Goal: Task Accomplishment & Management: Complete application form

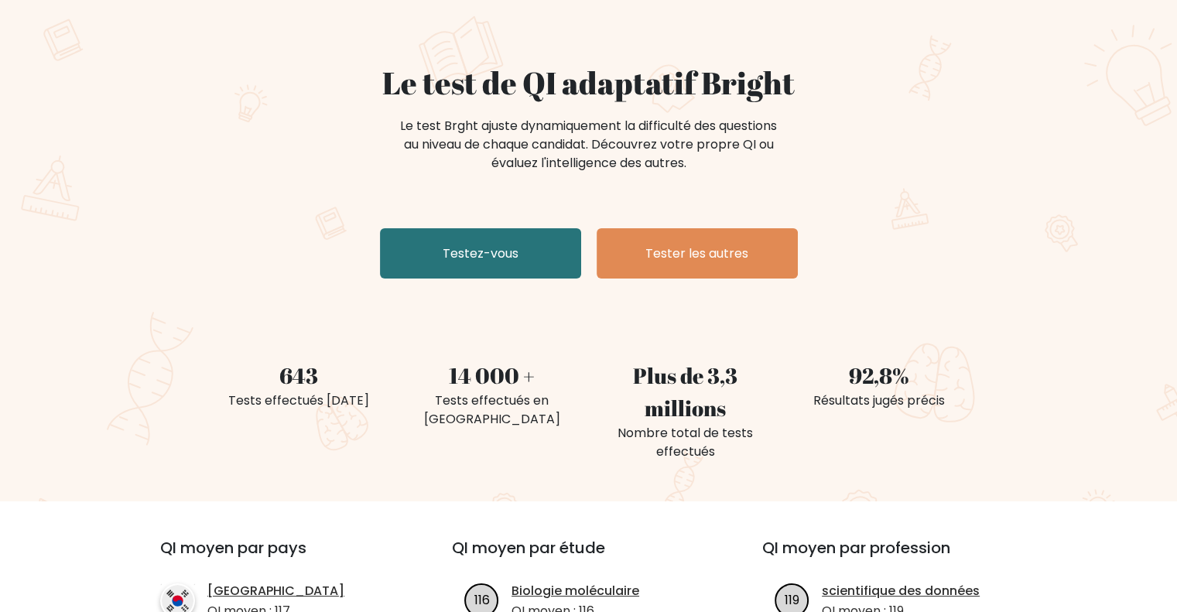
scroll to position [95, 0]
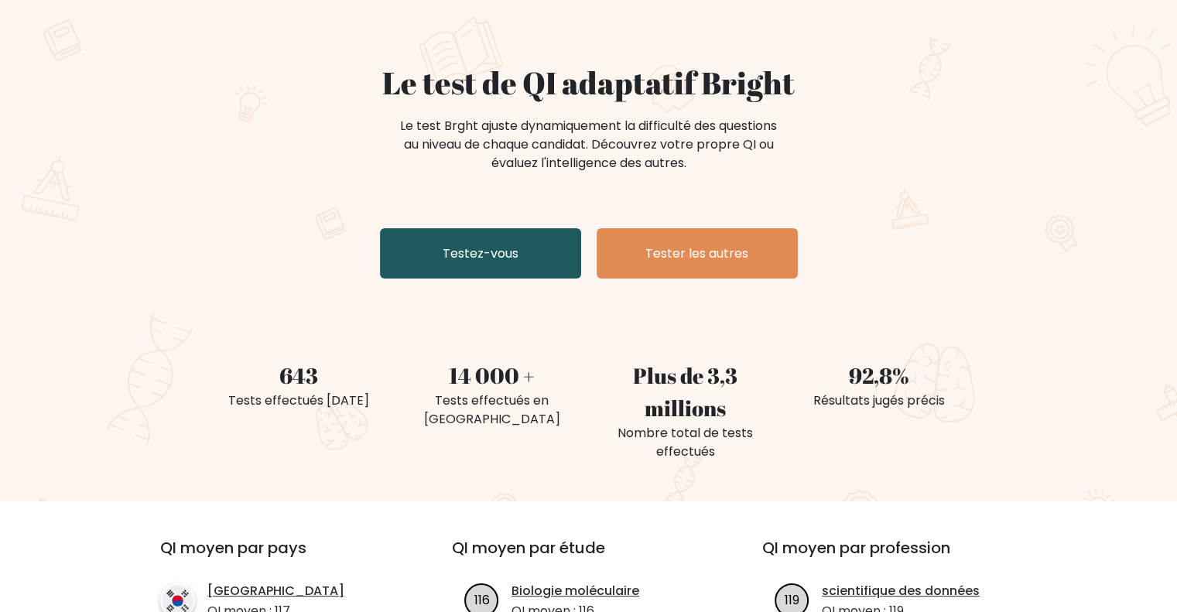
click at [496, 262] on font "Testez-vous" at bounding box center [481, 253] width 76 height 18
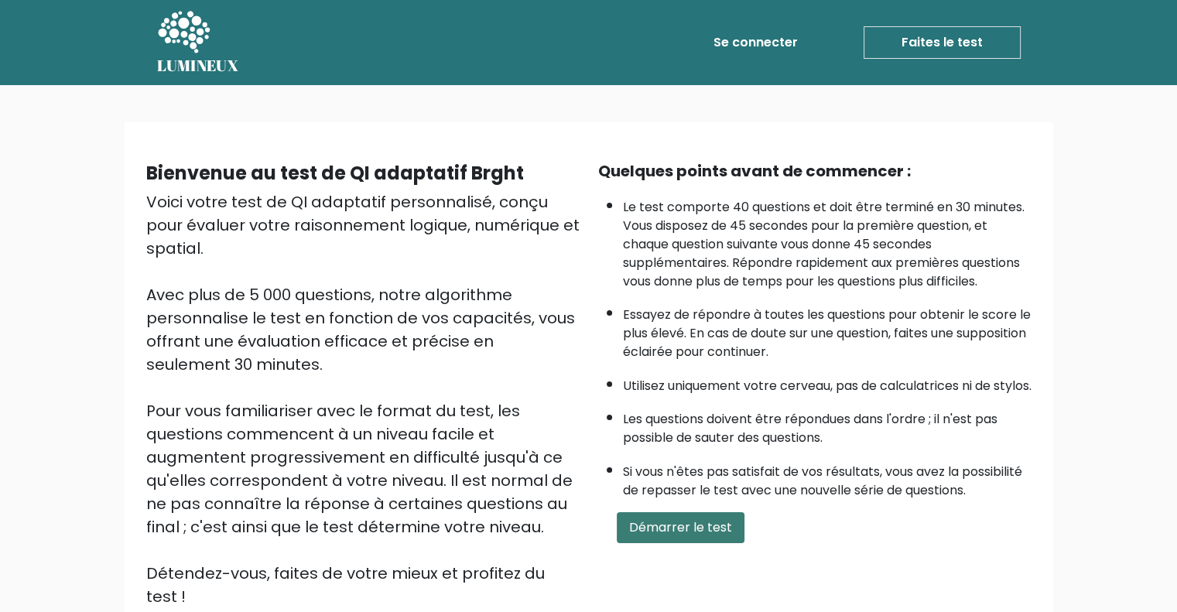
click at [694, 536] on font "Démarrer le test" at bounding box center [680, 527] width 103 height 18
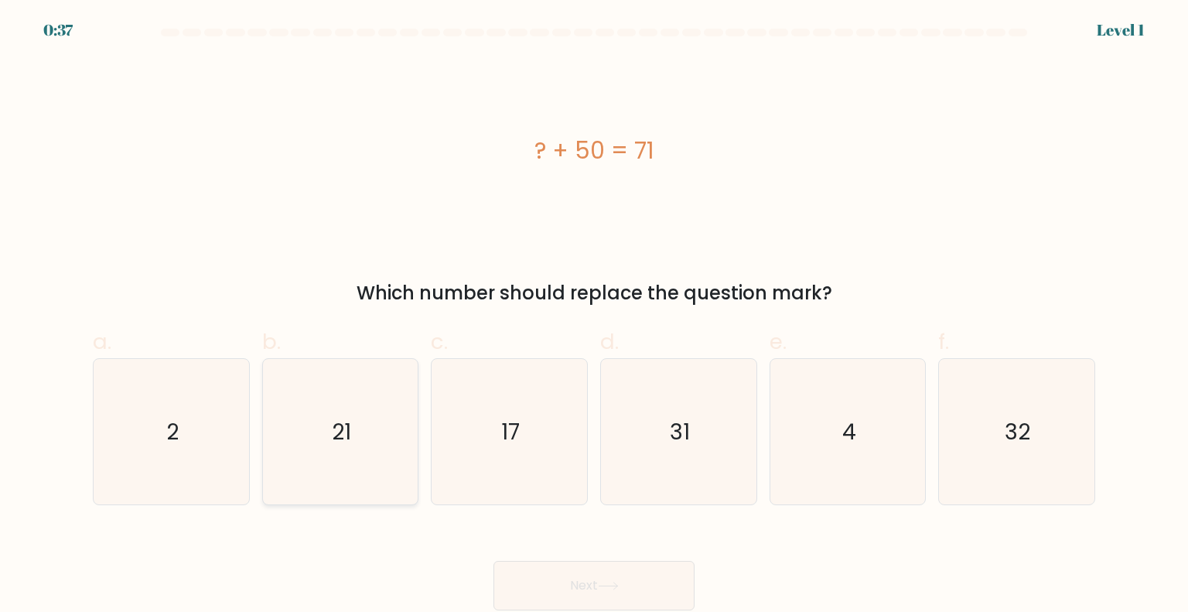
click at [364, 419] on icon "21" at bounding box center [340, 431] width 145 height 145
click at [594, 316] on input "b. 21" at bounding box center [594, 311] width 1 height 10
radio input "true"
click at [604, 587] on icon at bounding box center [608, 586] width 21 height 9
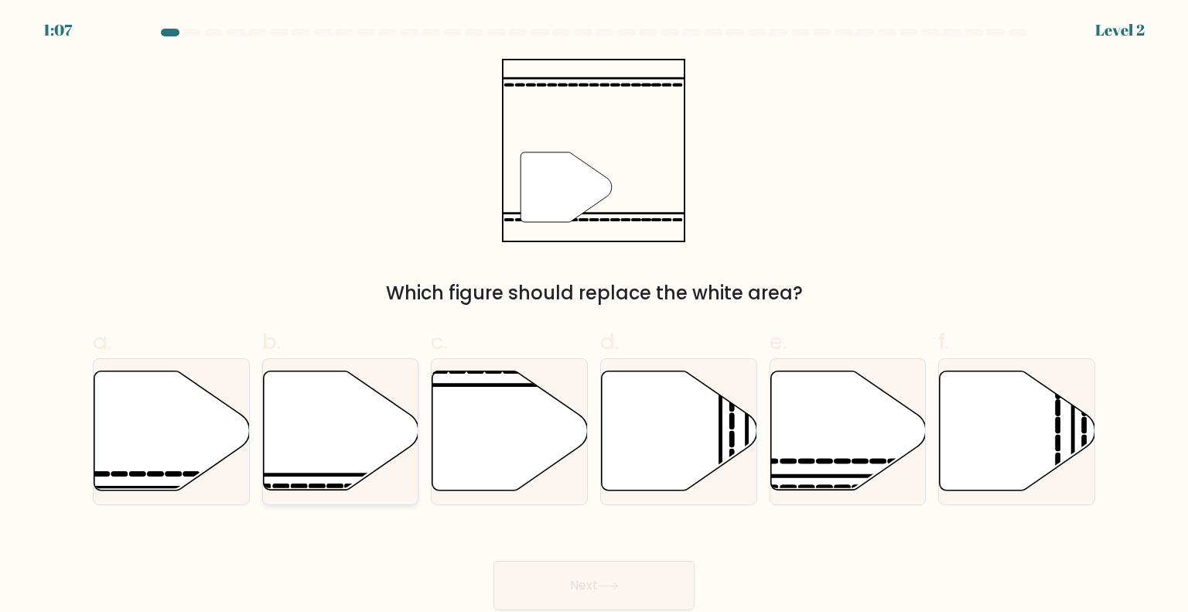
click at [361, 421] on icon at bounding box center [341, 430] width 156 height 119
click at [594, 316] on input "b." at bounding box center [594, 311] width 1 height 10
radio input "true"
click at [320, 410] on icon at bounding box center [341, 431] width 154 height 118
click at [594, 316] on input "b." at bounding box center [594, 311] width 1 height 10
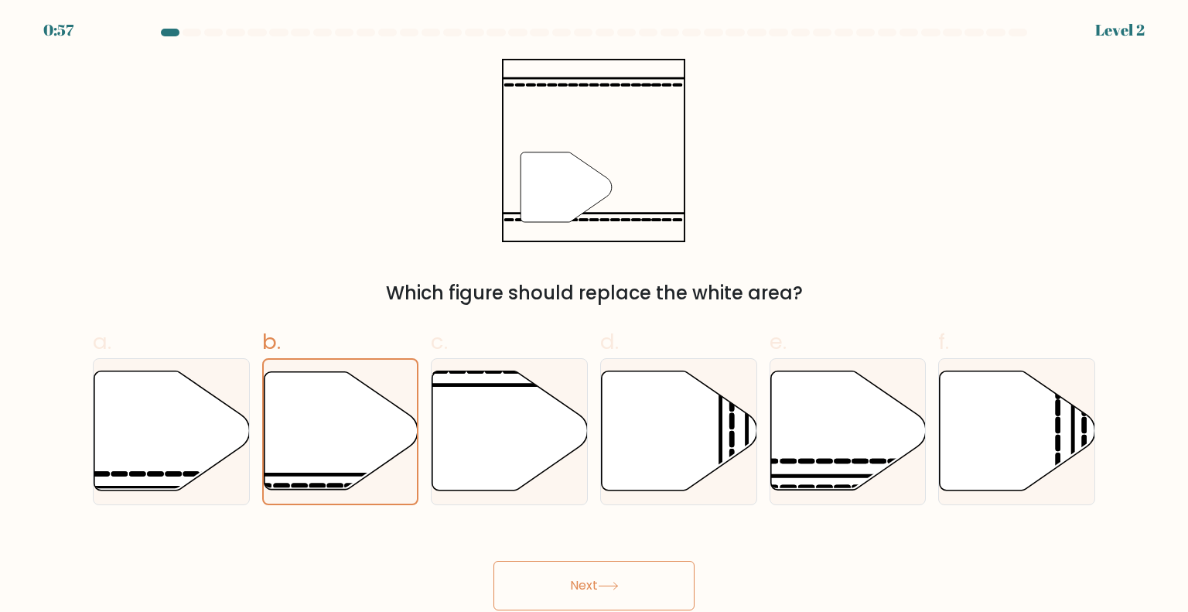
click at [586, 593] on button "Next" at bounding box center [594, 586] width 201 height 50
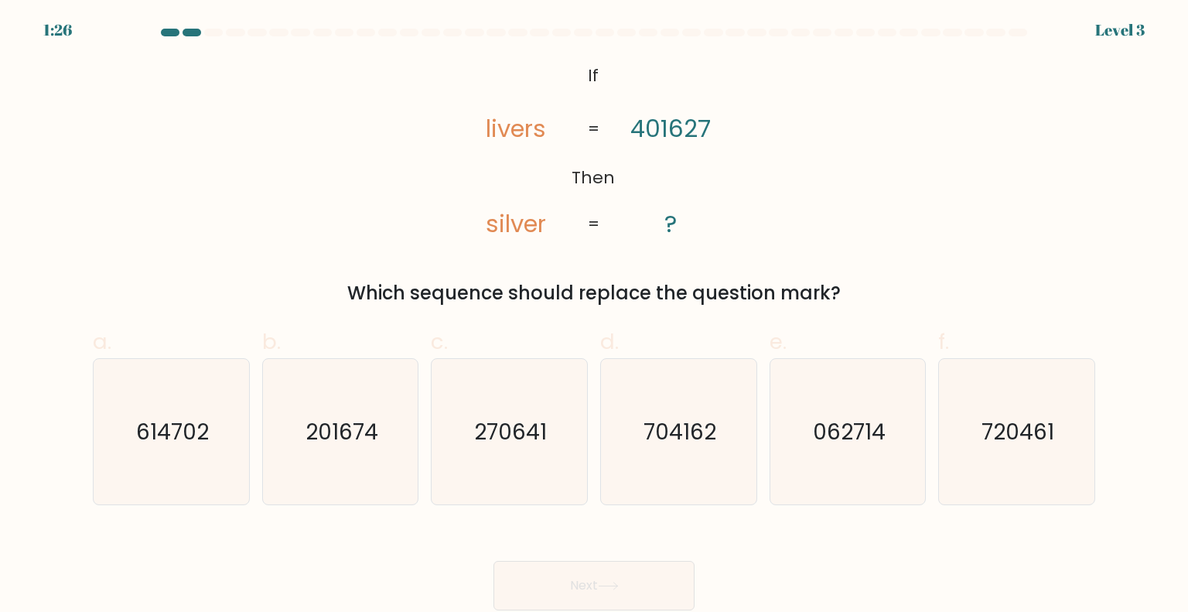
click at [333, 282] on div "Which sequence should replace the question mark?" at bounding box center [594, 293] width 984 height 28
click at [1029, 419] on text "720461" at bounding box center [1018, 430] width 73 height 31
click at [595, 316] on input "f. 720461" at bounding box center [594, 311] width 1 height 10
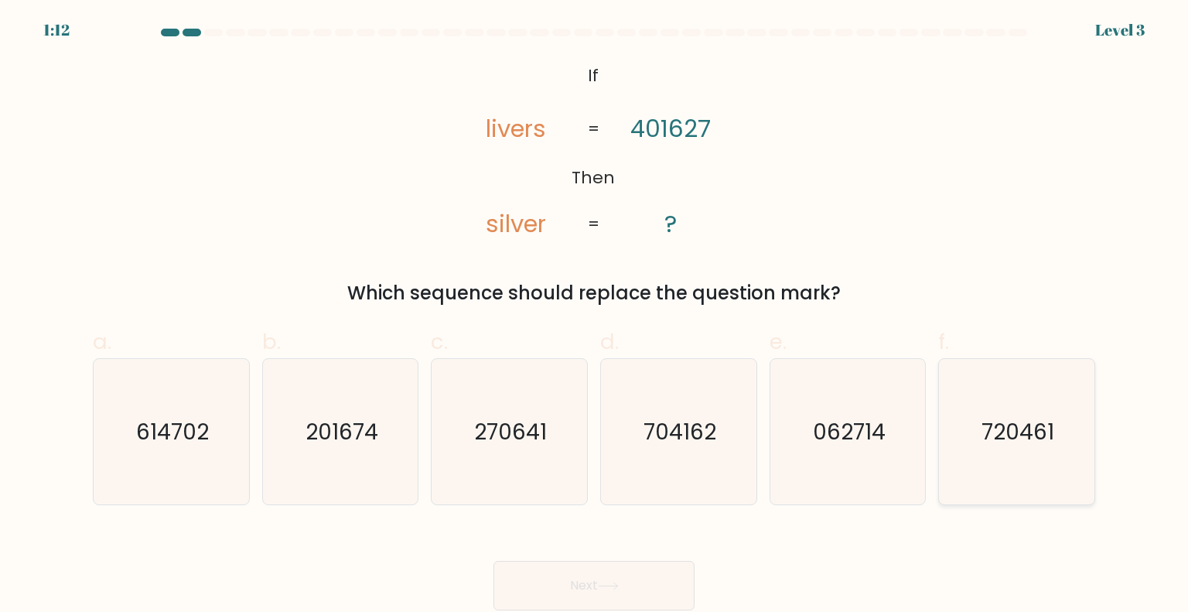
radio input "true"
click at [699, 450] on icon "704162" at bounding box center [678, 431] width 145 height 145
click at [595, 316] on input "d. 704162" at bounding box center [594, 311] width 1 height 10
radio input "true"
click at [588, 609] on button "Next" at bounding box center [594, 586] width 201 height 50
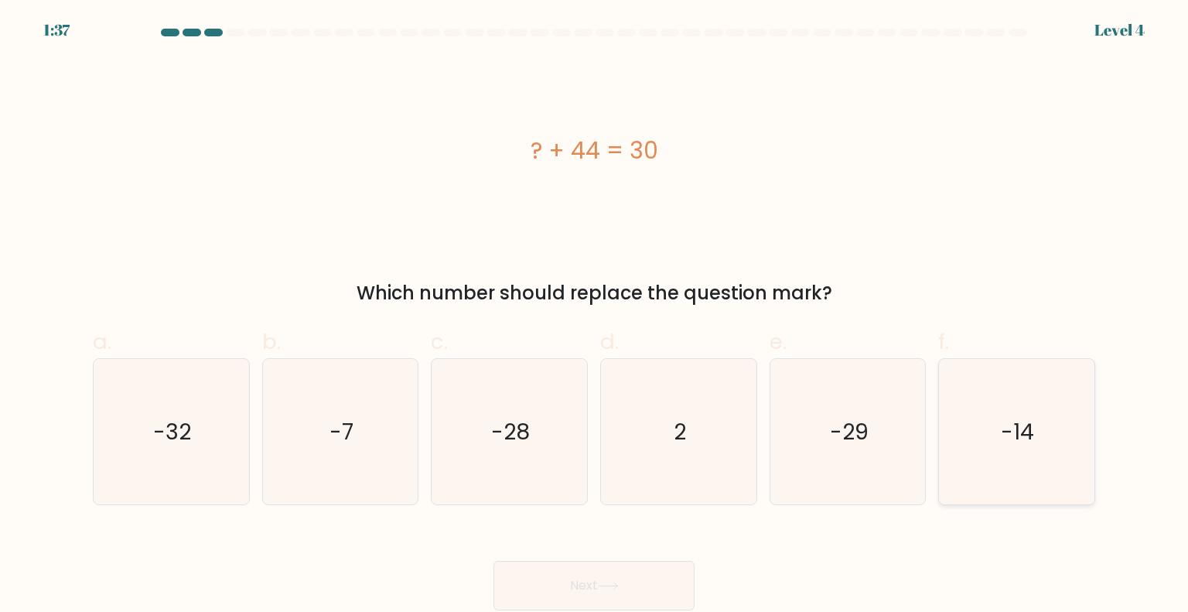
click at [995, 402] on icon "-14" at bounding box center [1016, 431] width 145 height 145
click at [595, 316] on input "f. -14" at bounding box center [594, 311] width 1 height 10
radio input "true"
click at [630, 583] on button "Next" at bounding box center [594, 586] width 201 height 50
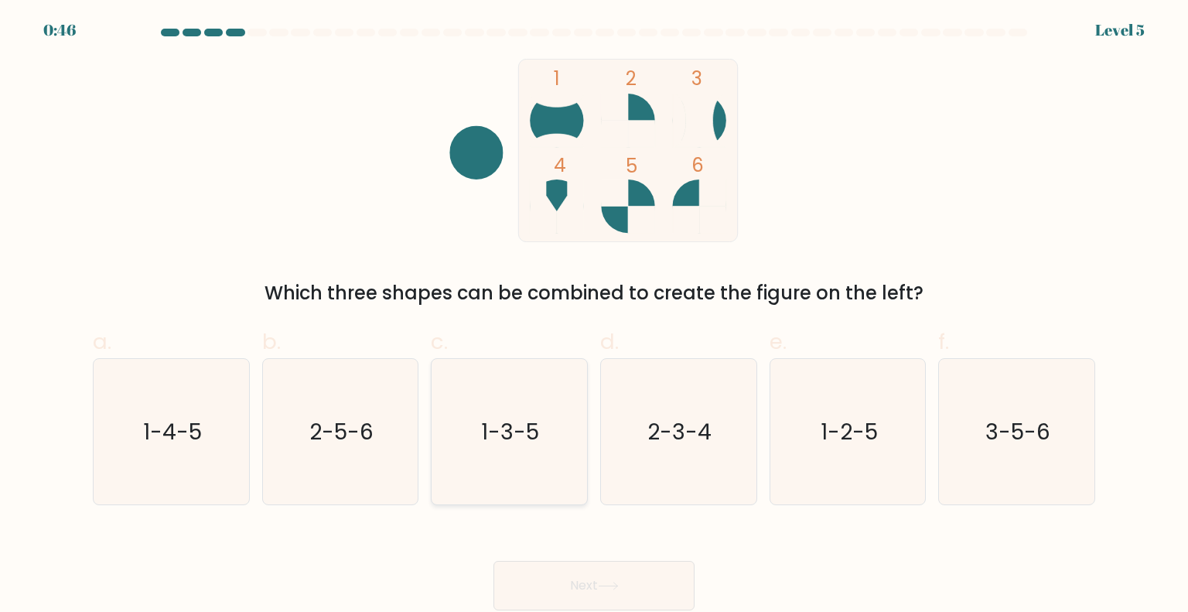
click at [536, 448] on icon "1-3-5" at bounding box center [508, 431] width 145 height 145
click at [594, 316] on input "c. 1-3-5" at bounding box center [594, 311] width 1 height 10
radio input "true"
click at [610, 580] on button "Next" at bounding box center [594, 586] width 201 height 50
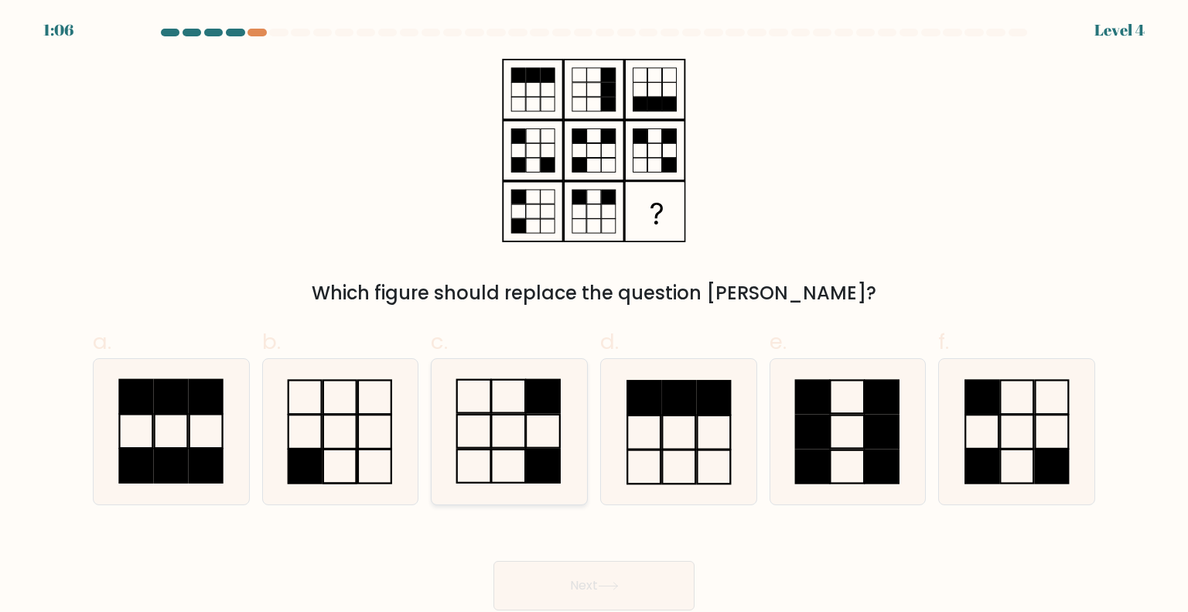
click at [548, 406] on rect at bounding box center [544, 395] width 34 height 33
click at [594, 316] on input "c." at bounding box center [594, 311] width 1 height 10
radio input "true"
click at [596, 577] on button "Next" at bounding box center [594, 586] width 201 height 50
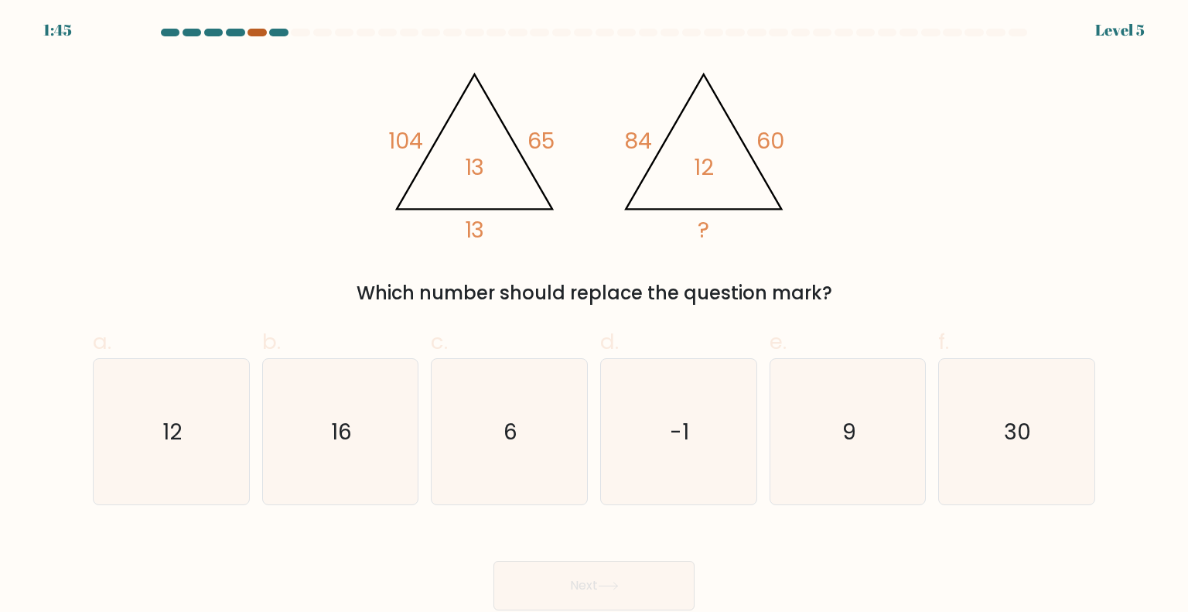
click at [256, 32] on div at bounding box center [257, 33] width 19 height 8
drag, startPoint x: 387, startPoint y: 132, endPoint x: 548, endPoint y: 166, distance: 164.5
click at [548, 166] on icon "@import url('https://fonts.googleapis.com/css?family=Abril+Fatface:400,100,100i…" at bounding box center [594, 150] width 422 height 183
drag, startPoint x: 538, startPoint y: 262, endPoint x: 685, endPoint y: 286, distance: 149.0
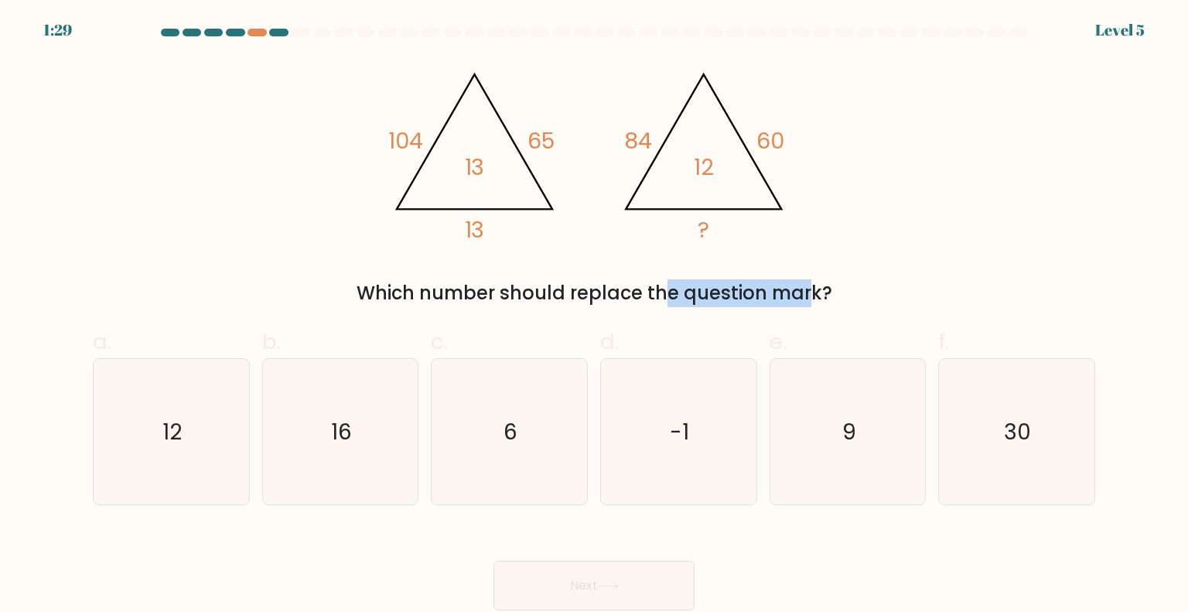
click at [685, 286] on div "@import url('https://fonts.googleapis.com/css?family=Abril+Fatface:400,100,100i…" at bounding box center [594, 183] width 1021 height 248
click at [685, 286] on div "Which number should replace the question mark?" at bounding box center [594, 293] width 984 height 28
click at [857, 279] on div "Which number should replace the question mark?" at bounding box center [594, 293] width 984 height 28
click at [690, 276] on div "@import url('https://fonts.googleapis.com/css?family=Abril+Fatface:400,100,100i…" at bounding box center [594, 183] width 1021 height 248
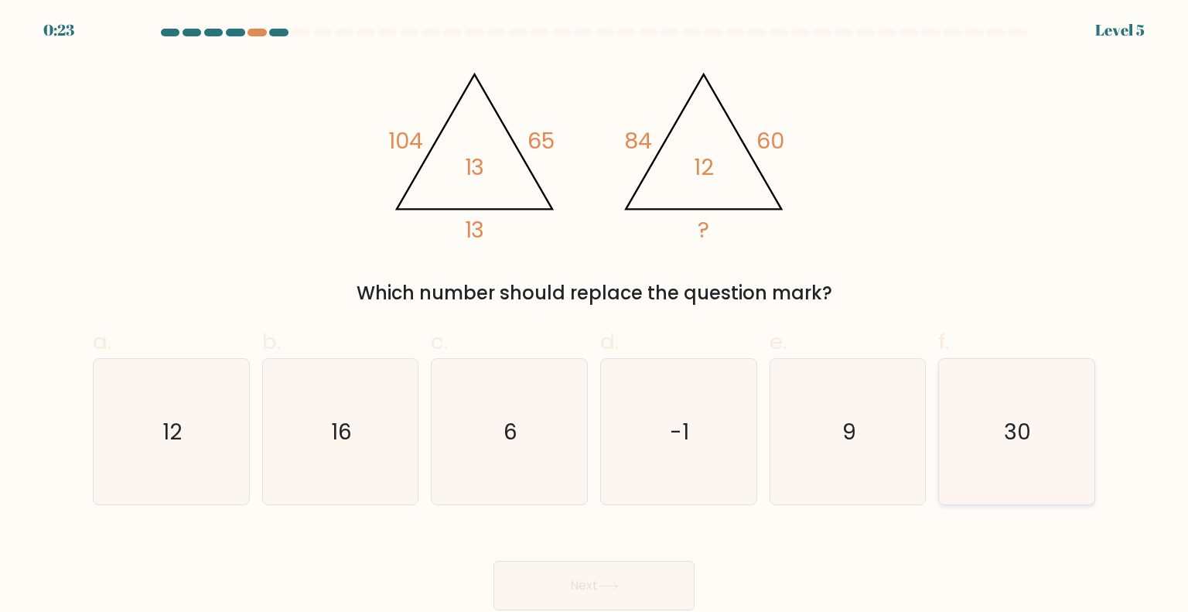
click at [1046, 389] on icon "30" at bounding box center [1016, 431] width 145 height 145
click at [595, 316] on input "f. 30" at bounding box center [594, 311] width 1 height 10
radio input "true"
click at [344, 438] on text "16" at bounding box center [341, 430] width 21 height 31
click at [594, 316] on input "b. 16" at bounding box center [594, 311] width 1 height 10
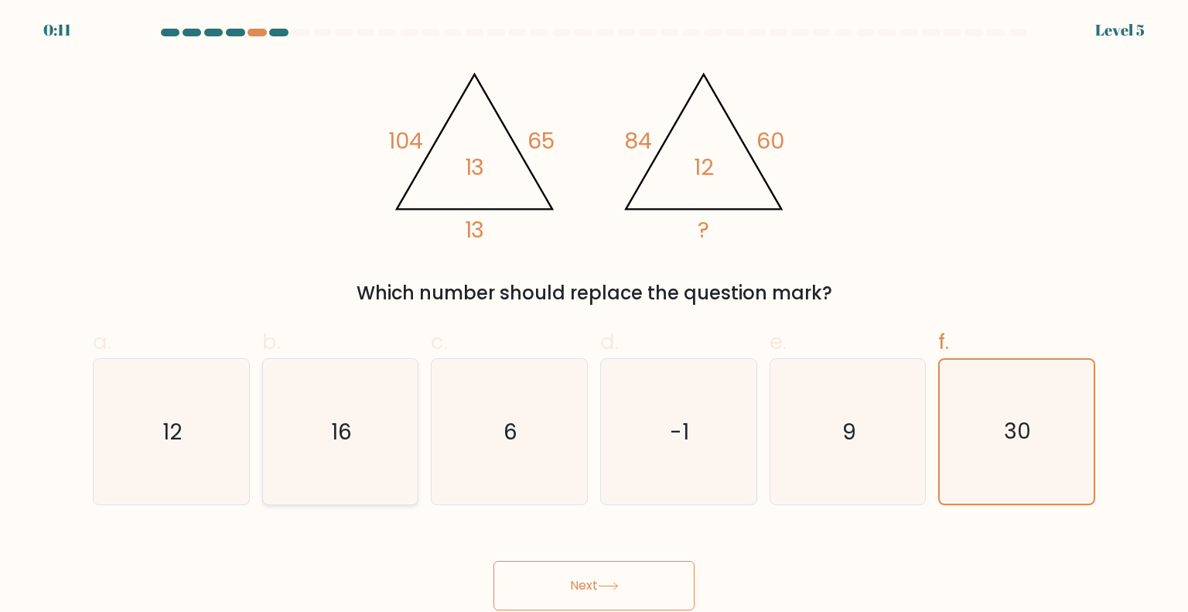
radio input "true"
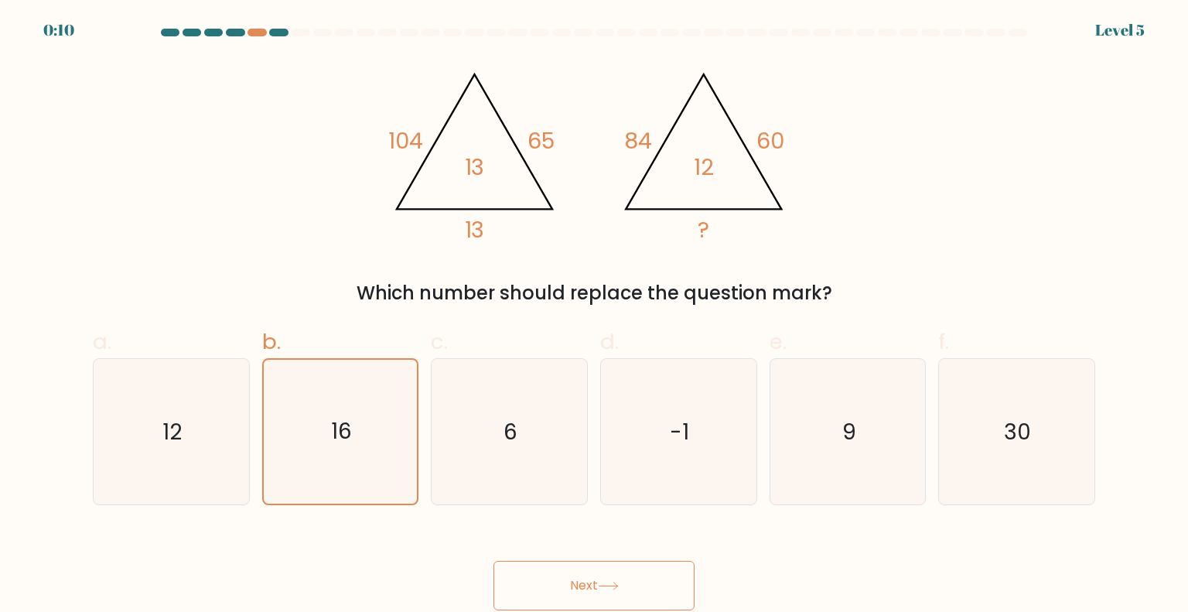
click at [616, 571] on button "Next" at bounding box center [594, 586] width 201 height 50
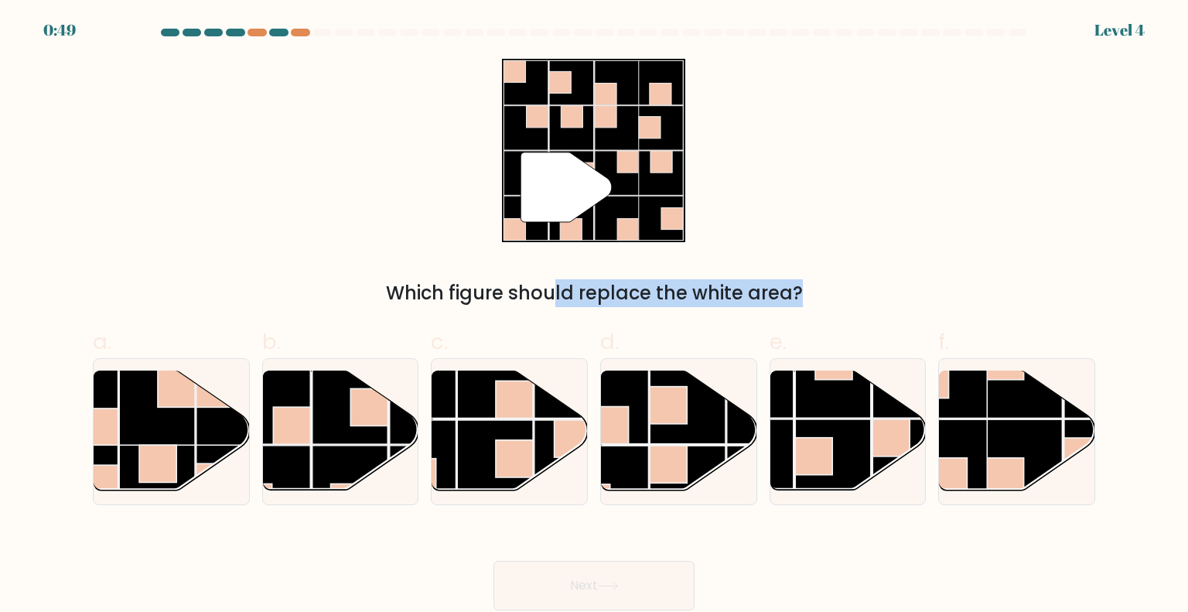
drag, startPoint x: 429, startPoint y: 296, endPoint x: 658, endPoint y: 286, distance: 229.2
click at [658, 286] on div "Which figure should replace the white area?" at bounding box center [594, 293] width 984 height 28
click at [374, 431] on rect at bounding box center [351, 407] width 76 height 76
click at [594, 316] on input "b." at bounding box center [594, 311] width 1 height 10
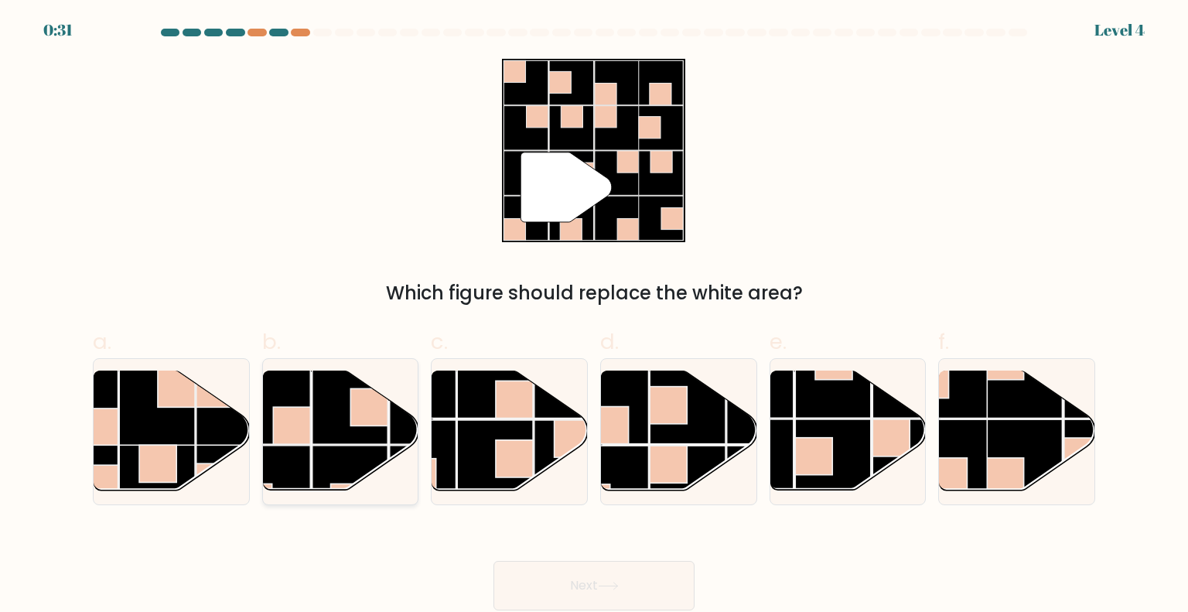
radio input "true"
click at [627, 586] on button "Next" at bounding box center [594, 586] width 201 height 50
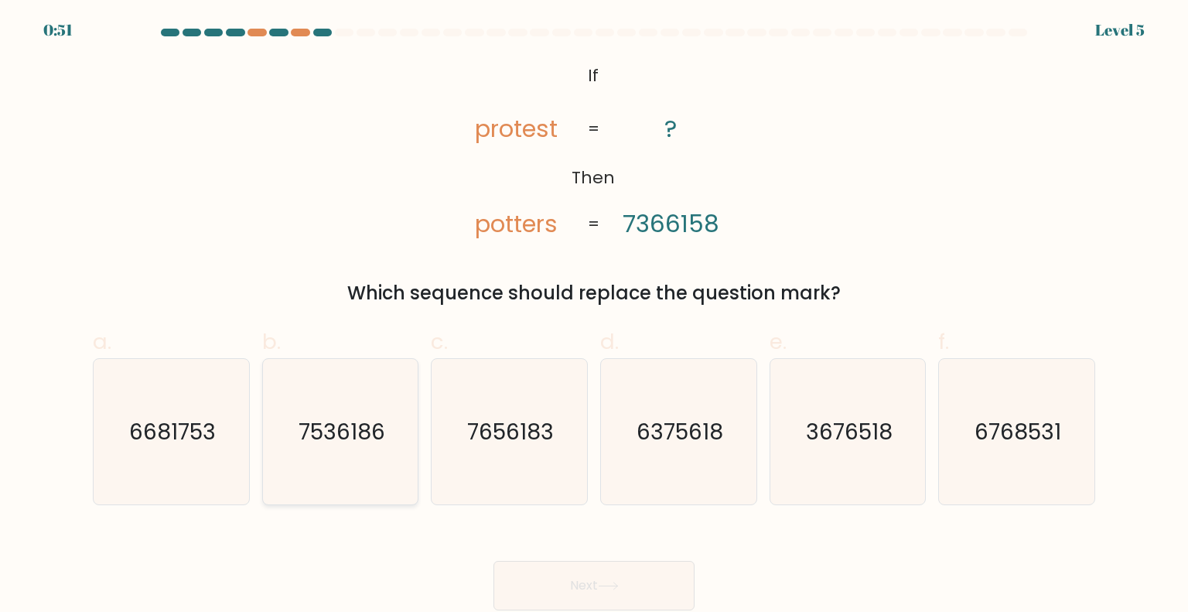
click at [320, 433] on text "7536186" at bounding box center [342, 430] width 87 height 31
click at [594, 316] on input "b. 7536186" at bounding box center [594, 311] width 1 height 10
radio input "true"
click at [627, 572] on button "Next" at bounding box center [594, 586] width 201 height 50
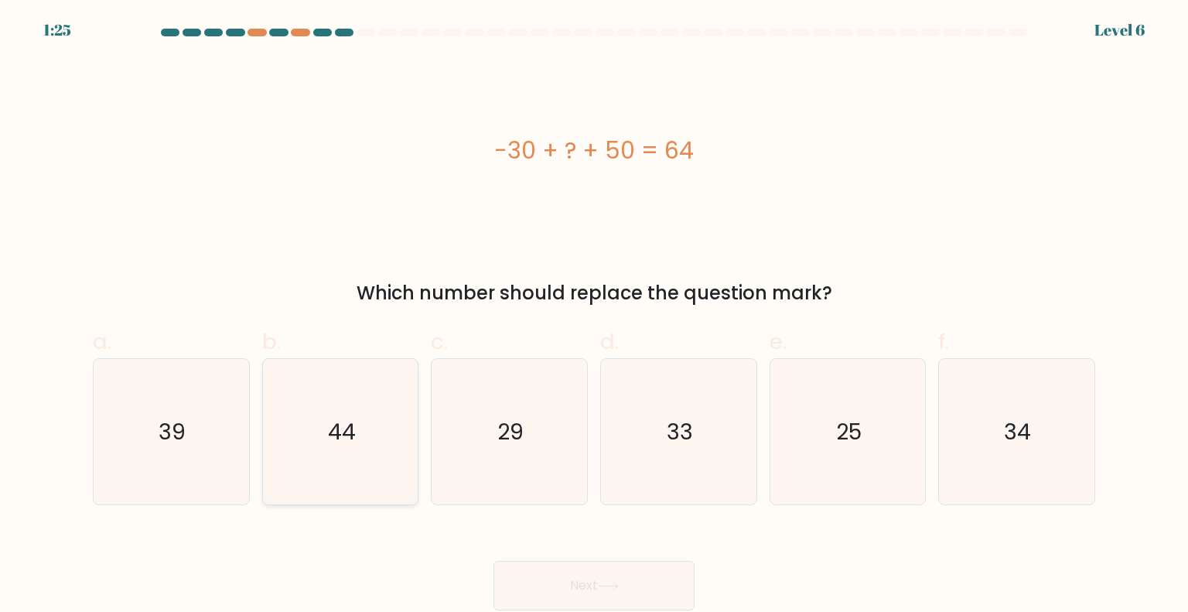
click at [346, 451] on icon "44" at bounding box center [340, 431] width 145 height 145
click at [594, 316] on input "b. 44" at bounding box center [594, 311] width 1 height 10
radio input "true"
click at [567, 570] on button "Next" at bounding box center [594, 586] width 201 height 50
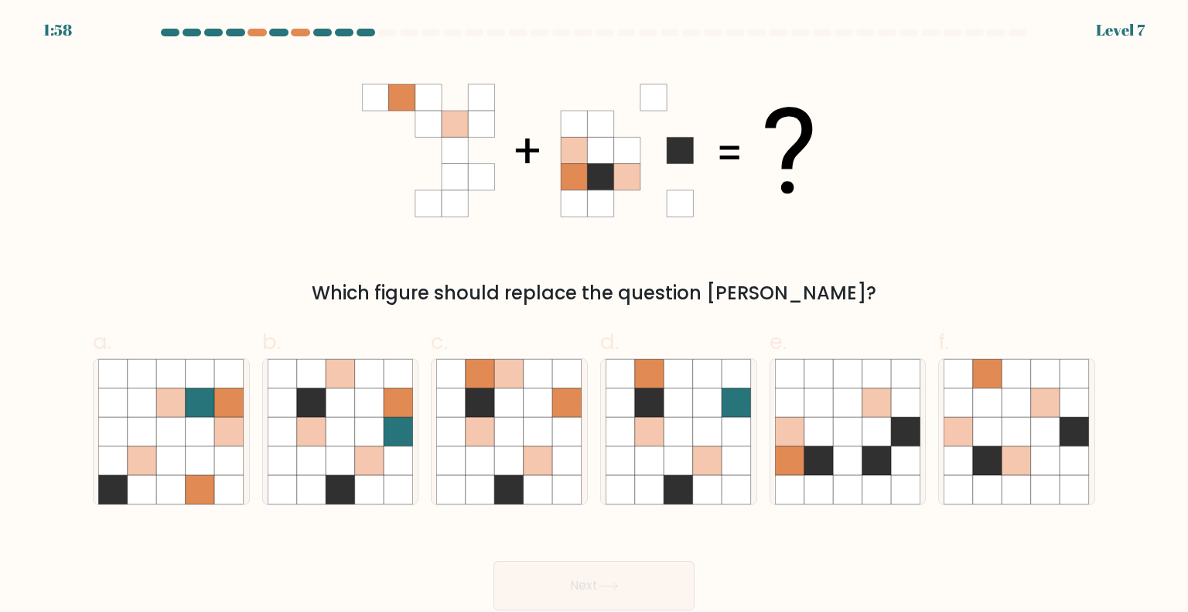
click at [454, 101] on icon at bounding box center [455, 97] width 26 height 26
click at [634, 245] on div "Which figure should replace the question mark?" at bounding box center [594, 183] width 1021 height 248
click at [425, 173] on icon at bounding box center [428, 177] width 26 height 26
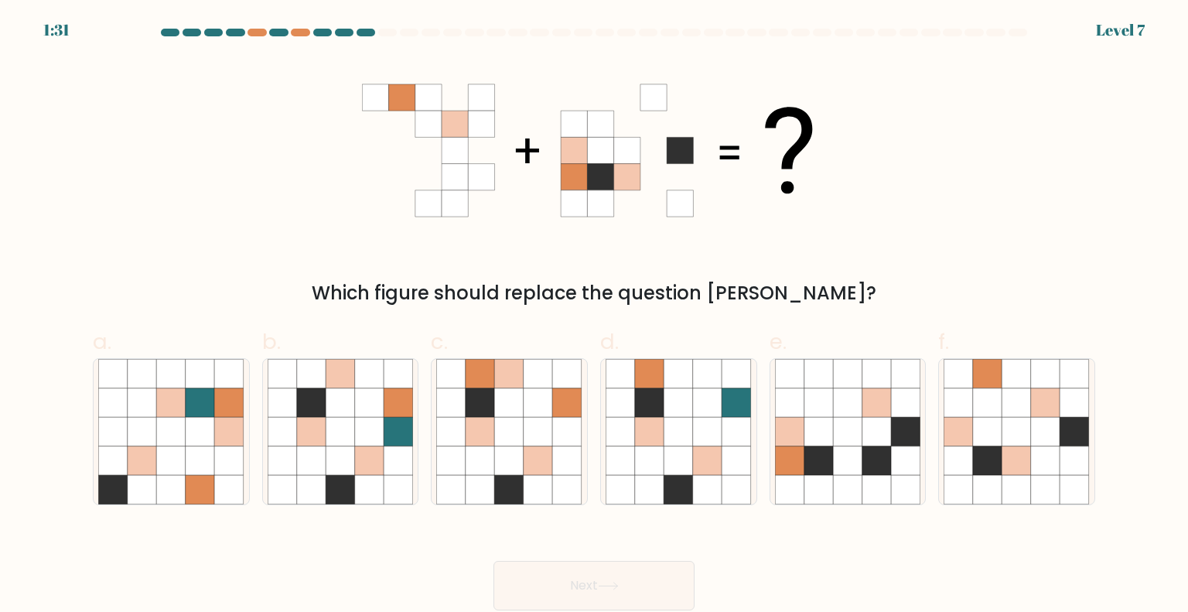
click at [485, 173] on icon at bounding box center [481, 177] width 26 height 26
click at [569, 183] on icon at bounding box center [574, 177] width 26 height 26
click at [1045, 431] on icon at bounding box center [1045, 431] width 29 height 29
click at [595, 316] on input "f." at bounding box center [594, 311] width 1 height 10
radio input "true"
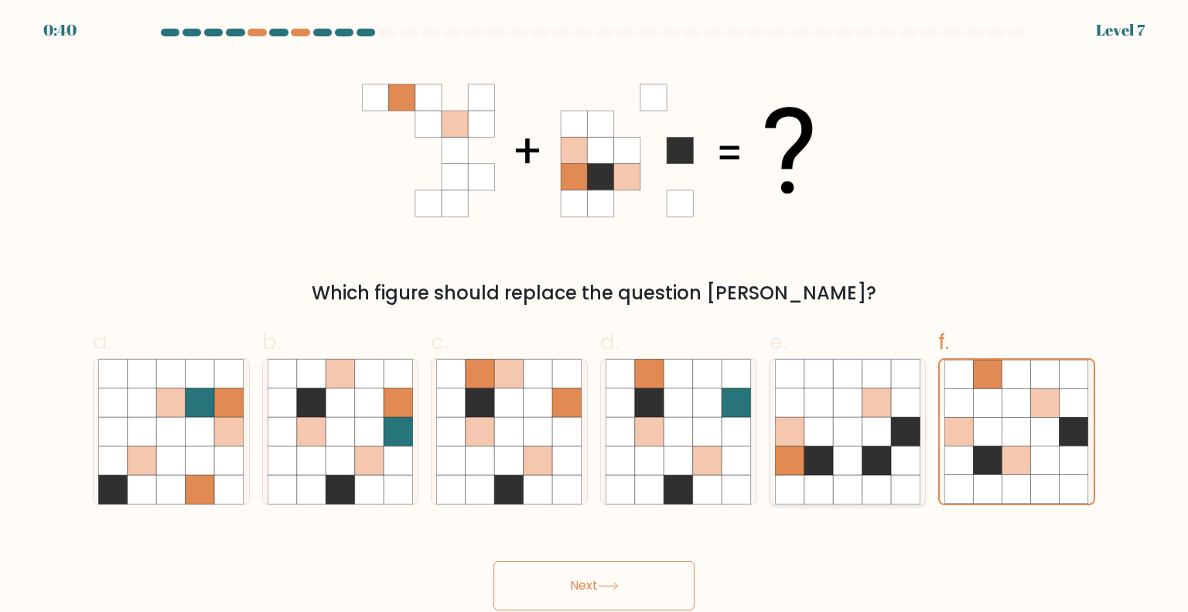
click at [888, 428] on icon at bounding box center [877, 431] width 29 height 29
click at [595, 316] on input "e." at bounding box center [594, 311] width 1 height 10
radio input "true"
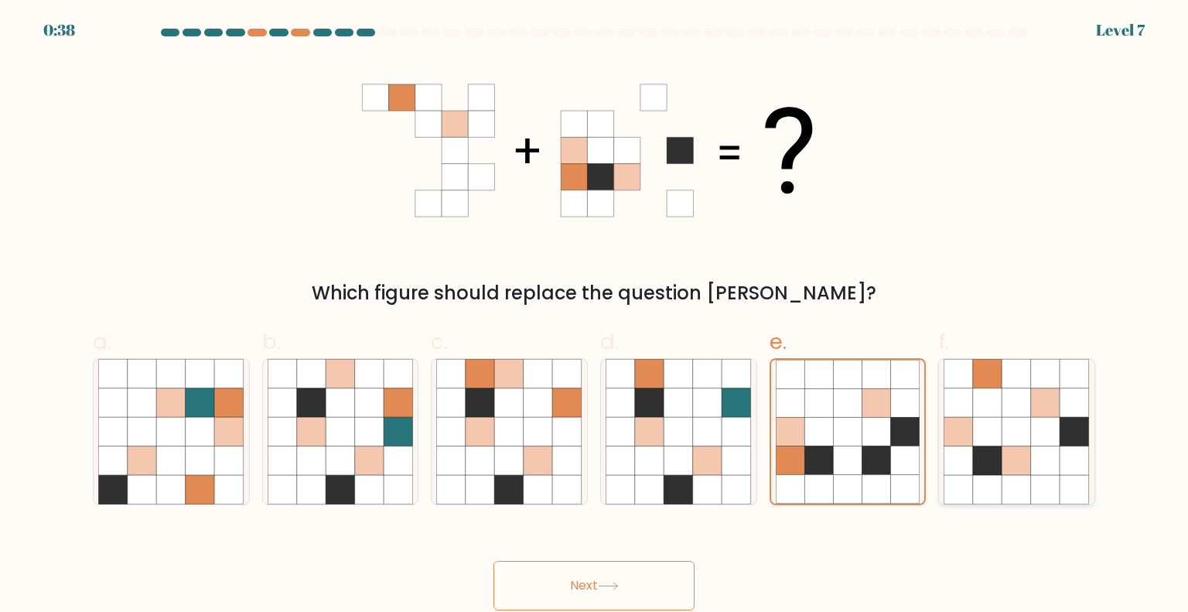
click at [1010, 446] on icon at bounding box center [1017, 460] width 29 height 29
click at [595, 316] on input "f." at bounding box center [594, 311] width 1 height 10
radio input "true"
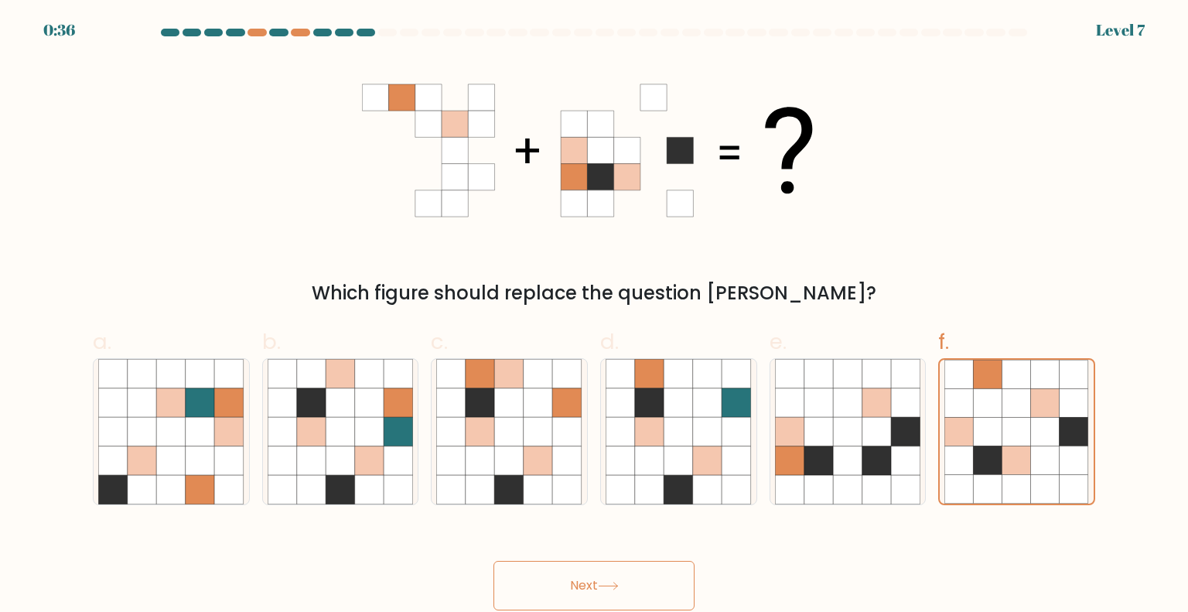
click at [631, 581] on button "Next" at bounding box center [594, 586] width 201 height 50
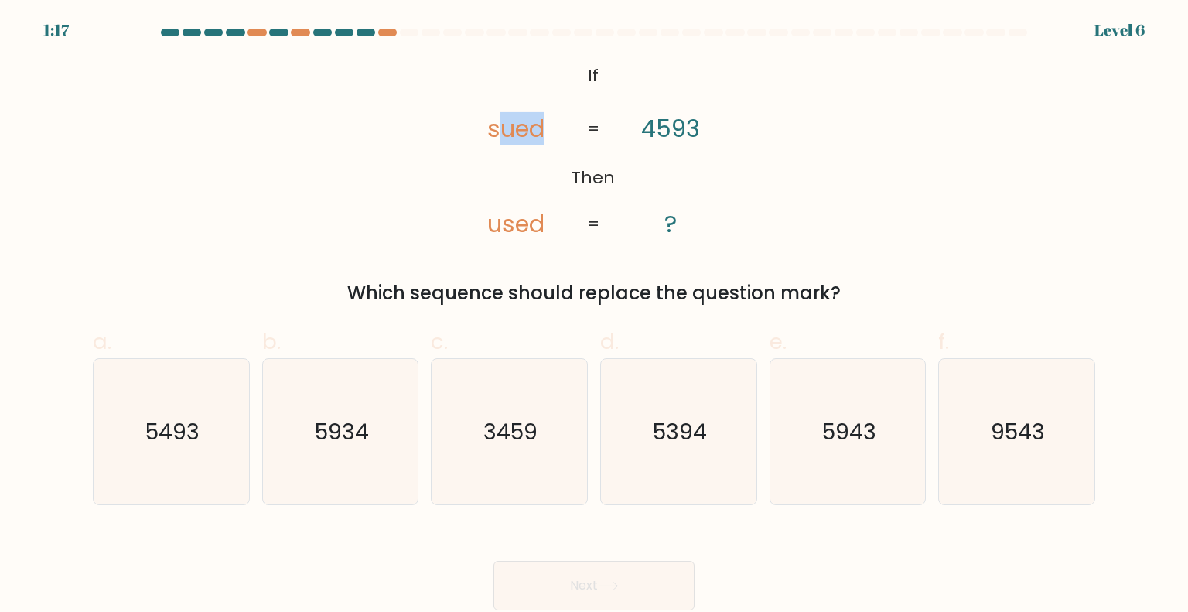
drag, startPoint x: 495, startPoint y: 117, endPoint x: 544, endPoint y: 123, distance: 49.1
click at [544, 123] on tspan "sued" at bounding box center [516, 128] width 57 height 33
click at [538, 436] on text "3459" at bounding box center [511, 430] width 54 height 31
click at [594, 316] on input "c. 3459" at bounding box center [594, 311] width 1 height 10
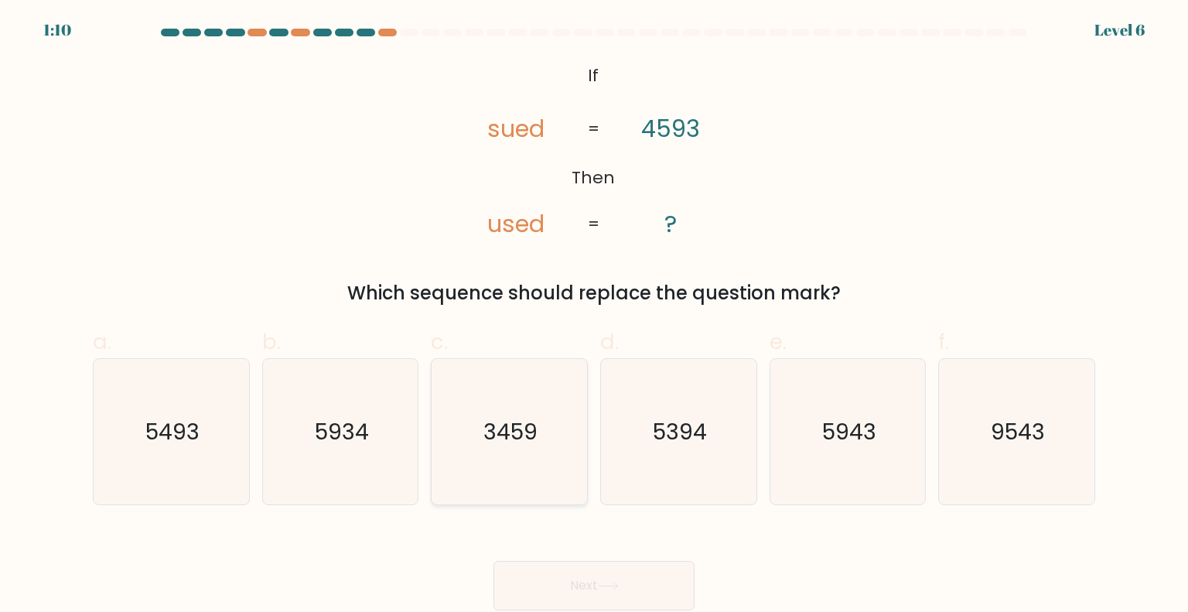
radio input "true"
click at [224, 409] on icon "5493" at bounding box center [170, 431] width 145 height 145
click at [594, 316] on input "a. 5493" at bounding box center [594, 311] width 1 height 10
radio input "true"
click at [663, 572] on button "Next" at bounding box center [594, 586] width 201 height 50
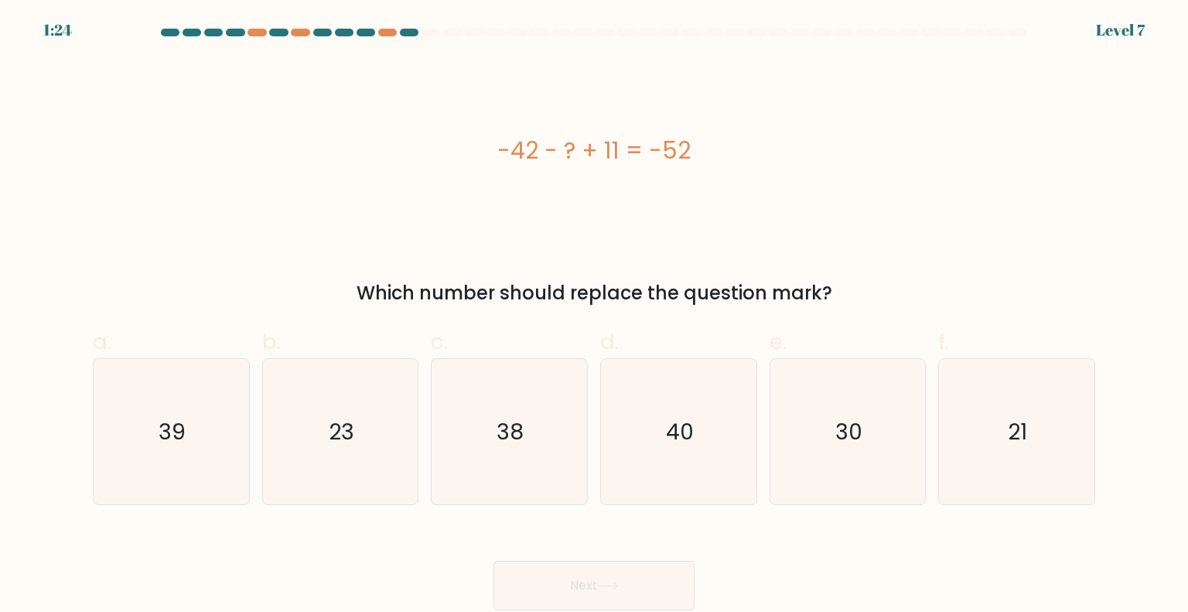
drag, startPoint x: 480, startPoint y: 142, endPoint x: 732, endPoint y: 167, distance: 252.8
click at [732, 167] on div "-42 - ? + 11 = -52" at bounding box center [594, 150] width 1003 height 35
click at [377, 33] on at bounding box center [594, 33] width 870 height 8
click at [382, 34] on div at bounding box center [387, 33] width 19 height 8
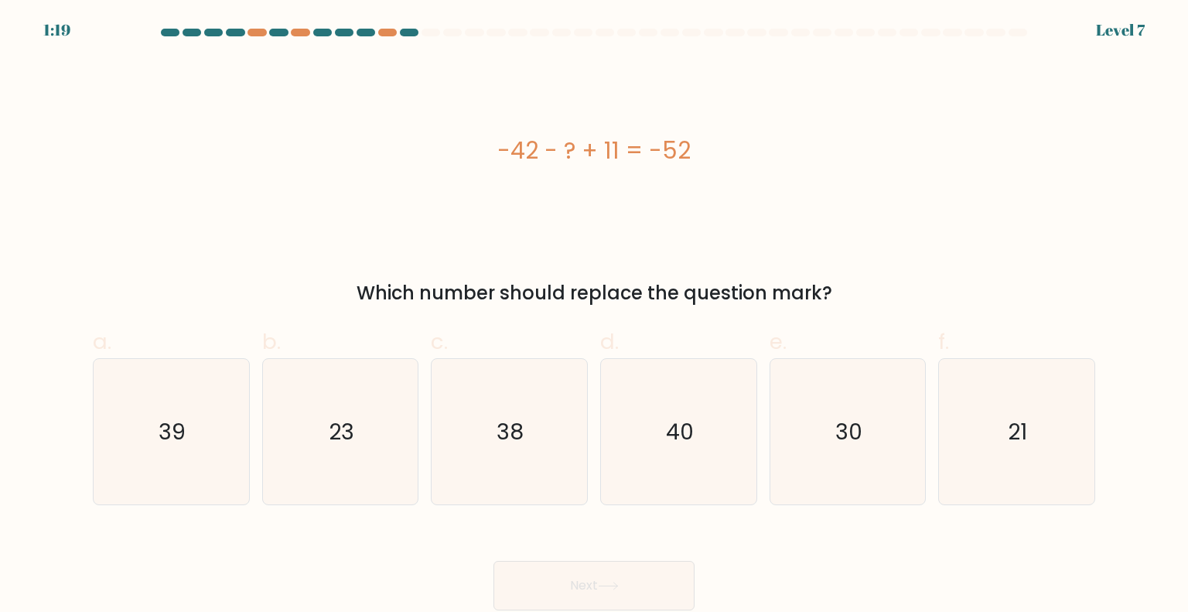
drag, startPoint x: 498, startPoint y: 138, endPoint x: 831, endPoint y: 142, distance: 332.7
click at [831, 142] on div "-42 - ? + 11 = -52" at bounding box center [594, 150] width 1003 height 35
click at [989, 415] on icon "21" at bounding box center [1016, 431] width 145 height 145
click at [595, 316] on input "f. 21" at bounding box center [594, 311] width 1 height 10
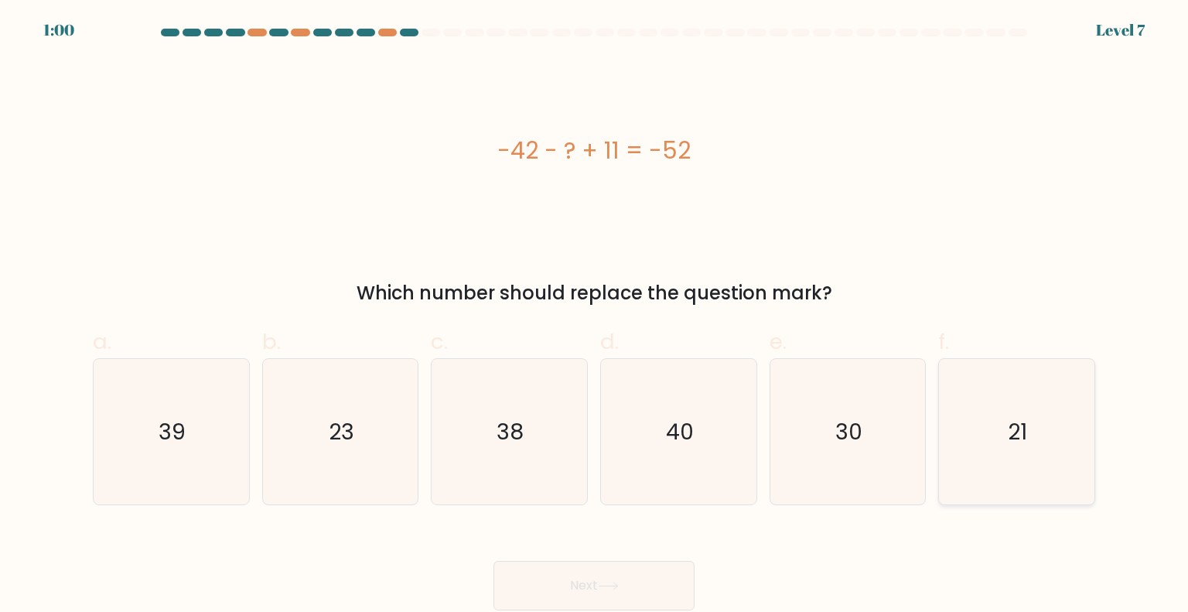
radio input "true"
click at [647, 585] on button "Next" at bounding box center [594, 586] width 201 height 50
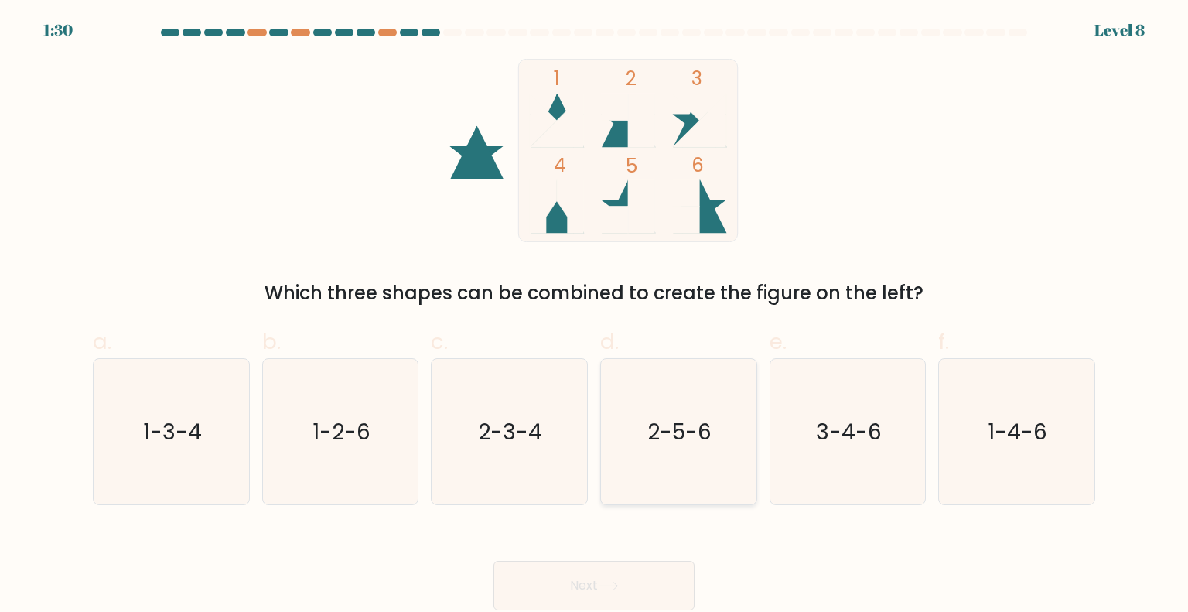
click at [696, 457] on icon "2-5-6" at bounding box center [678, 431] width 145 height 145
click at [595, 316] on input "d. 2-5-6" at bounding box center [594, 311] width 1 height 10
radio input "true"
click at [581, 584] on button "Next" at bounding box center [594, 586] width 201 height 50
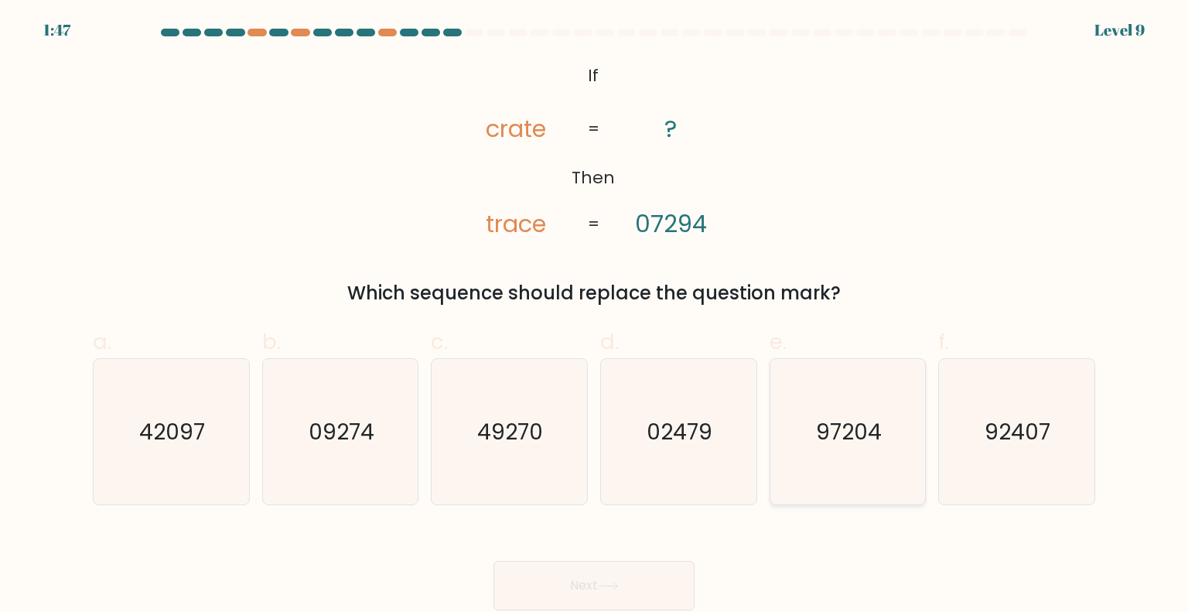
click at [870, 389] on icon "97204" at bounding box center [847, 431] width 145 height 145
click at [595, 316] on input "e. 97204" at bounding box center [594, 311] width 1 height 10
radio input "true"
click at [613, 572] on button "Next" at bounding box center [594, 586] width 201 height 50
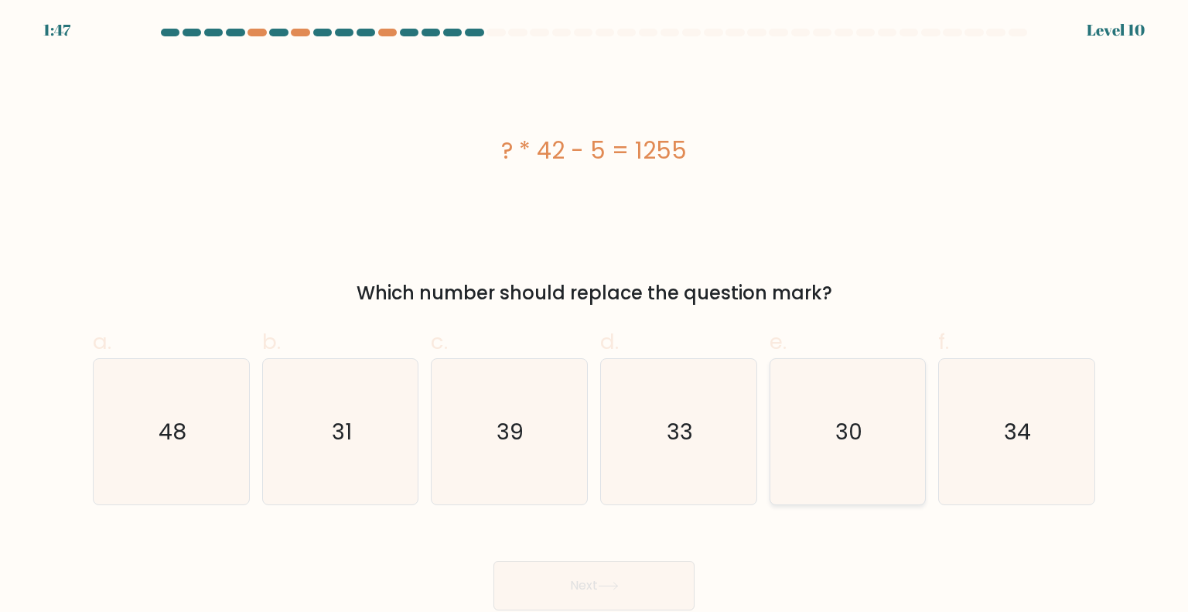
click at [857, 426] on text "30" at bounding box center [849, 430] width 27 height 31
click at [595, 316] on input "e. 30" at bounding box center [594, 311] width 1 height 10
radio input "true"
click at [593, 593] on button "Next" at bounding box center [594, 586] width 201 height 50
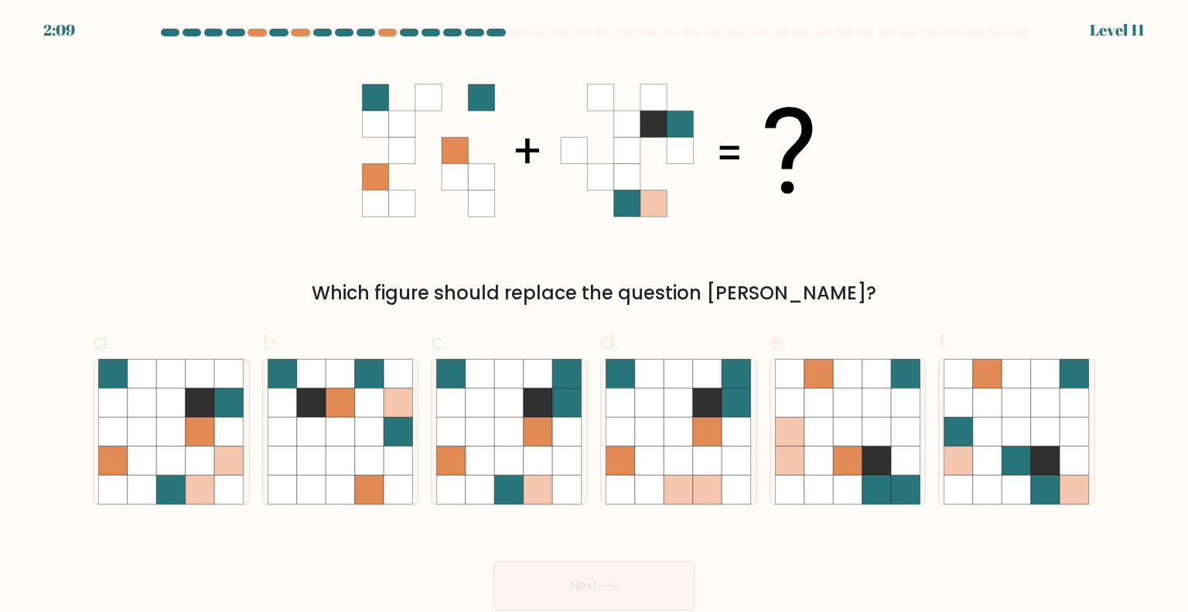
click at [372, 87] on icon at bounding box center [375, 97] width 26 height 26
click at [471, 91] on icon at bounding box center [481, 97] width 26 height 26
click at [667, 391] on icon at bounding box center [679, 402] width 29 height 29
click at [595, 316] on input "d." at bounding box center [594, 311] width 1 height 10
radio input "true"
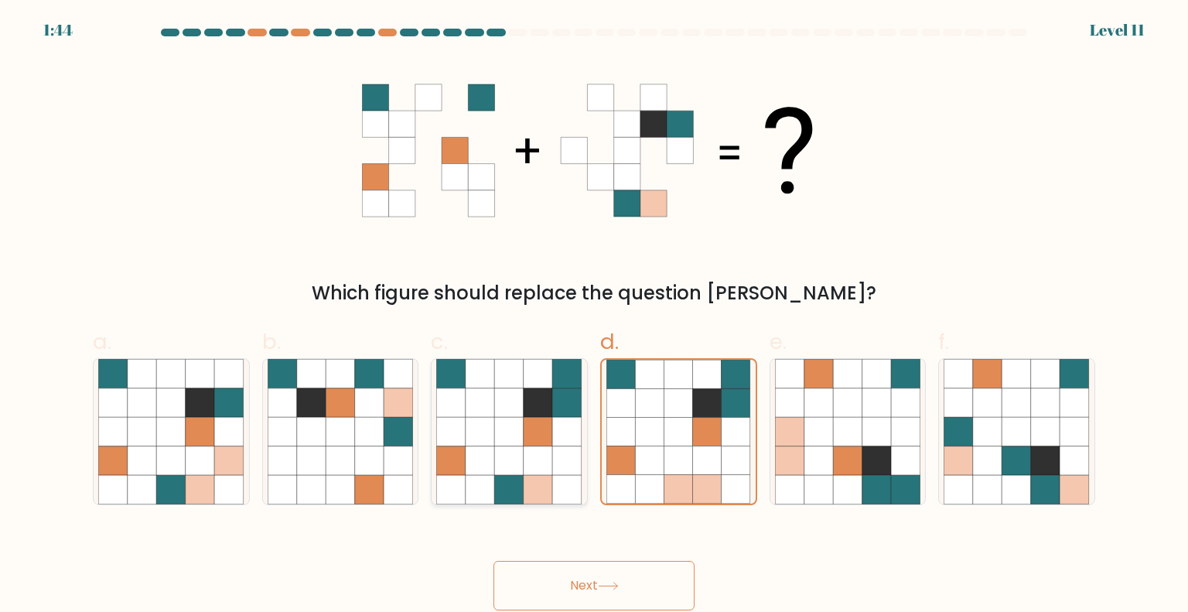
click at [545, 444] on icon at bounding box center [538, 431] width 29 height 29
click at [594, 316] on input "c." at bounding box center [594, 311] width 1 height 10
radio input "true"
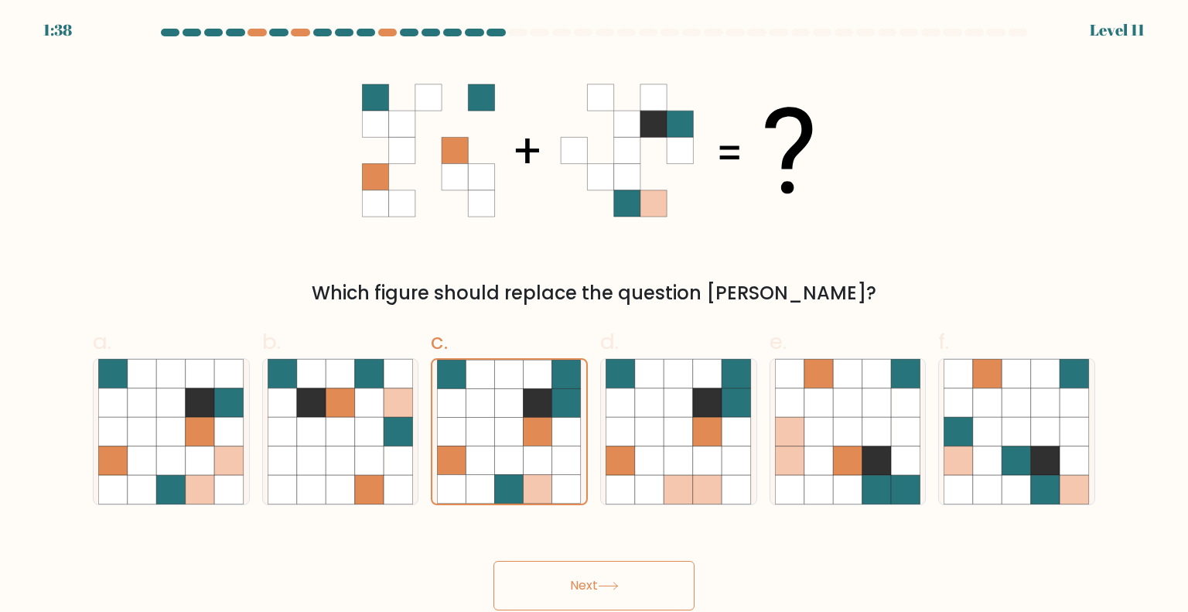
click at [590, 590] on button "Next" at bounding box center [594, 586] width 201 height 50
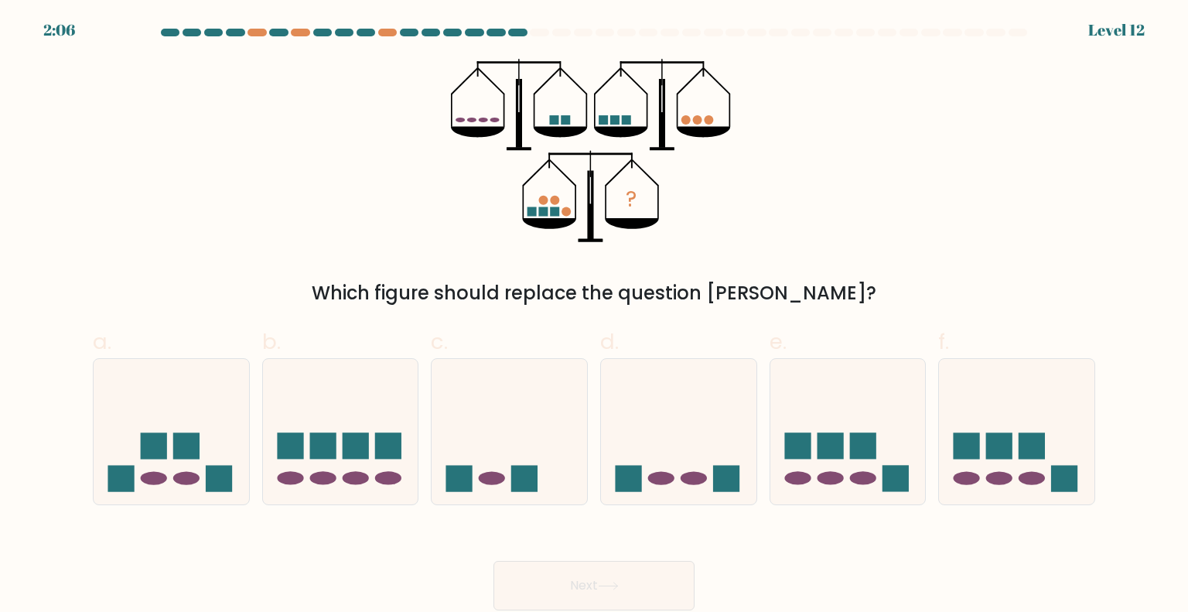
click at [552, 120] on rect at bounding box center [553, 119] width 9 height 9
click at [388, 432] on icon at bounding box center [341, 432] width 156 height 128
click at [594, 316] on input "b." at bounding box center [594, 311] width 1 height 10
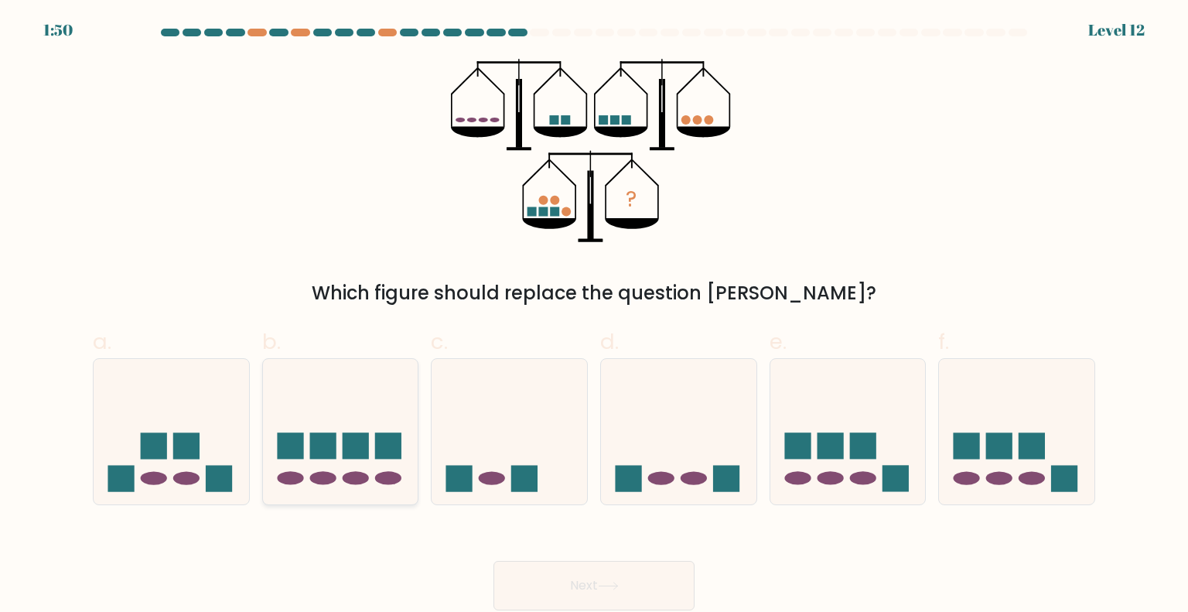
radio input "true"
click at [388, 432] on icon at bounding box center [341, 432] width 154 height 128
click at [594, 316] on input "b." at bounding box center [594, 311] width 1 height 10
click at [216, 426] on icon at bounding box center [172, 432] width 156 height 128
click at [594, 316] on input "a." at bounding box center [594, 311] width 1 height 10
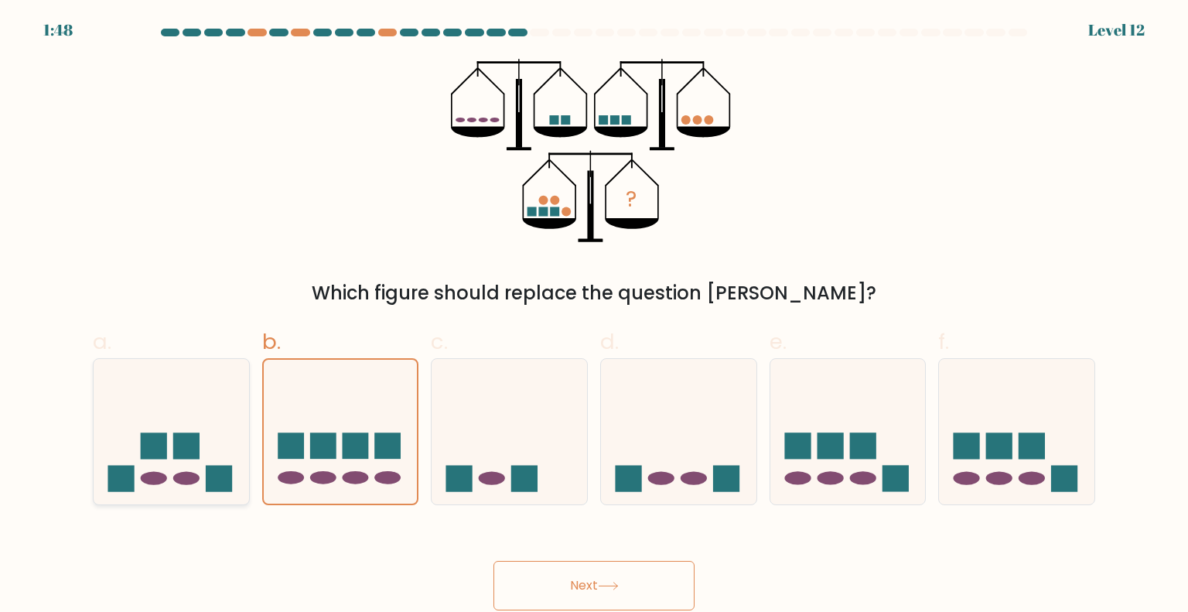
radio input "true"
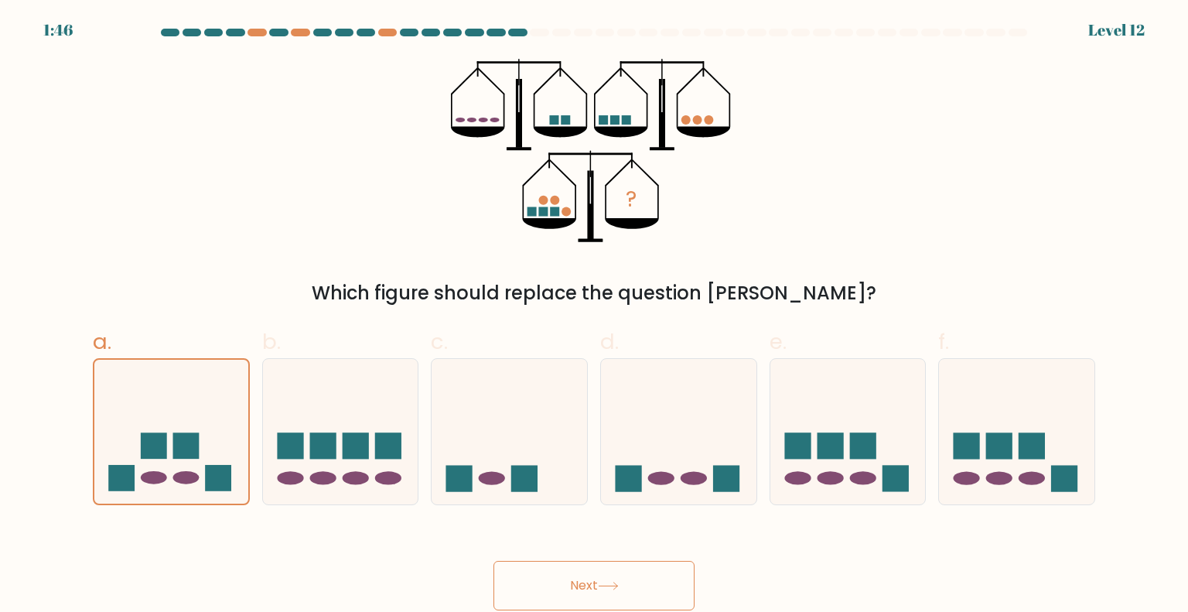
click at [625, 587] on button "Next" at bounding box center [594, 586] width 201 height 50
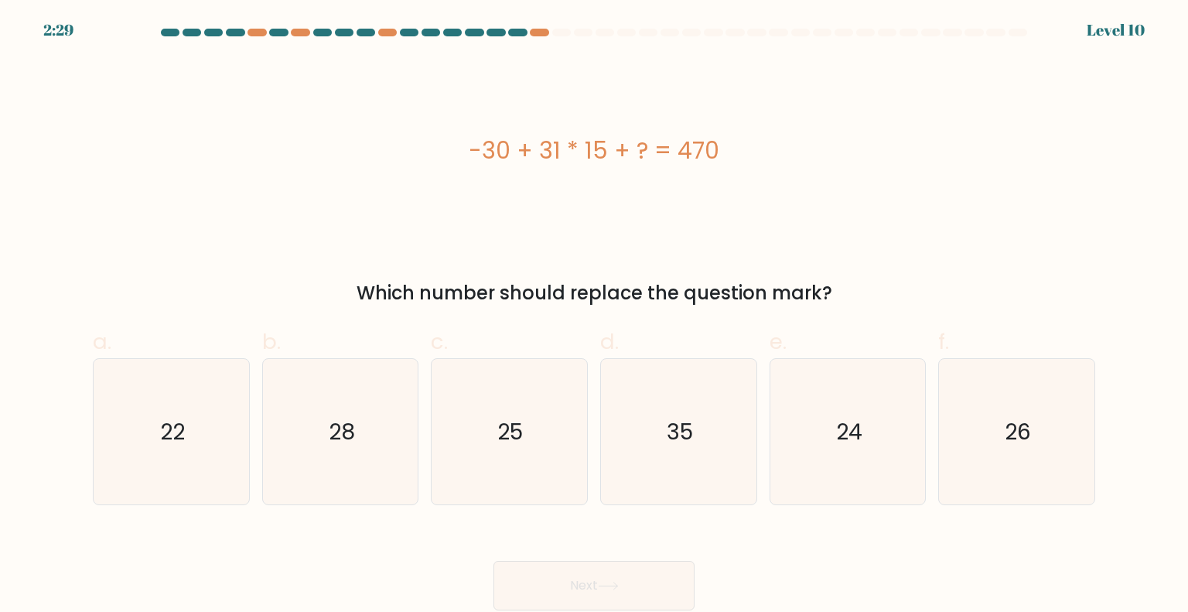
click at [548, 203] on div "-30 + 31 * 15 + ? = 470" at bounding box center [594, 150] width 1003 height 183
click at [512, 199] on div "-30 + 31 * 15 + ? = 470" at bounding box center [594, 150] width 1003 height 183
drag, startPoint x: 461, startPoint y: 138, endPoint x: 563, endPoint y: 138, distance: 102.1
click at [563, 138] on div "-30 + 31 * 15 + ? = 470" at bounding box center [594, 150] width 1003 height 35
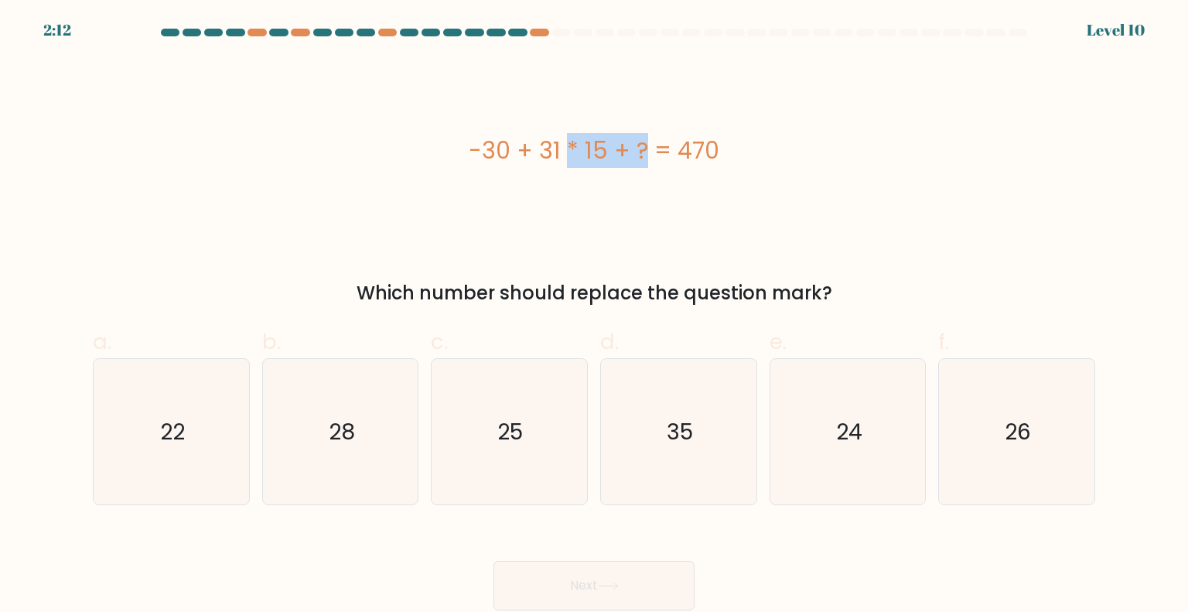
click at [563, 138] on div "-30 + 31 * 15 + ? = 470" at bounding box center [594, 150] width 1003 height 35
click at [888, 463] on icon "24" at bounding box center [847, 431] width 145 height 145
click at [595, 316] on input "e. 24" at bounding box center [594, 311] width 1 height 10
radio input "true"
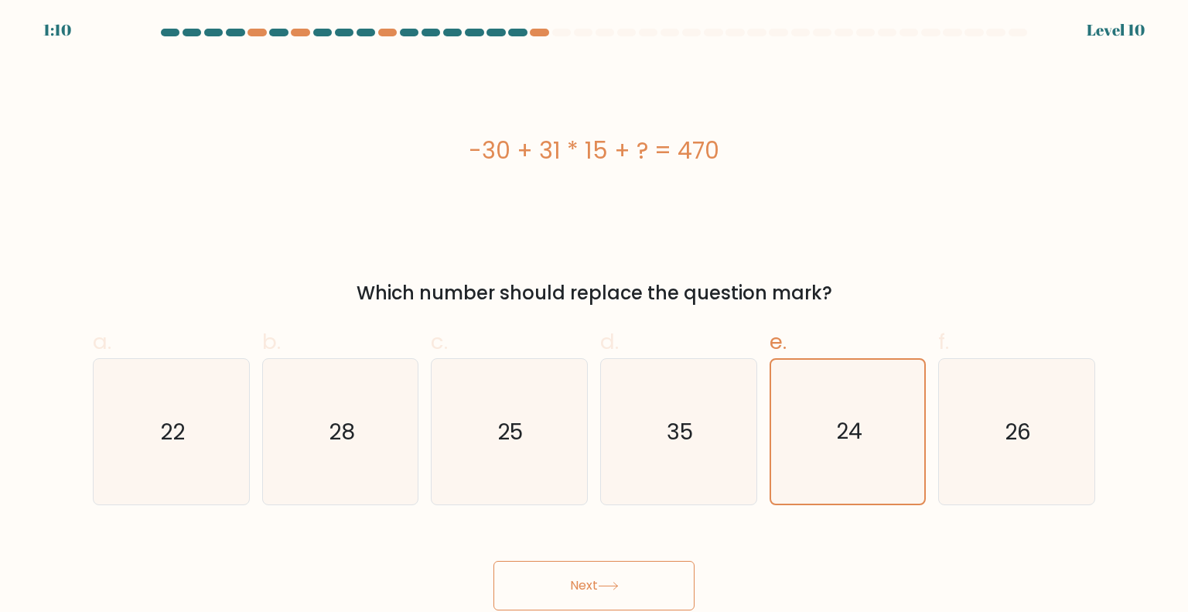
click at [609, 585] on icon at bounding box center [608, 586] width 21 height 9
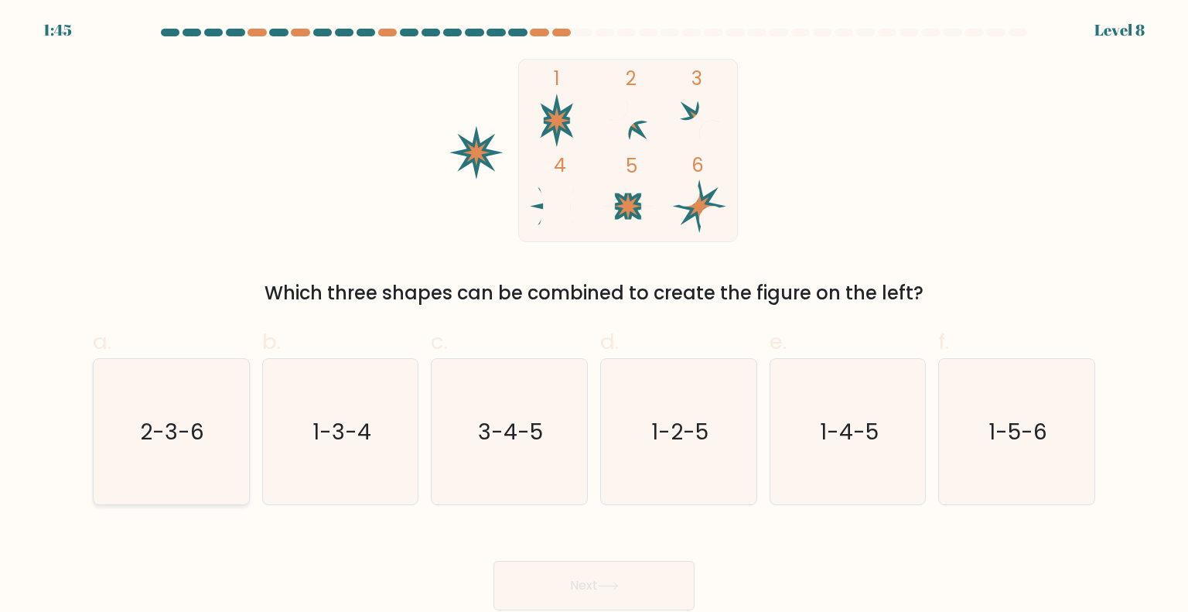
click at [128, 427] on icon "2-3-6" at bounding box center [170, 431] width 145 height 145
click at [594, 316] on input "a. 2-3-6" at bounding box center [594, 311] width 1 height 10
radio input "true"
click at [610, 573] on button "Next" at bounding box center [594, 586] width 201 height 50
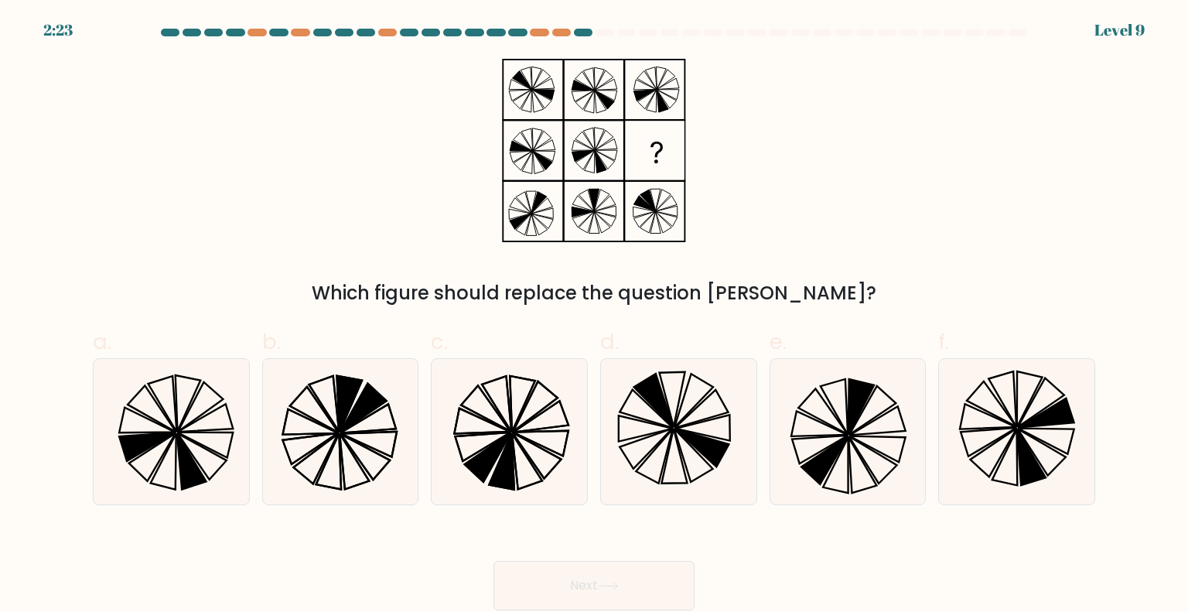
click at [354, 119] on div "Which figure should replace the question mark?" at bounding box center [594, 183] width 1021 height 248
click at [558, 32] on div at bounding box center [561, 33] width 19 height 8
click at [415, 151] on div "Which figure should replace the question mark?" at bounding box center [594, 183] width 1021 height 248
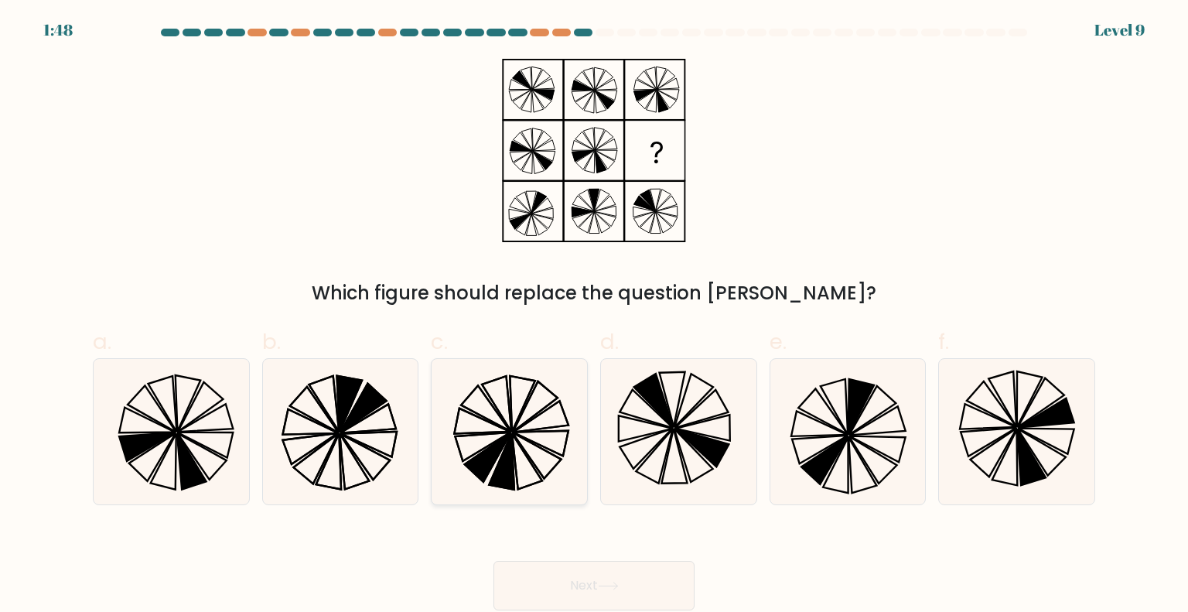
click at [507, 414] on icon at bounding box center [508, 431] width 145 height 145
click at [594, 316] on input "c." at bounding box center [594, 311] width 1 height 10
radio input "true"
click at [653, 604] on button "Next" at bounding box center [594, 586] width 201 height 50
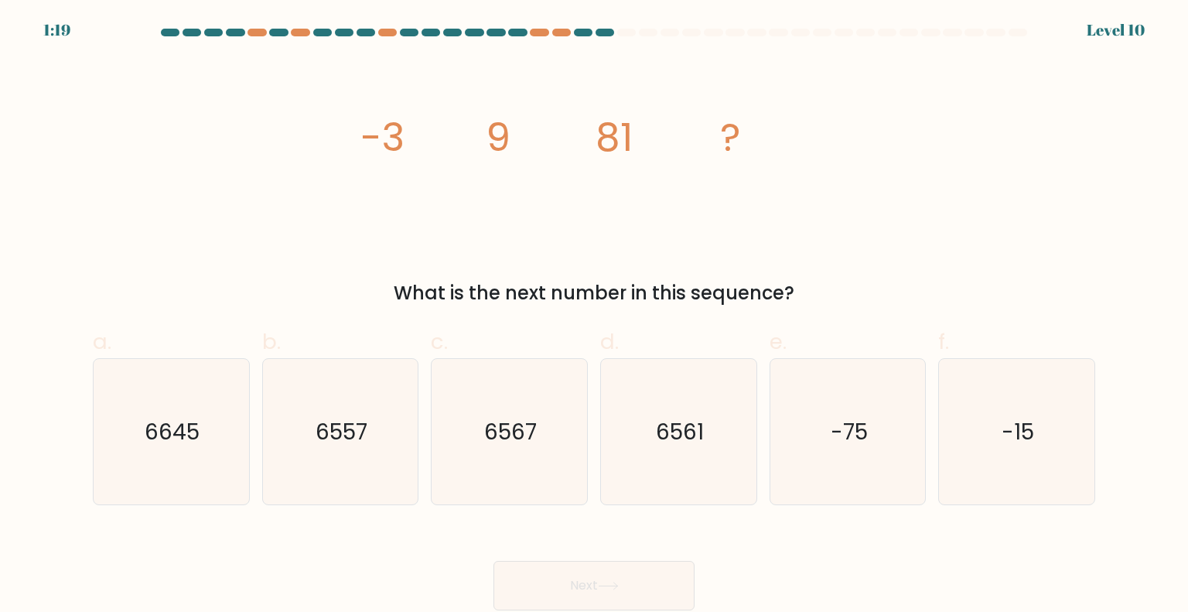
click at [706, 241] on icon "image/svg+xml -3 9 81 ?" at bounding box center [594, 150] width 464 height 183
click at [723, 389] on icon "6561" at bounding box center [678, 431] width 145 height 145
click at [595, 316] on input "d. 6561" at bounding box center [594, 311] width 1 height 10
radio input "true"
click at [616, 567] on button "Next" at bounding box center [594, 586] width 201 height 50
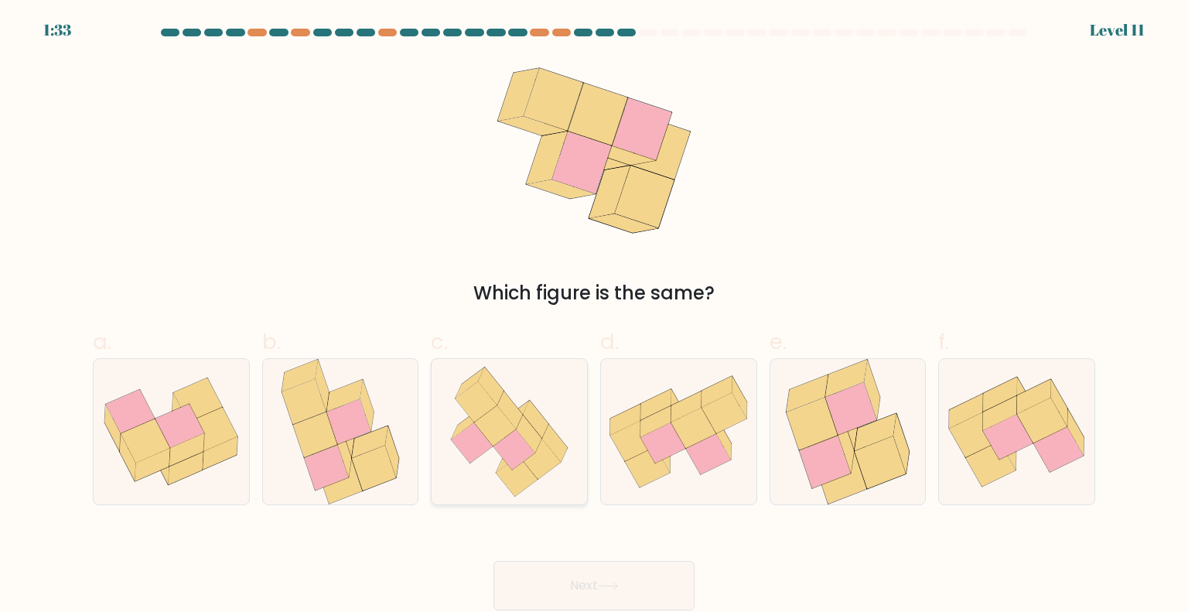
click at [494, 405] on icon at bounding box center [477, 401] width 42 height 40
click at [594, 316] on input "c." at bounding box center [594, 311] width 1 height 10
radio input "true"
click at [594, 579] on button "Next" at bounding box center [594, 586] width 201 height 50
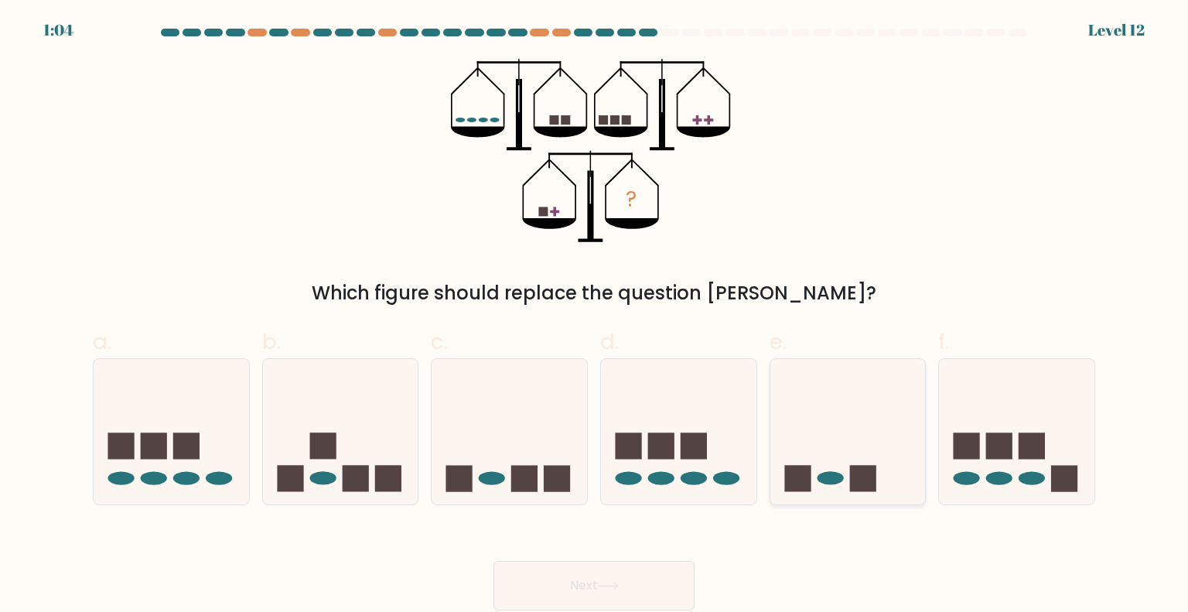
click at [817, 443] on icon at bounding box center [849, 432] width 156 height 128
click at [595, 316] on input "e." at bounding box center [594, 311] width 1 height 10
radio input "true"
click at [627, 574] on button "Next" at bounding box center [594, 586] width 201 height 50
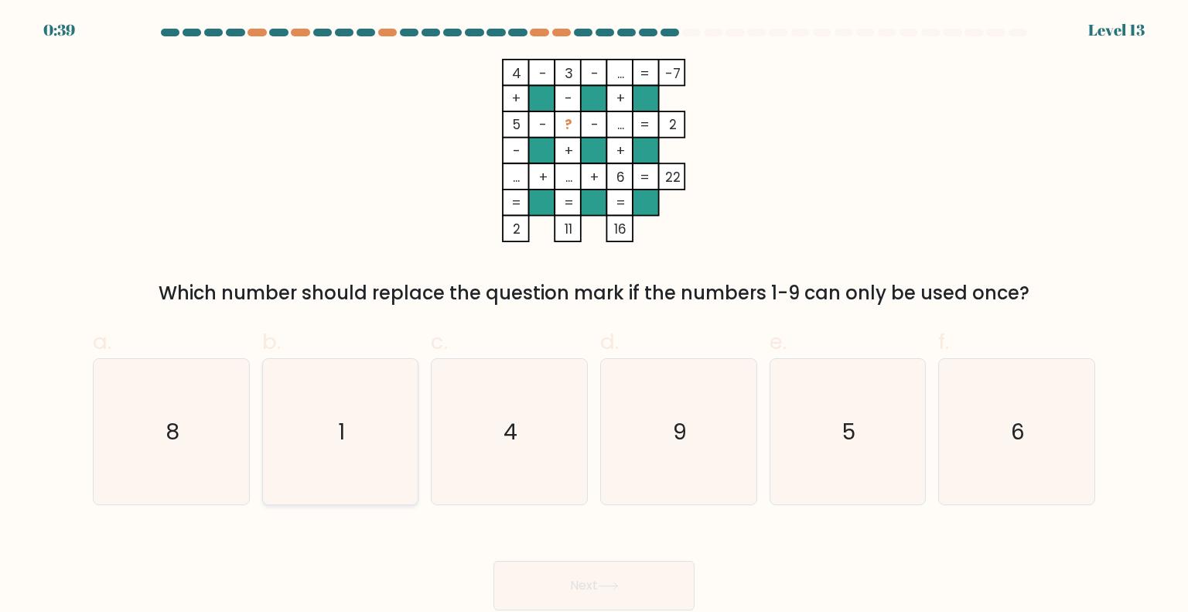
click at [362, 397] on icon "1" at bounding box center [340, 431] width 145 height 145
click at [594, 316] on input "b. 1" at bounding box center [594, 311] width 1 height 10
radio input "true"
click at [593, 584] on button "Next" at bounding box center [594, 586] width 201 height 50
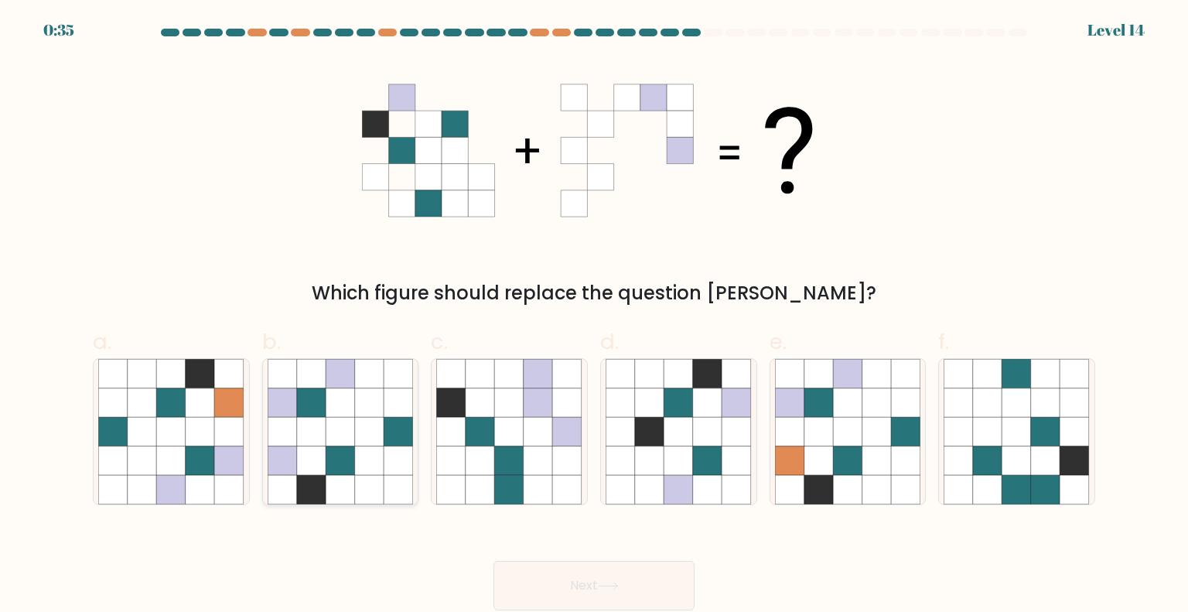
click at [357, 380] on icon at bounding box center [369, 373] width 29 height 29
click at [594, 316] on input "b." at bounding box center [594, 311] width 1 height 10
radio input "true"
click at [566, 578] on button "Next" at bounding box center [594, 586] width 201 height 50
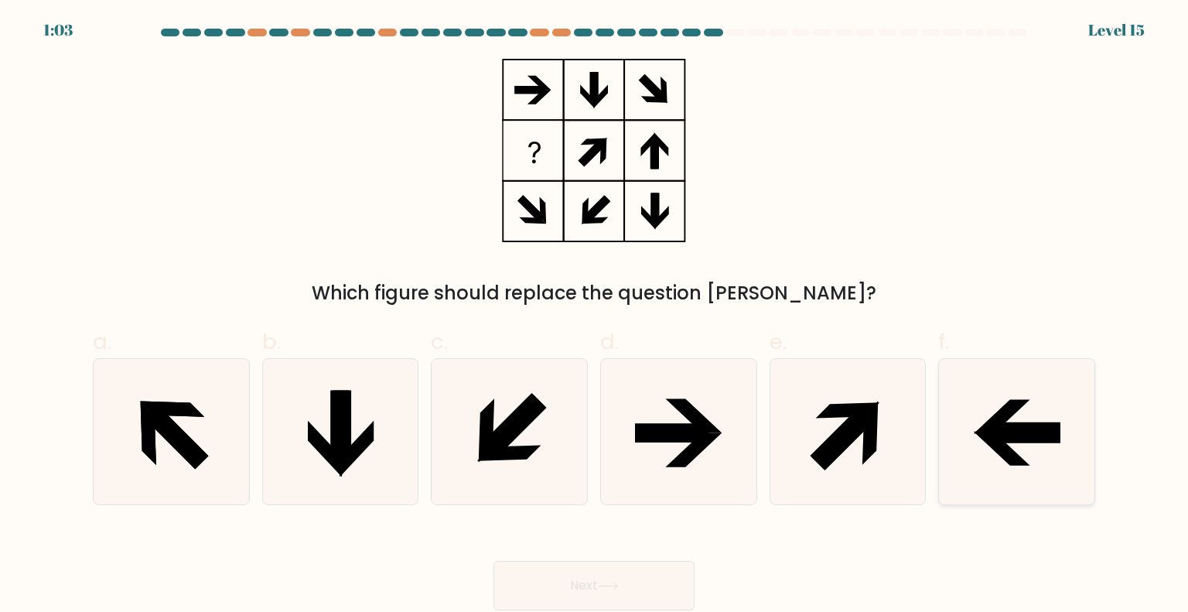
click at [997, 436] on icon at bounding box center [1025, 433] width 74 height 19
click at [595, 316] on input "f." at bounding box center [594, 311] width 1 height 10
radio input "true"
click at [592, 571] on button "Next" at bounding box center [594, 586] width 201 height 50
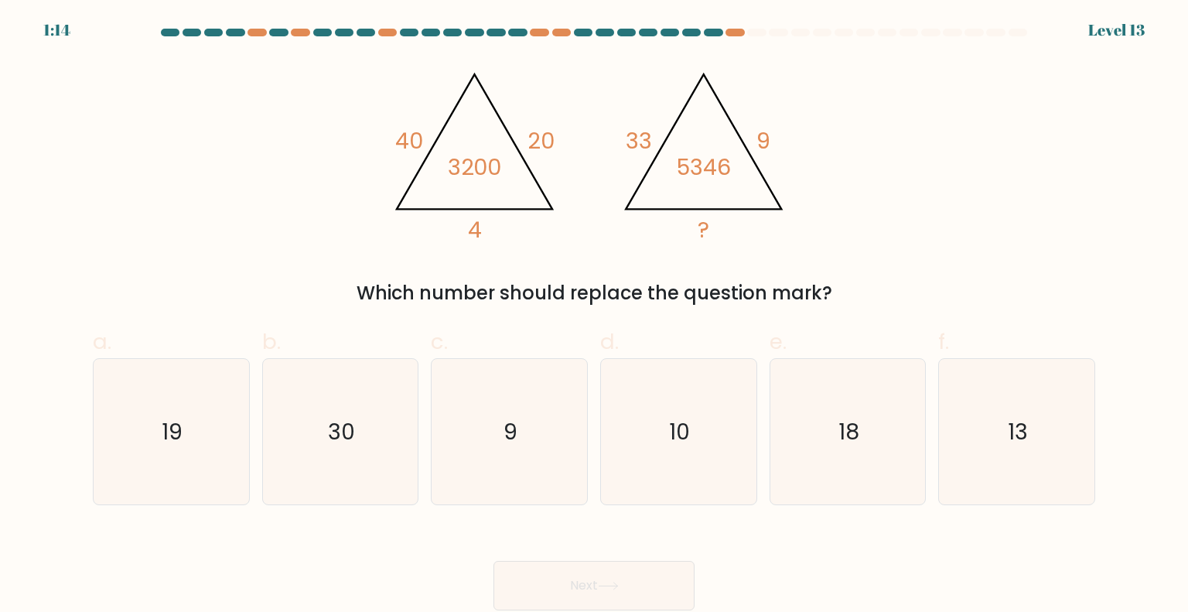
click at [561, 160] on icon "@import url('https://fonts.googleapis.com/css?family=Abril+Fatface:400,100,100i…" at bounding box center [594, 150] width 422 height 183
drag, startPoint x: 357, startPoint y: 146, endPoint x: 554, endPoint y: 144, distance: 197.3
click at [554, 144] on div "@import url('https://fonts.googleapis.com/css?family=Abril+Fatface:400,100,100i…" at bounding box center [594, 183] width 1021 height 248
click at [554, 144] on tspan "20" at bounding box center [541, 141] width 27 height 31
drag, startPoint x: 452, startPoint y: 165, endPoint x: 517, endPoint y: 179, distance: 66.5
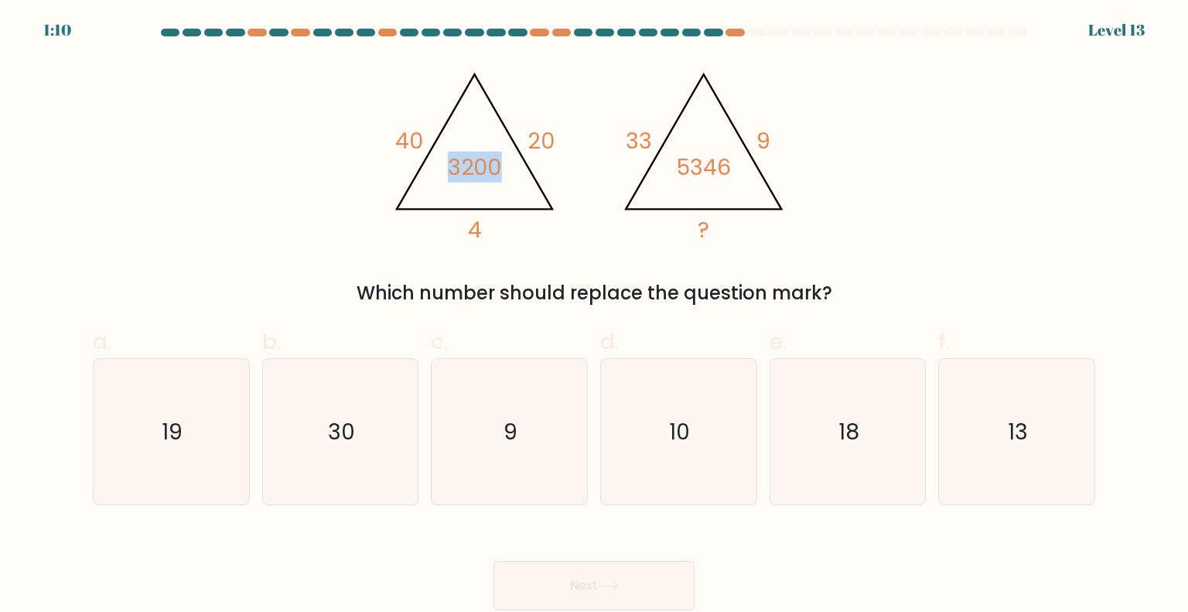
click at [517, 179] on icon "@import url('https://fonts.googleapis.com/css?family=Abril+Fatface:400,100,100i…" at bounding box center [594, 150] width 422 height 183
click at [514, 178] on icon "@import url('https://fonts.googleapis.com/css?family=Abril+Fatface:400,100,100i…" at bounding box center [594, 150] width 422 height 183
click at [258, 479] on div "b. 30" at bounding box center [340, 416] width 169 height 180
click at [305, 472] on icon "30" at bounding box center [340, 431] width 145 height 145
click at [594, 316] on input "b. 30" at bounding box center [594, 311] width 1 height 10
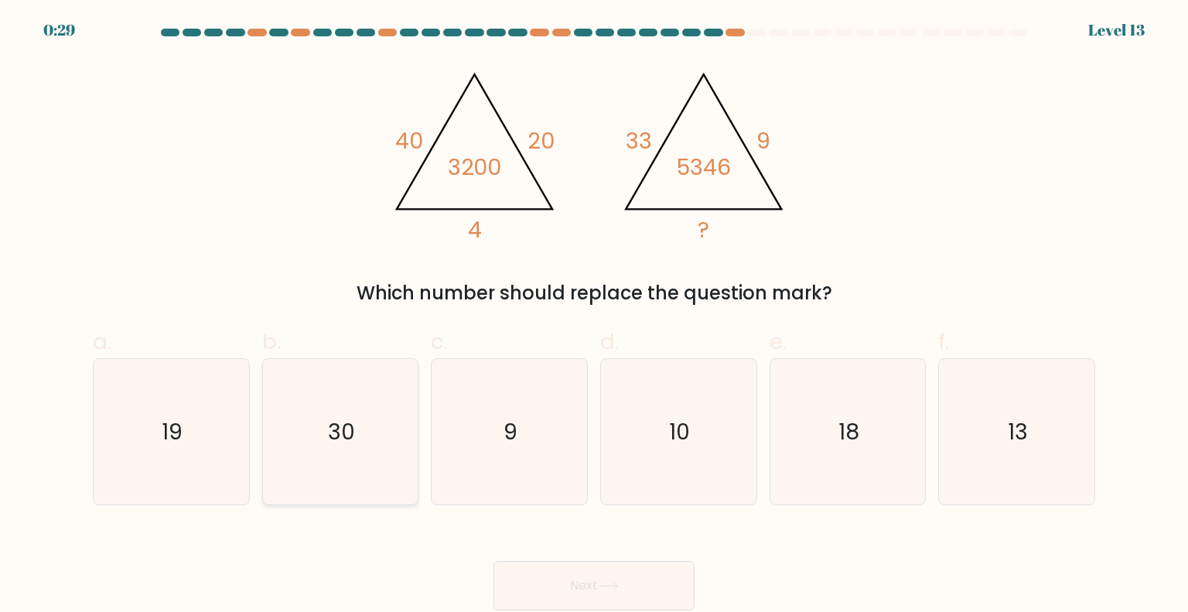
radio input "true"
click at [604, 597] on button "Next" at bounding box center [594, 586] width 201 height 50
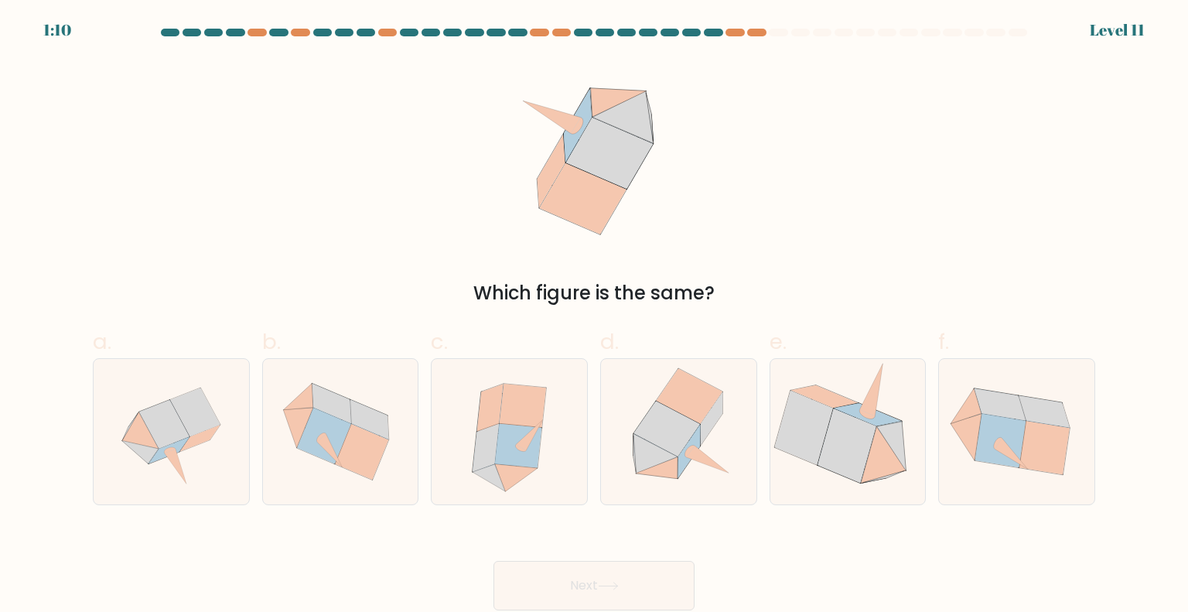
click at [554, 197] on icon at bounding box center [583, 198] width 87 height 71
click at [489, 197] on div "Which figure is the same?" at bounding box center [594, 183] width 1021 height 248
click at [1031, 438] on icon at bounding box center [1045, 447] width 51 height 53
click at [595, 316] on input "f." at bounding box center [594, 311] width 1 height 10
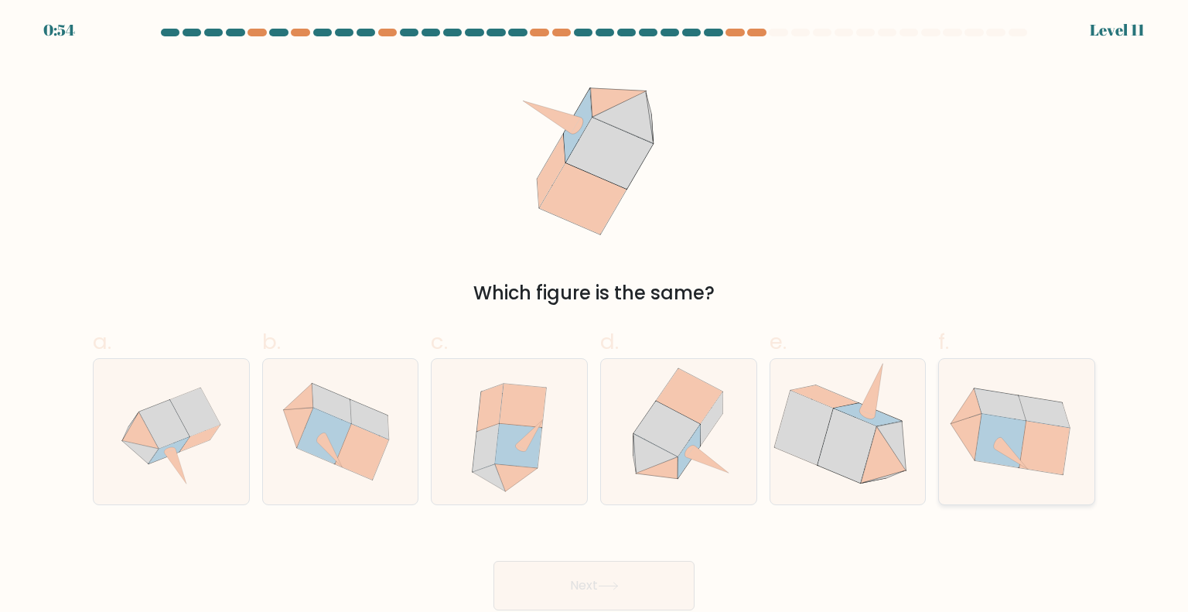
radio input "true"
click at [522, 442] on icon at bounding box center [529, 434] width 27 height 31
click at [594, 316] on input "c." at bounding box center [594, 311] width 1 height 10
radio input "true"
click at [592, 603] on button "Next" at bounding box center [594, 586] width 201 height 50
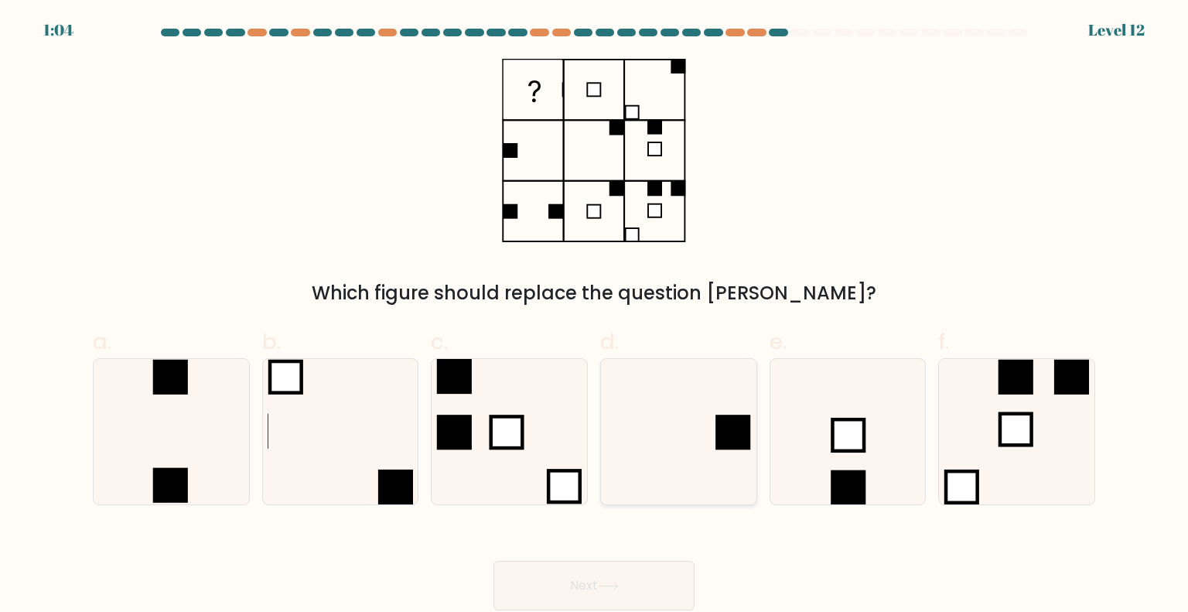
click at [704, 386] on icon at bounding box center [678, 431] width 145 height 145
click at [595, 316] on input "d." at bounding box center [594, 311] width 1 height 10
radio input "true"
click at [570, 573] on button "Next" at bounding box center [594, 586] width 201 height 50
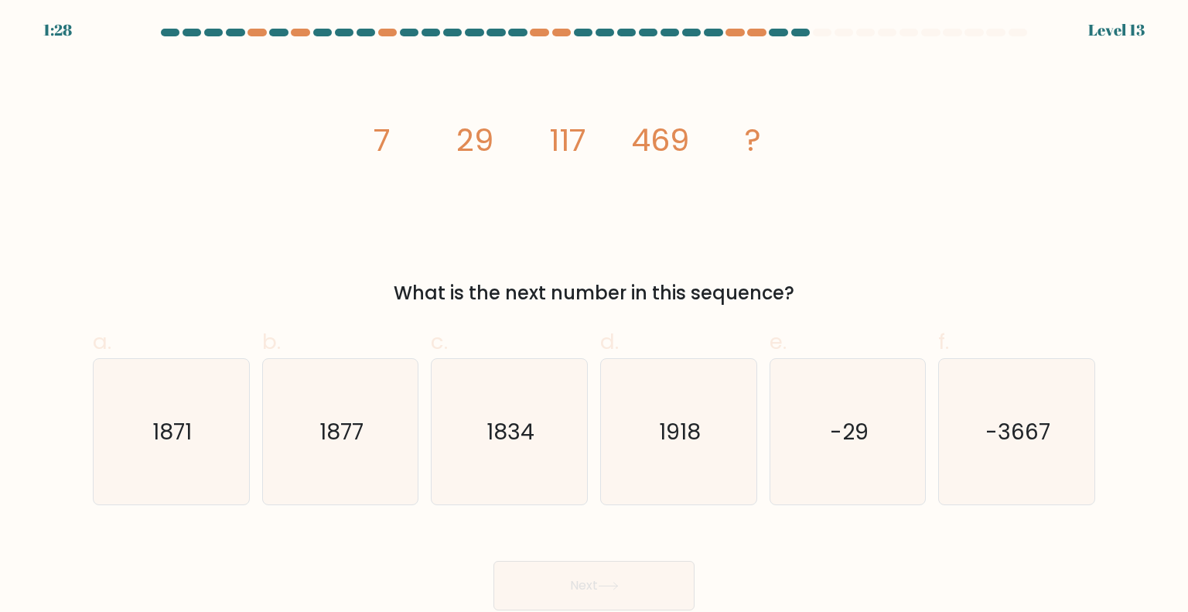
drag, startPoint x: 628, startPoint y: 292, endPoint x: 687, endPoint y: 296, distance: 58.9
click at [687, 296] on div "What is the next number in this sequence?" at bounding box center [594, 293] width 984 height 28
click at [363, 447] on icon "1877" at bounding box center [340, 431] width 145 height 145
click at [594, 316] on input "b. 1877" at bounding box center [594, 311] width 1 height 10
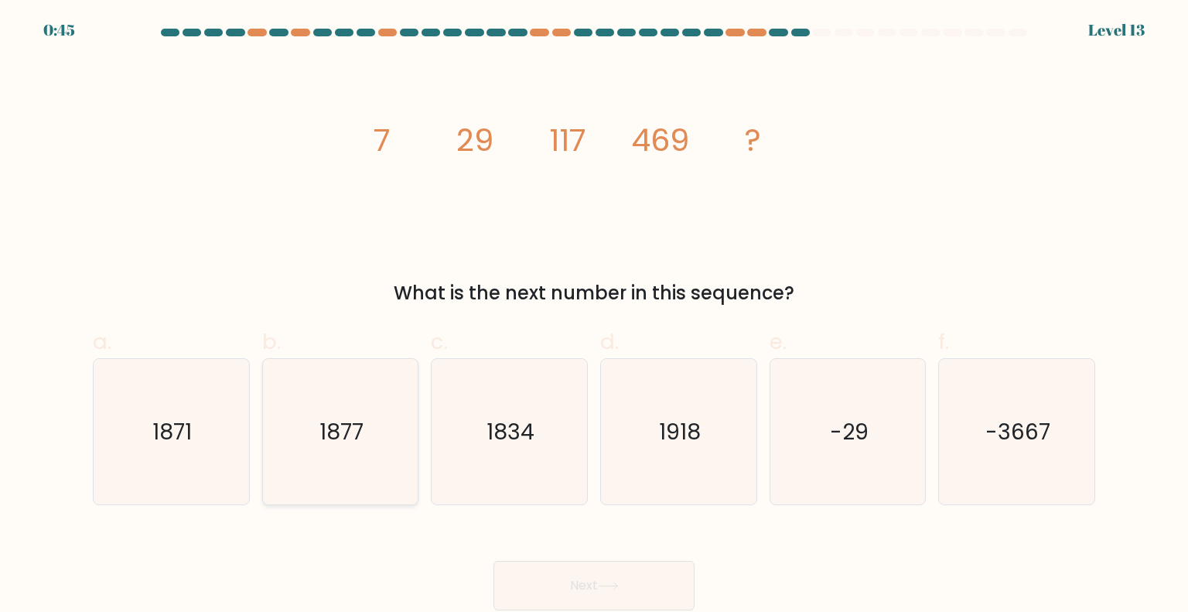
radio input "true"
click at [620, 577] on button "Next" at bounding box center [594, 586] width 201 height 50
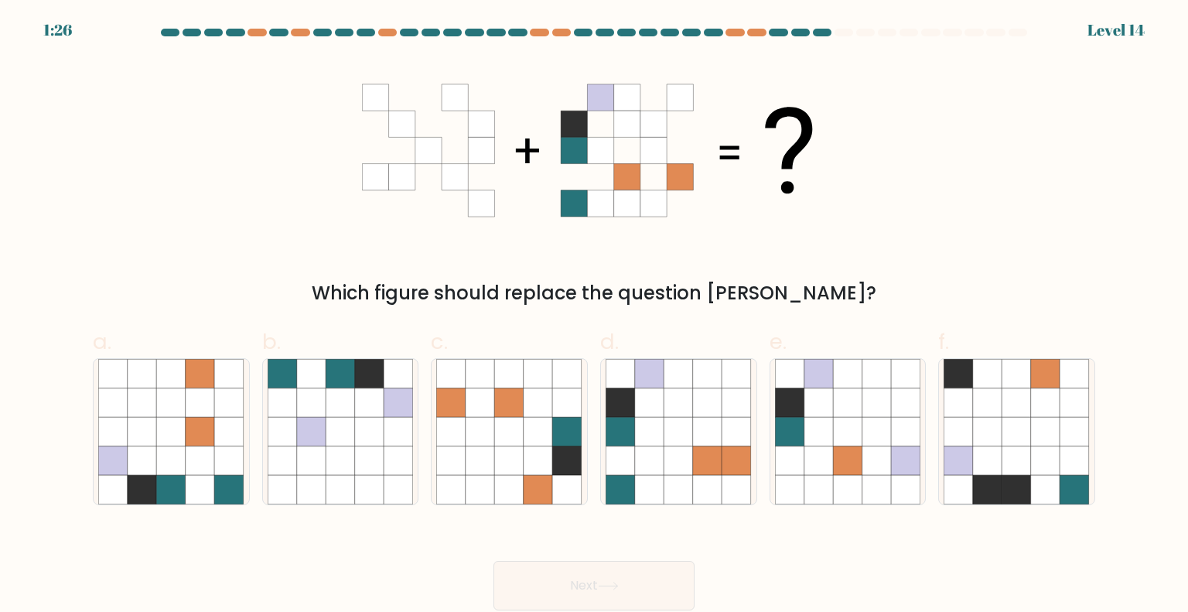
click at [535, 231] on icon at bounding box center [594, 150] width 464 height 183
click at [166, 408] on icon at bounding box center [171, 402] width 29 height 29
click at [594, 316] on input "a." at bounding box center [594, 311] width 1 height 10
radio input "true"
click at [643, 598] on button "Next" at bounding box center [594, 586] width 201 height 50
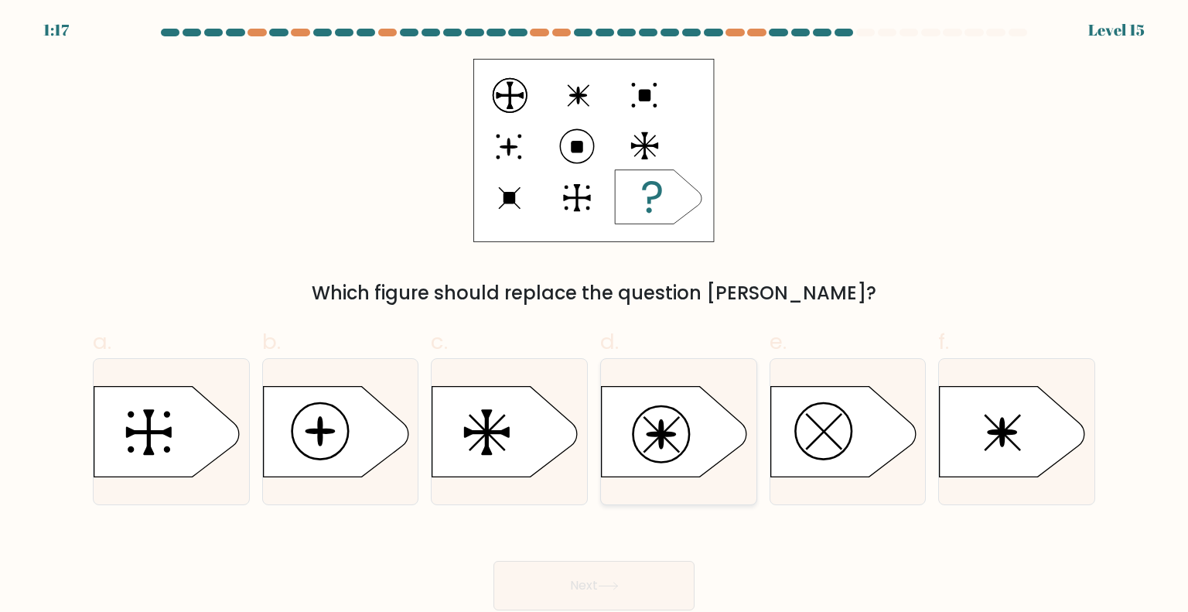
click at [652, 446] on icon at bounding box center [674, 431] width 145 height 91
click at [595, 316] on input "d." at bounding box center [594, 311] width 1 height 10
radio input "true"
click at [286, 439] on icon at bounding box center [335, 431] width 145 height 91
click at [594, 316] on input "b." at bounding box center [594, 311] width 1 height 10
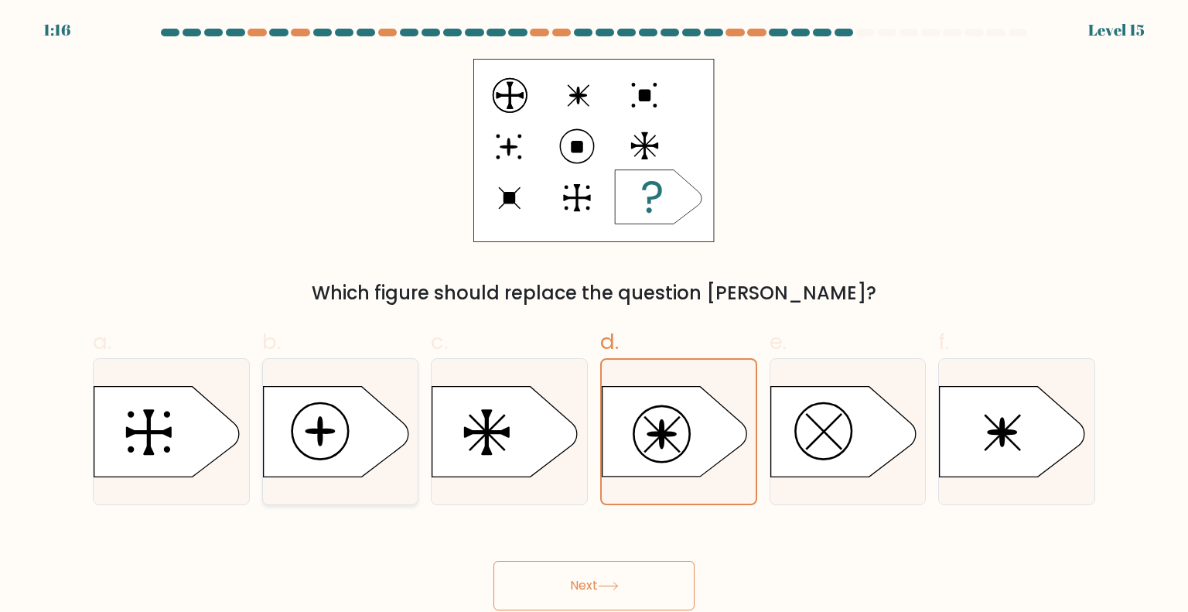
radio input "true"
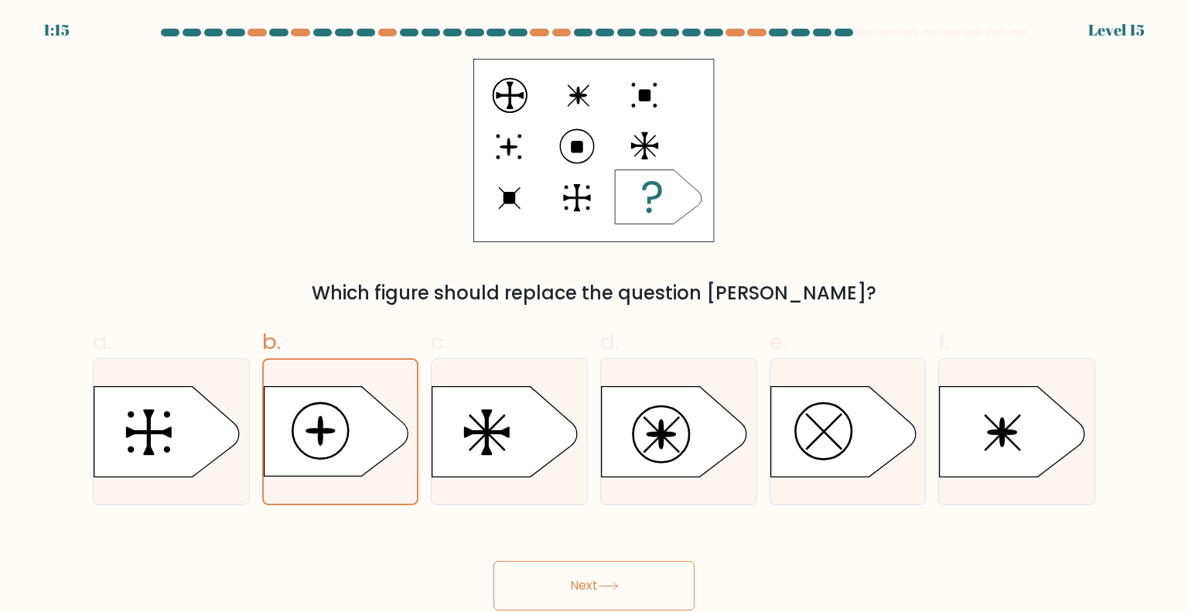
click at [613, 590] on button "Next" at bounding box center [594, 586] width 201 height 50
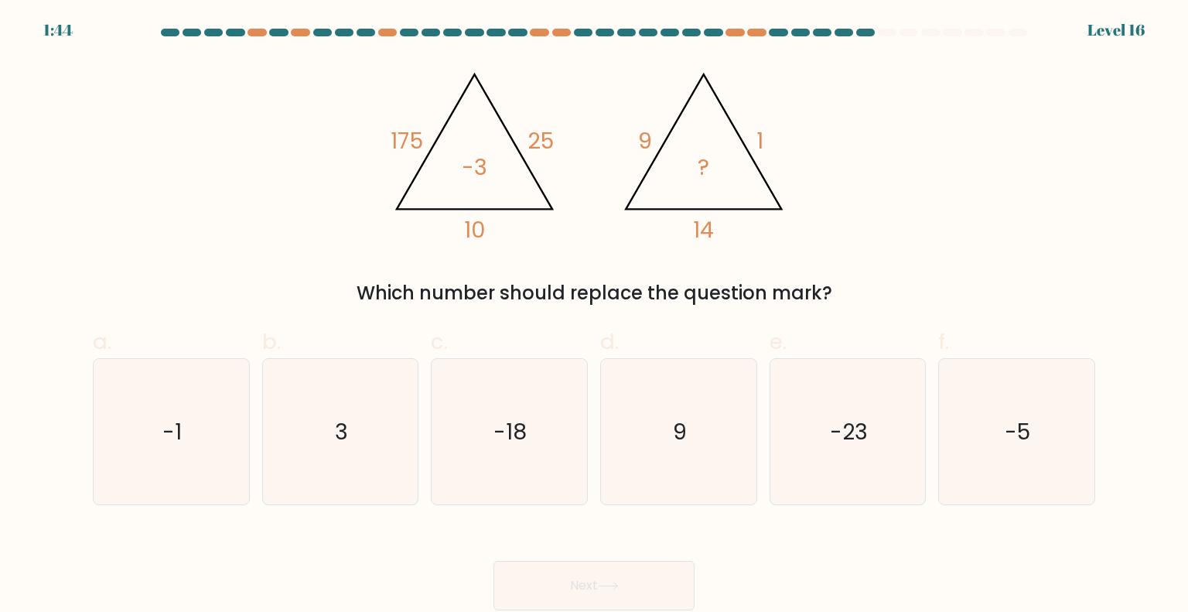
click at [727, 225] on icon "@import url('https://fonts.googleapis.com/css?family=Abril+Fatface:400,100,100i…" at bounding box center [594, 150] width 422 height 183
click at [641, 137] on tspan "9" at bounding box center [646, 141] width 14 height 31
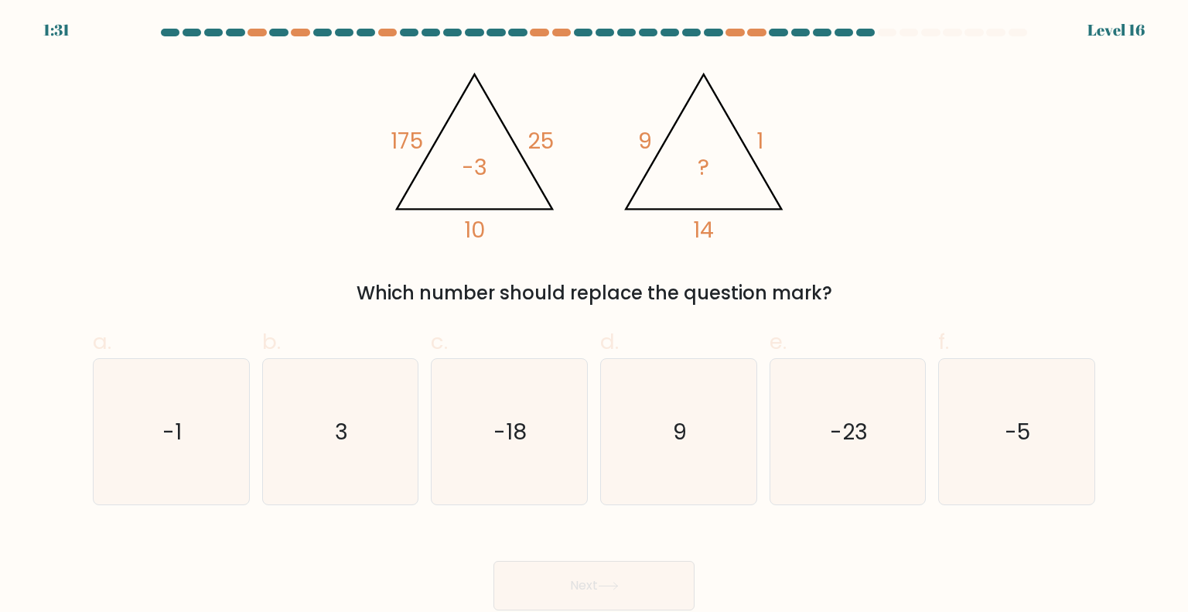
click at [894, 145] on div "@import url('https://fonts.googleapis.com/css?family=Abril+Fatface:400,100,100i…" at bounding box center [594, 183] width 1021 height 248
click at [273, 186] on div "@import url('https://fonts.googleapis.com/css?family=Abril+Fatface:400,100,100i…" at bounding box center [594, 183] width 1021 height 248
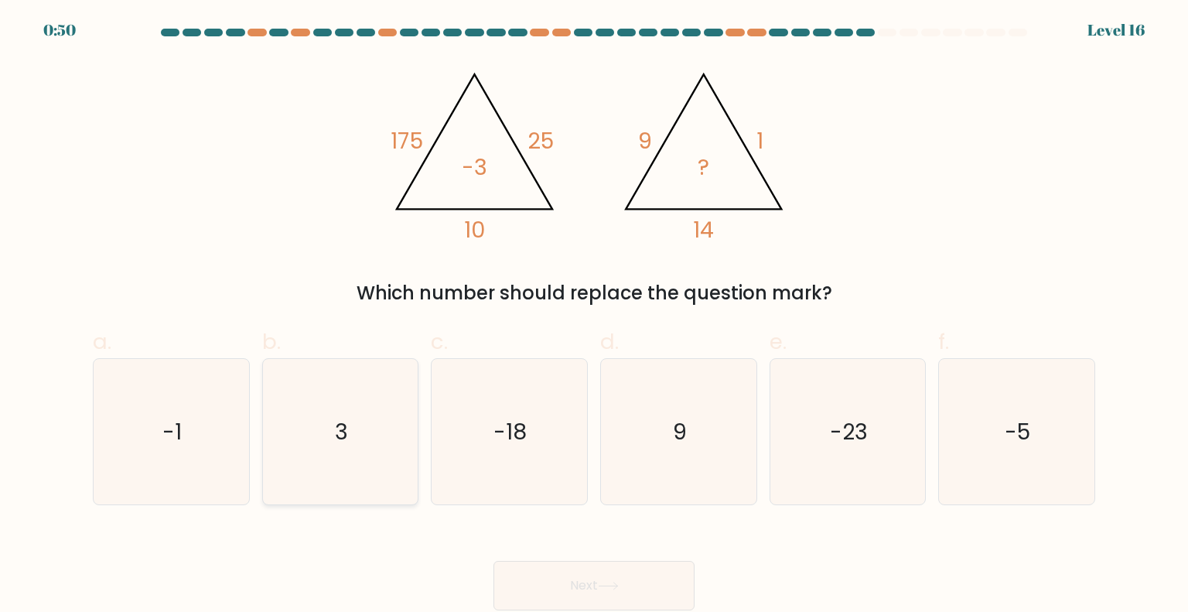
click at [328, 454] on icon "3" at bounding box center [340, 431] width 145 height 145
click at [594, 316] on input "b. 3" at bounding box center [594, 311] width 1 height 10
radio input "true"
click at [598, 586] on button "Next" at bounding box center [594, 586] width 201 height 50
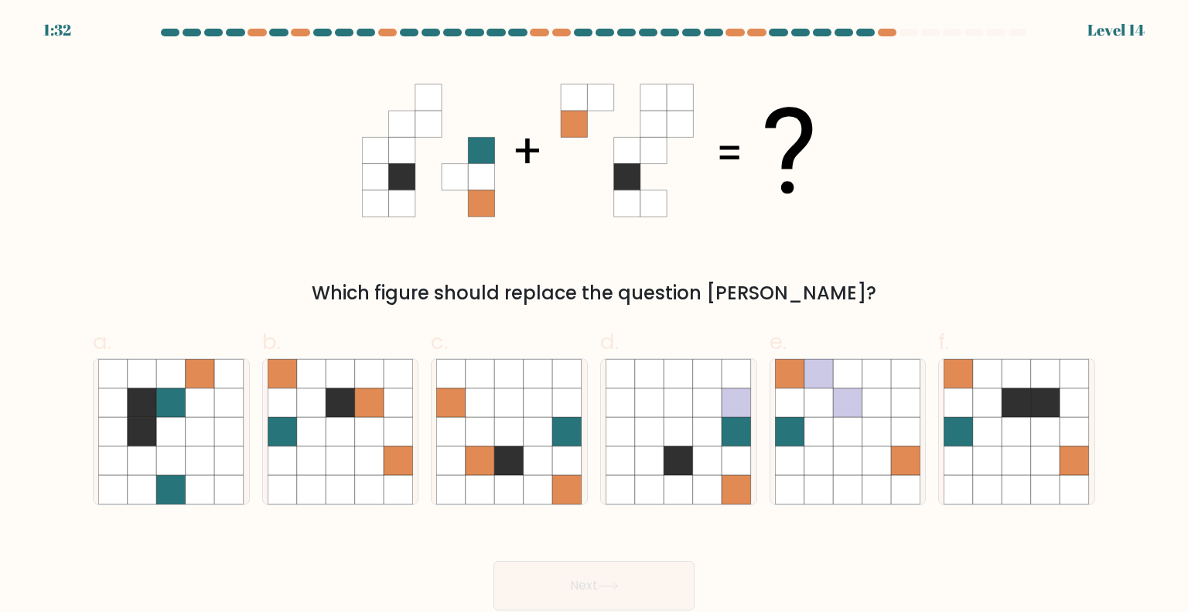
click at [829, 303] on div "Which figure should replace the question mark?" at bounding box center [594, 293] width 984 height 28
click at [1030, 402] on icon at bounding box center [1017, 402] width 29 height 29
click at [595, 316] on input "f." at bounding box center [594, 311] width 1 height 10
radio input "true"
click at [604, 569] on button "Next" at bounding box center [594, 586] width 201 height 50
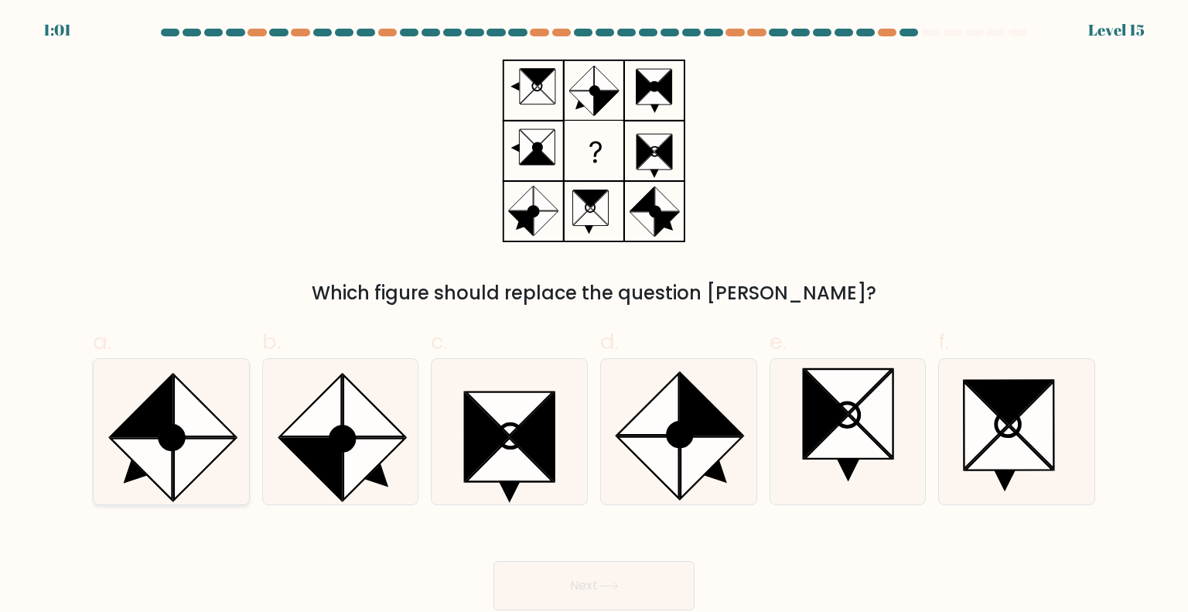
click at [128, 401] on icon at bounding box center [170, 431] width 145 height 145
click at [594, 316] on input "a." at bounding box center [594, 311] width 1 height 10
radio input "true"
click at [573, 573] on button "Next" at bounding box center [594, 586] width 201 height 50
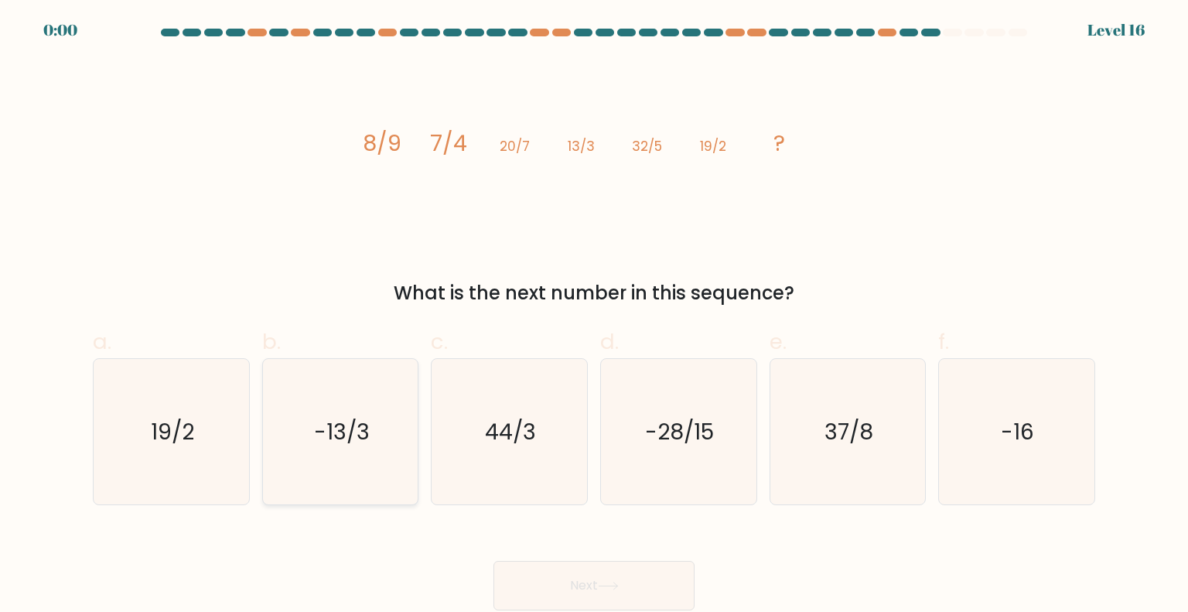
drag, startPoint x: 359, startPoint y: 532, endPoint x: 357, endPoint y: 457, distance: 74.3
click at [351, 456] on form at bounding box center [594, 320] width 1188 height 582
click at [357, 457] on icon "-13/3" at bounding box center [340, 431] width 145 height 145
click at [594, 316] on input "b. -13/3" at bounding box center [594, 311] width 1 height 10
radio input "true"
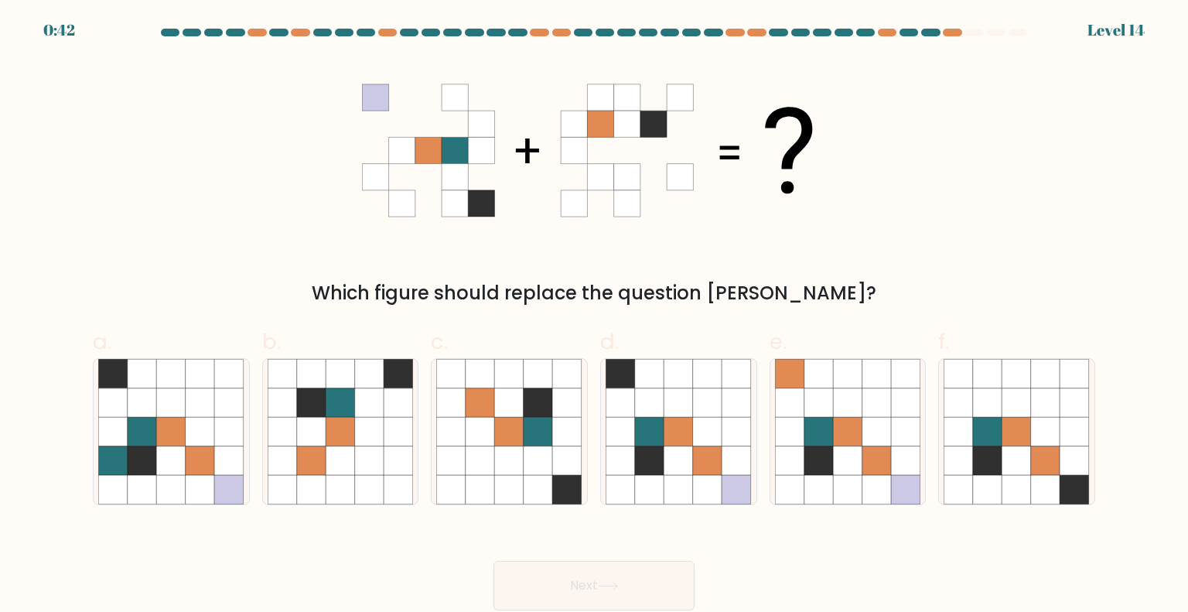
click at [804, 262] on div "Which figure should replace the question mark?" at bounding box center [594, 183] width 1021 height 248
click at [802, 258] on div "Which figure should replace the question mark?" at bounding box center [594, 183] width 1021 height 248
click at [646, 172] on icon at bounding box center [654, 177] width 26 height 26
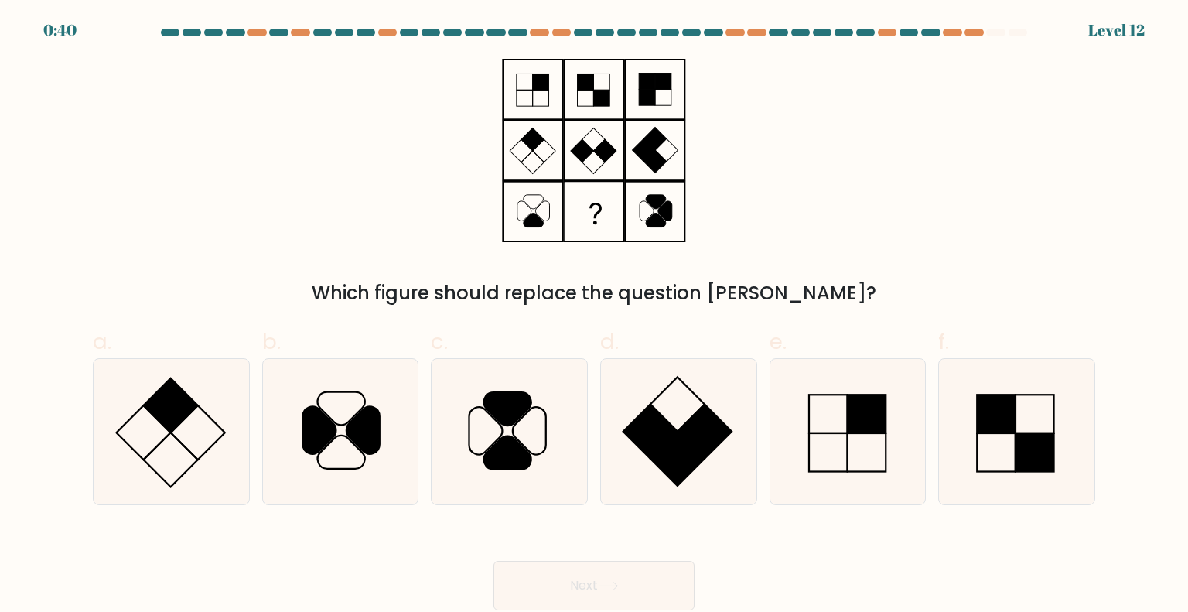
click at [600, 103] on rect at bounding box center [602, 98] width 16 height 16
click at [366, 411] on icon at bounding box center [363, 429] width 33 height 47
click at [594, 316] on input "b." at bounding box center [594, 311] width 1 height 10
radio input "true"
click at [548, 466] on icon at bounding box center [508, 431] width 145 height 145
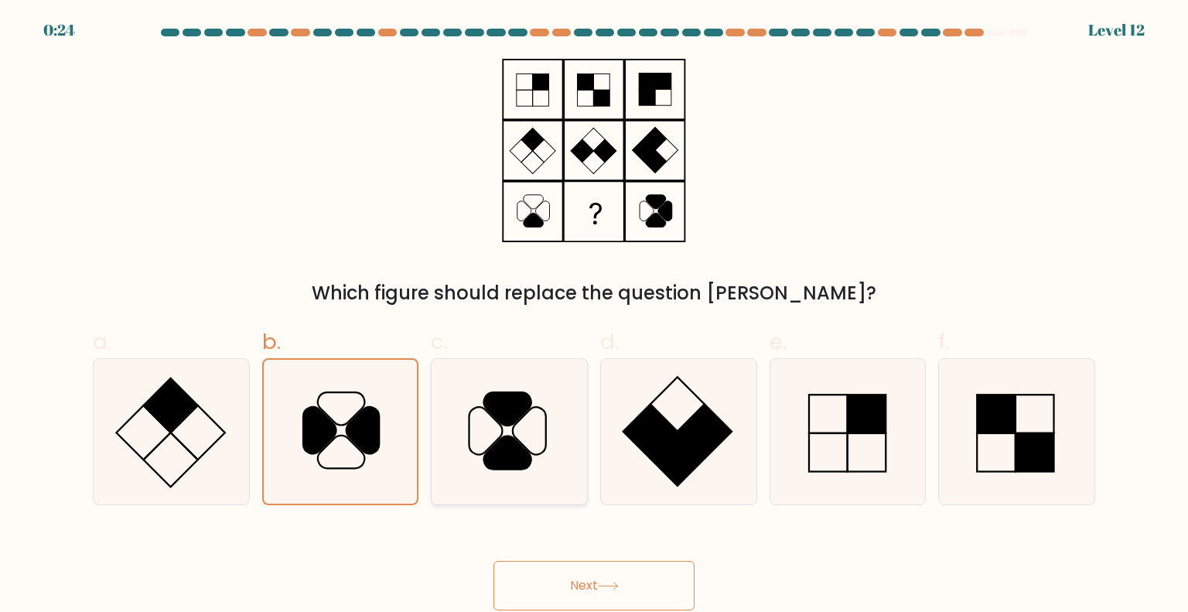
click at [594, 316] on input "c." at bounding box center [594, 311] width 1 height 10
radio input "true"
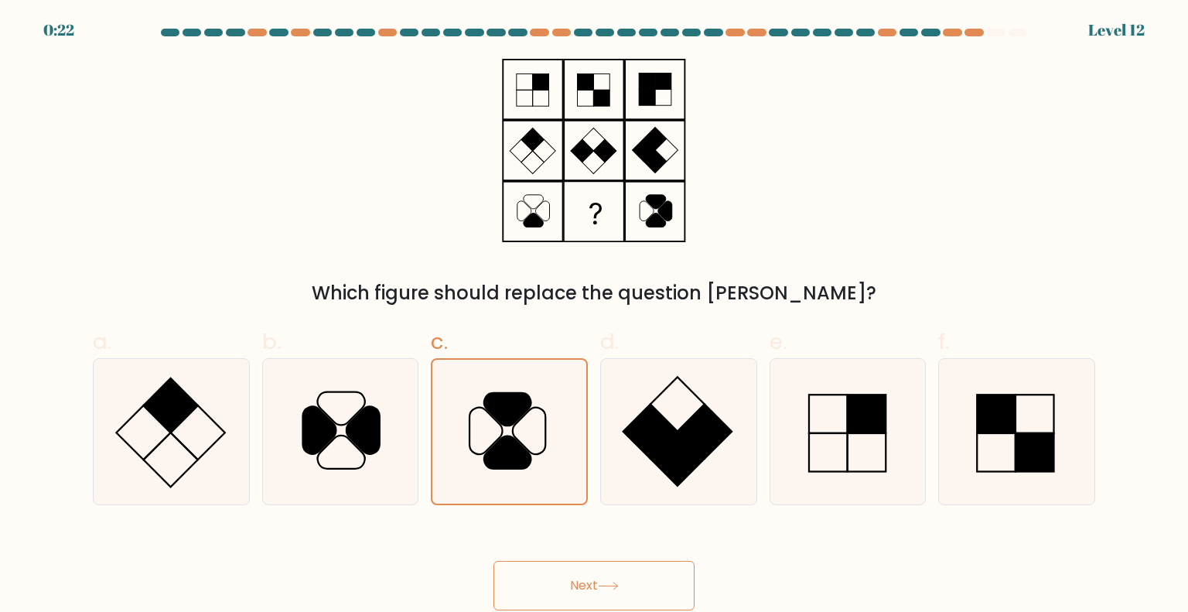
click at [610, 574] on button "Next" at bounding box center [594, 586] width 201 height 50
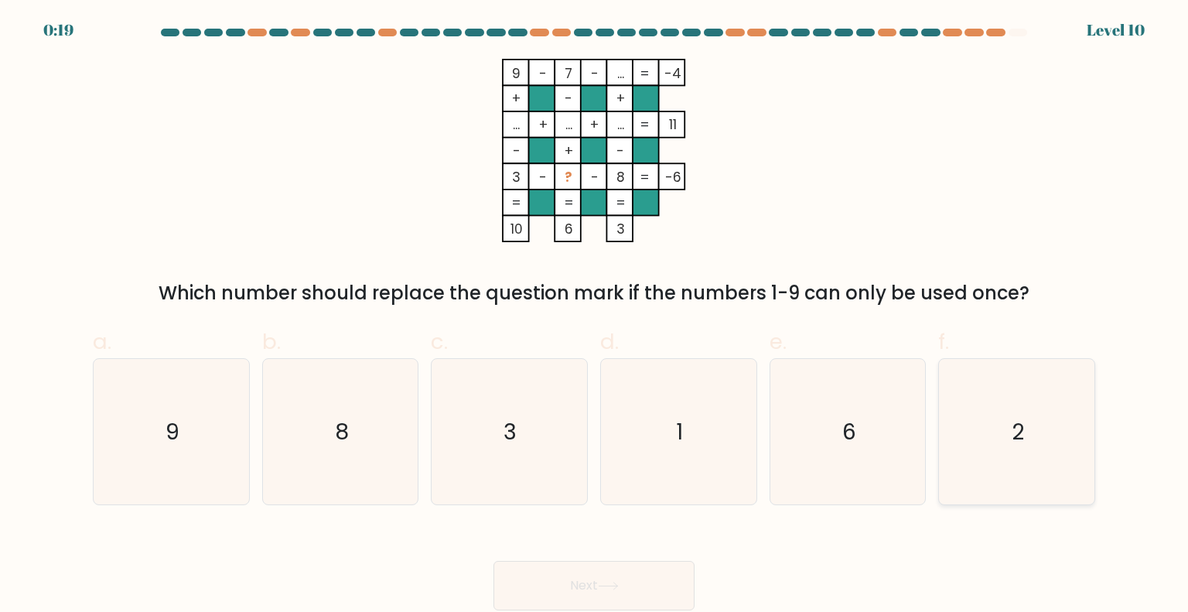
click at [980, 454] on icon "2" at bounding box center [1016, 431] width 145 height 145
click at [595, 316] on input "f. 2" at bounding box center [594, 311] width 1 height 10
radio input "true"
click at [604, 590] on icon at bounding box center [608, 586] width 21 height 9
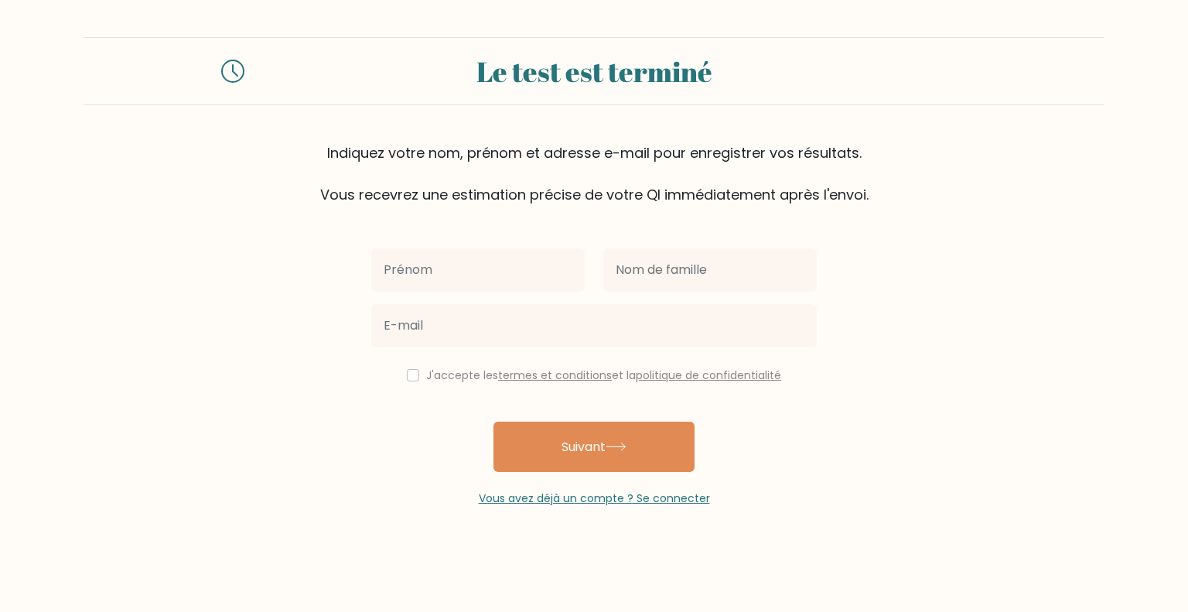
click at [446, 274] on input "text" at bounding box center [478, 269] width 214 height 43
type input "leilw"
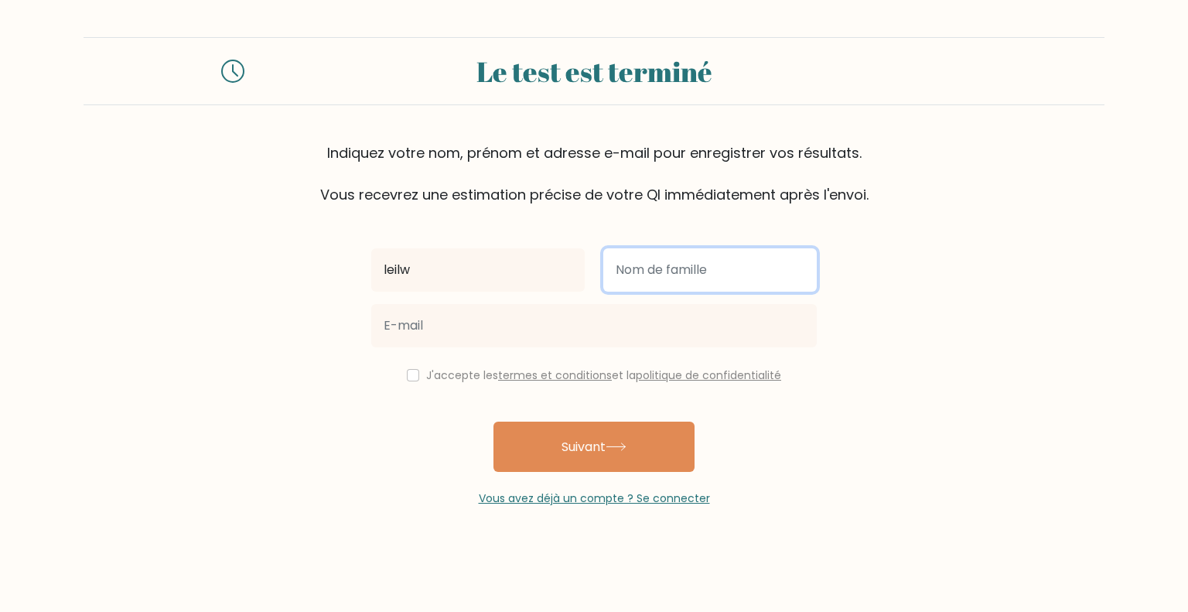
click at [723, 256] on input "text" at bounding box center [711, 269] width 214 height 43
type input "ghwli"
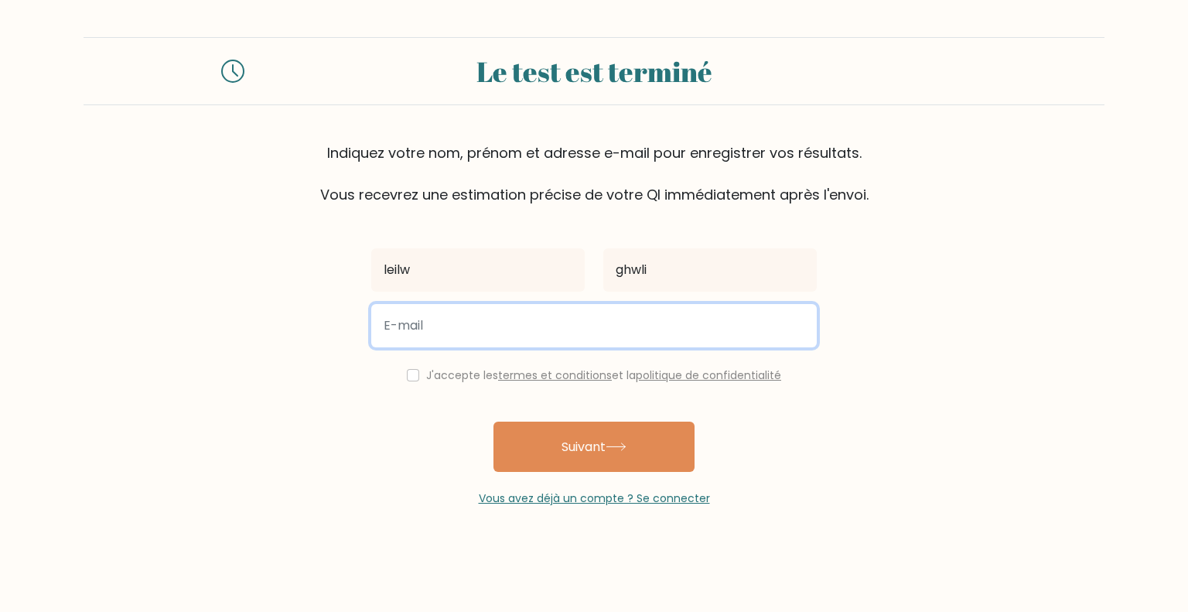
click at [527, 334] on input "email" at bounding box center [594, 325] width 446 height 43
type input "[EMAIL_ADDRESS][DOMAIN_NAME]"
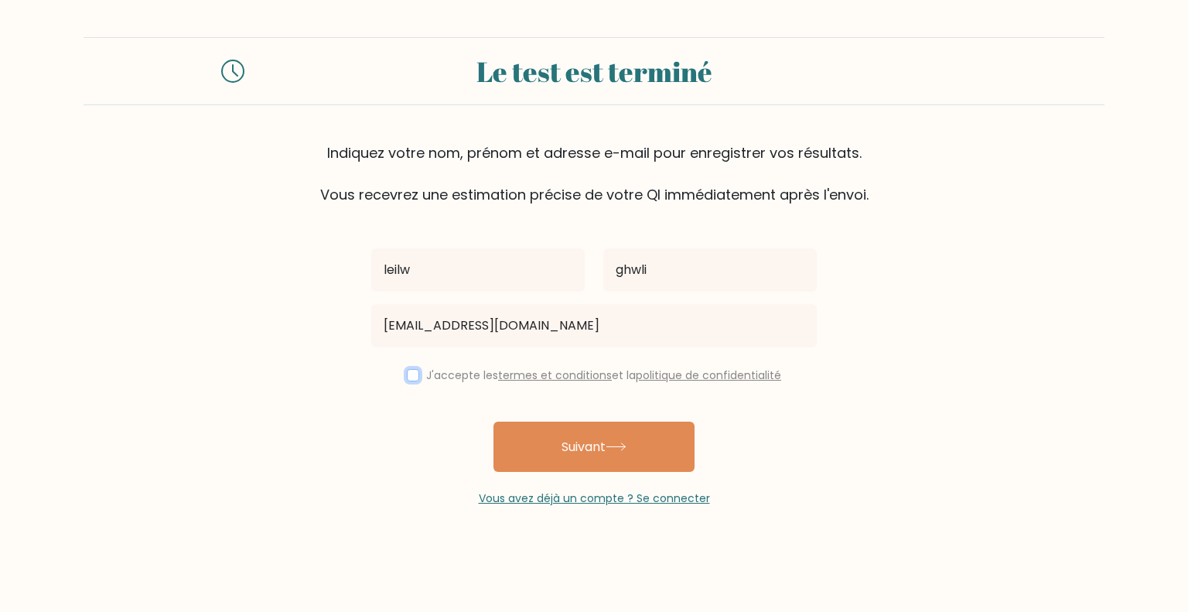
click at [412, 378] on input "checkbox" at bounding box center [413, 375] width 12 height 12
checkbox input "true"
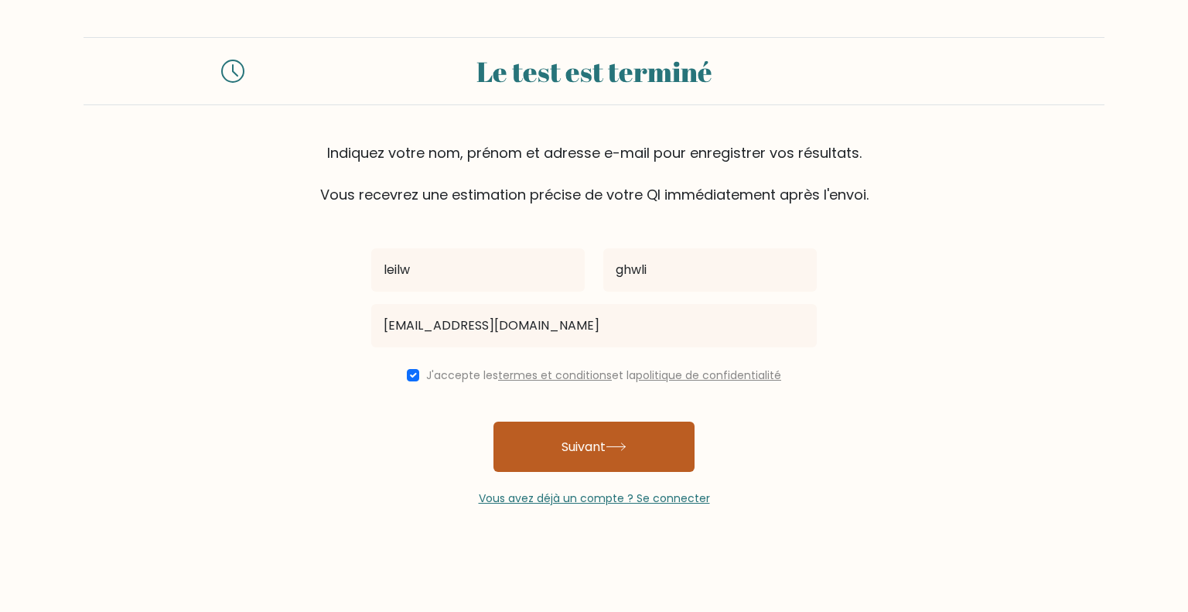
click at [573, 451] on font "Suivant" at bounding box center [584, 447] width 44 height 18
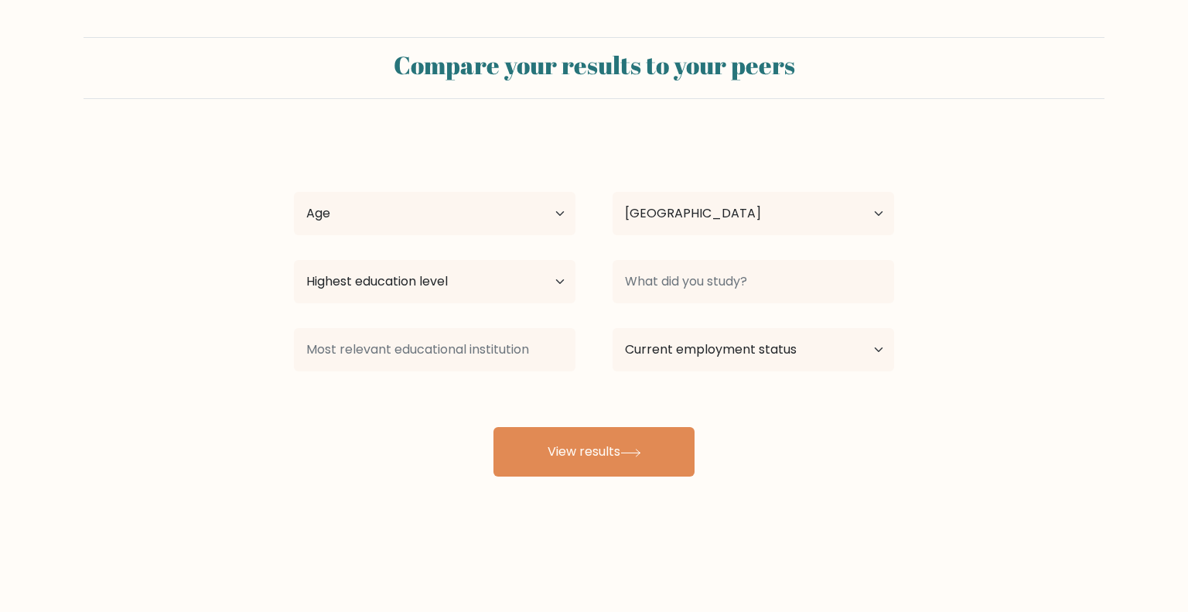
select select "TN"
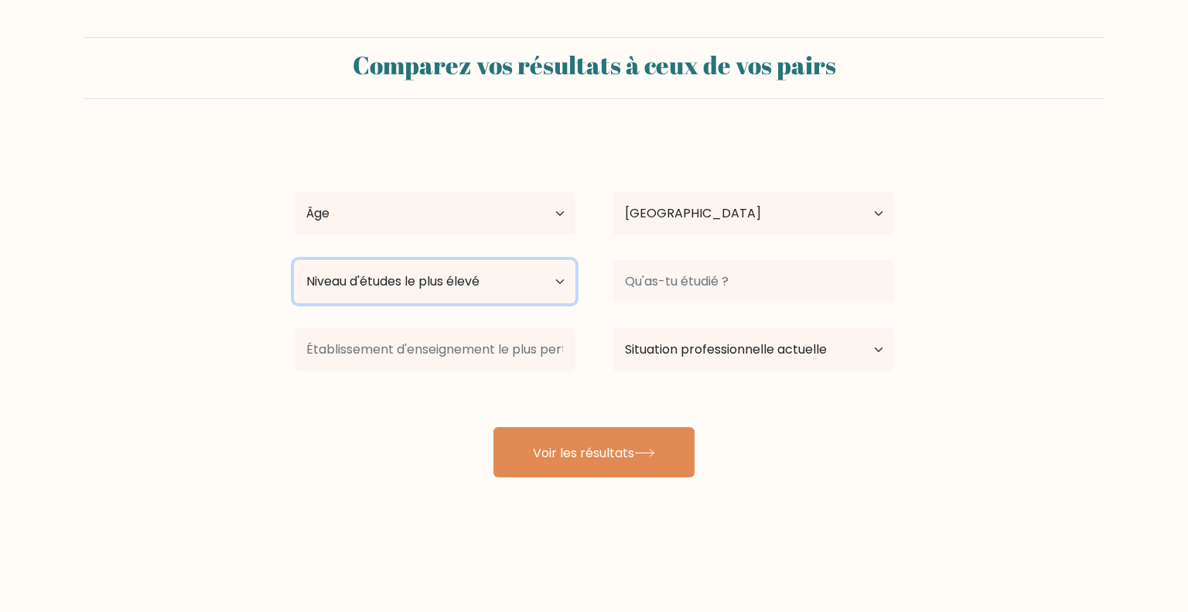
click at [537, 288] on select "Niveau d'études le plus élevé Pas de scolarité Primaire Premier cycle du second…" at bounding box center [435, 281] width 282 height 43
select select "upper_secondary"
click at [294, 260] on select "Niveau d'études le plus élevé Pas de scolarité Primaire Premier cycle du second…" at bounding box center [435, 281] width 282 height 43
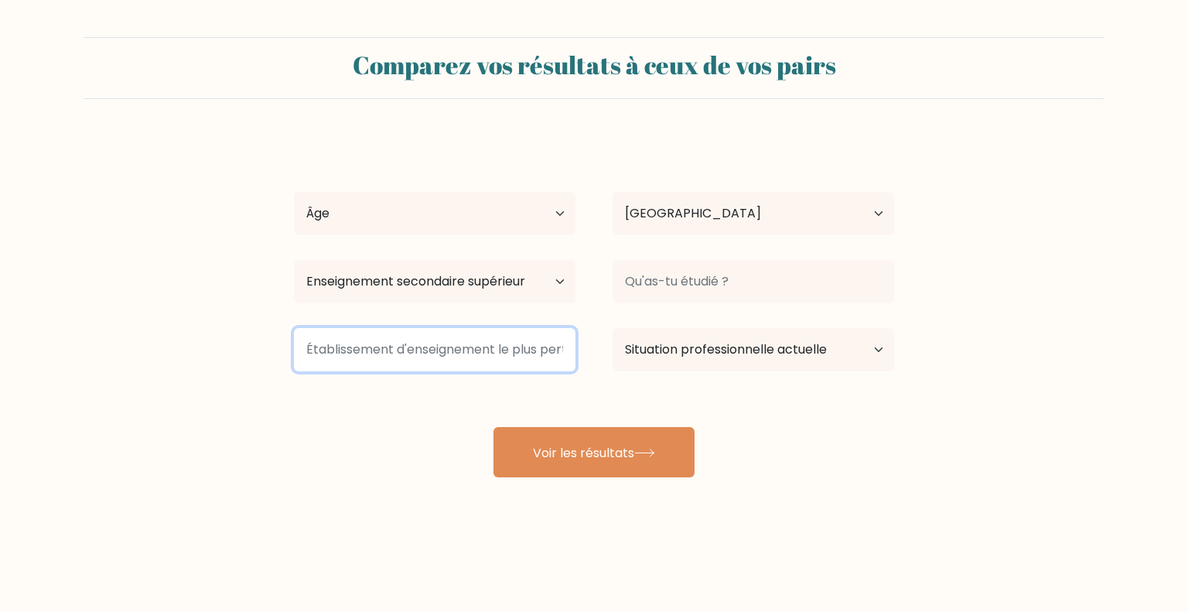
click at [493, 362] on input at bounding box center [435, 349] width 282 height 43
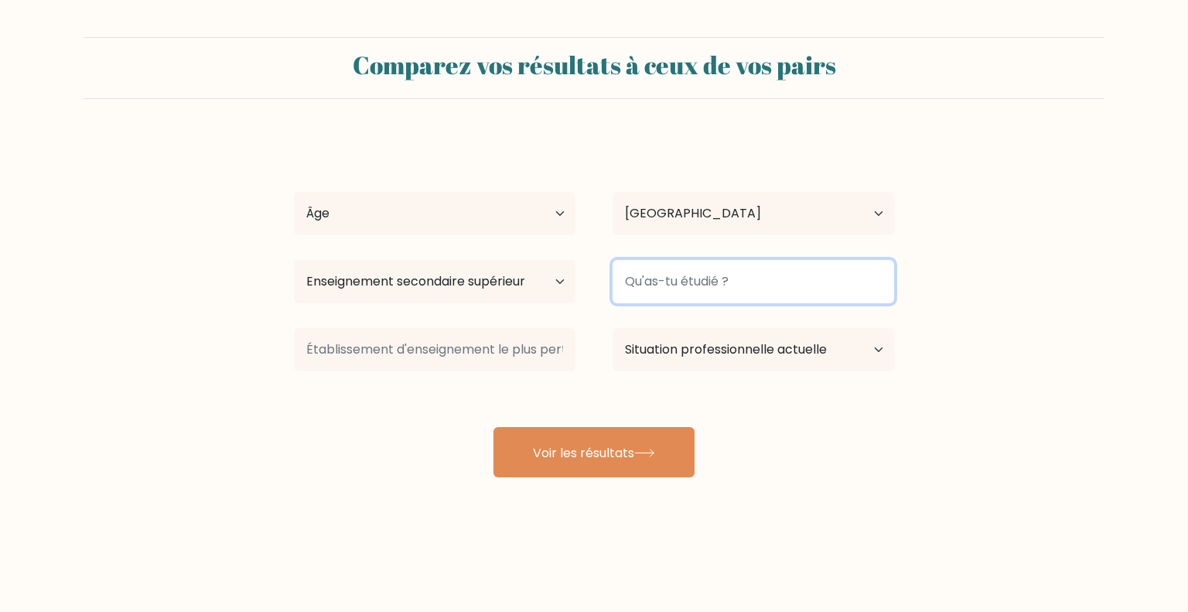
click at [771, 289] on input at bounding box center [754, 281] width 282 height 43
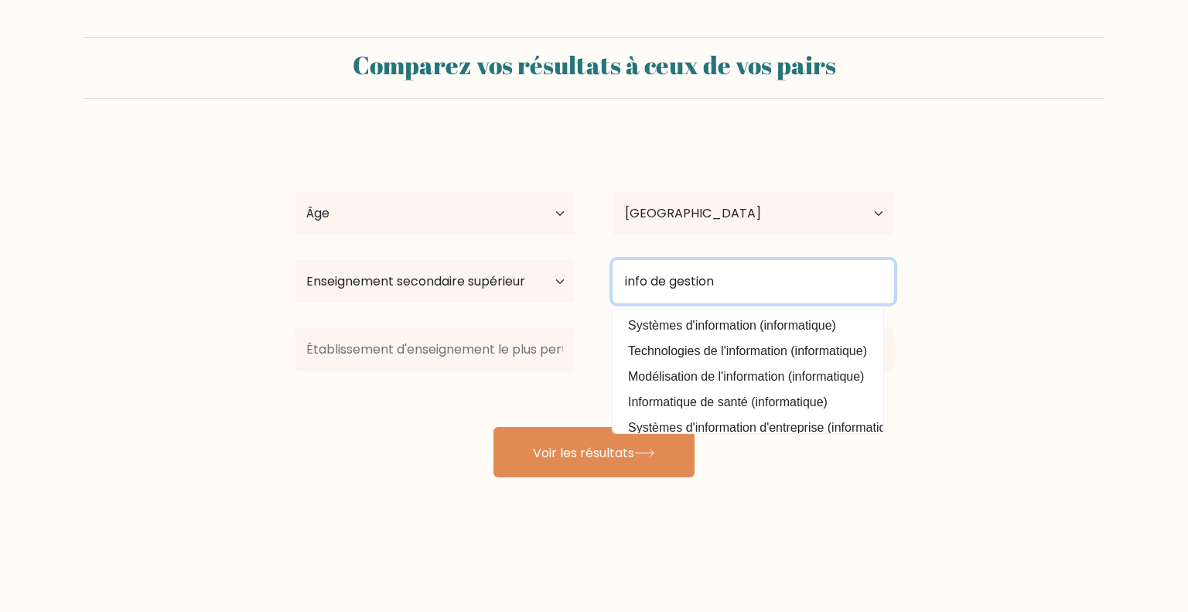
type input "info de gestion"
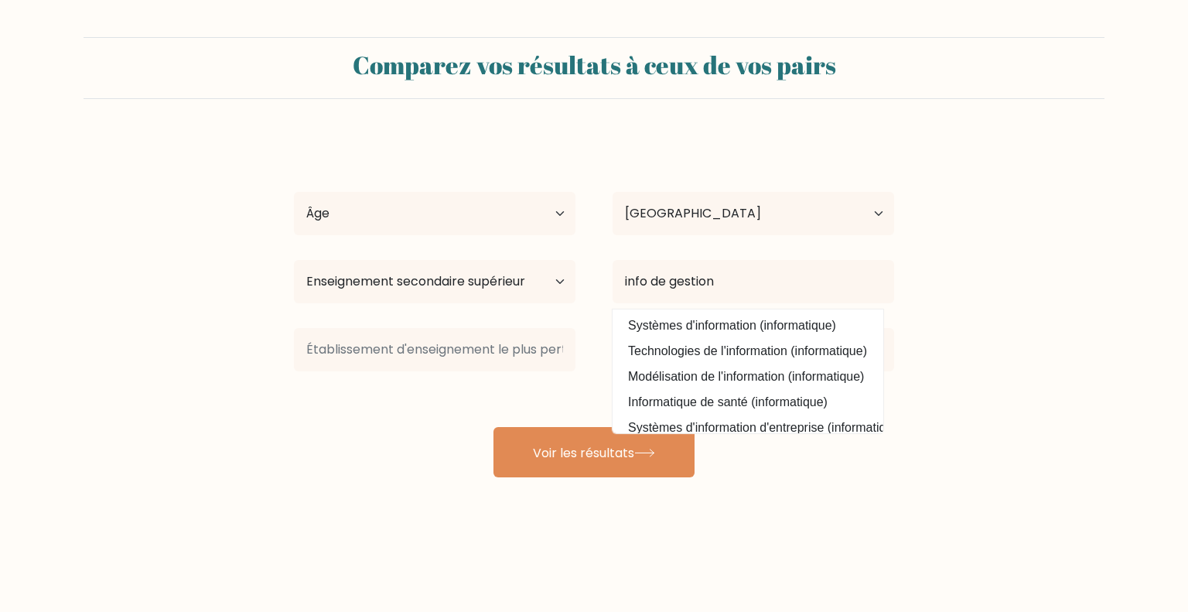
click at [1055, 348] on form "Comparez vos résultats à ceux de vos pairs leilw ghwli Âge Moins de 18 ans 18-2…" at bounding box center [594, 257] width 1188 height 440
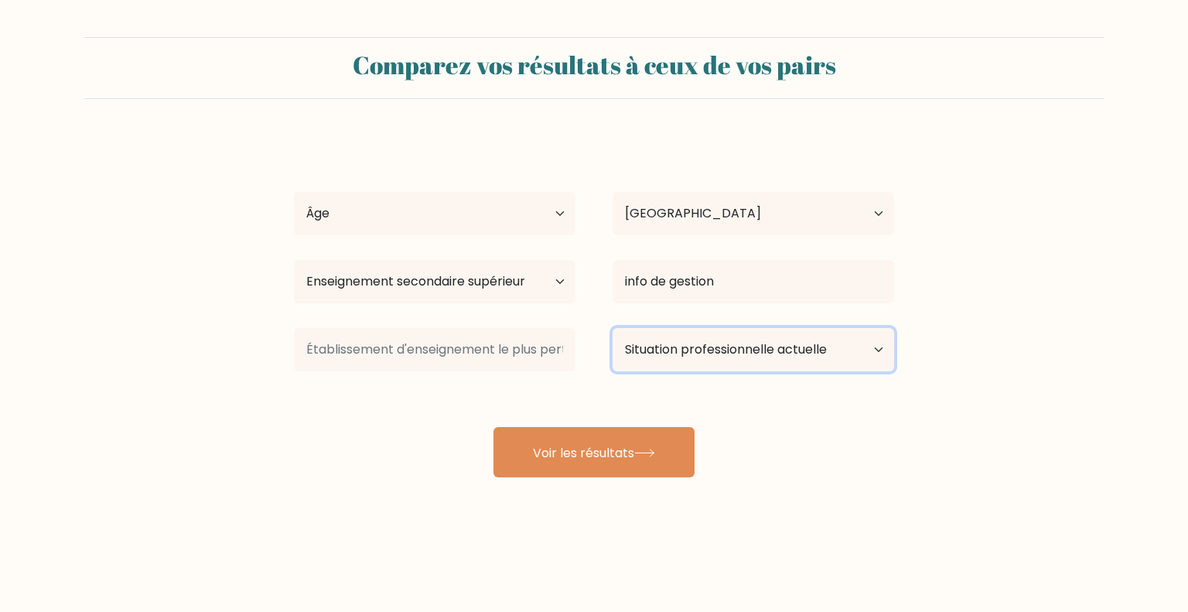
click at [728, 360] on select "Situation professionnelle actuelle Employé Étudiant À la retraite Autre / préfè…" at bounding box center [754, 349] width 282 height 43
select select "student"
click at [613, 328] on select "Situation professionnelle actuelle Employé Étudiant À la retraite Autre / préfè…" at bounding box center [754, 349] width 282 height 43
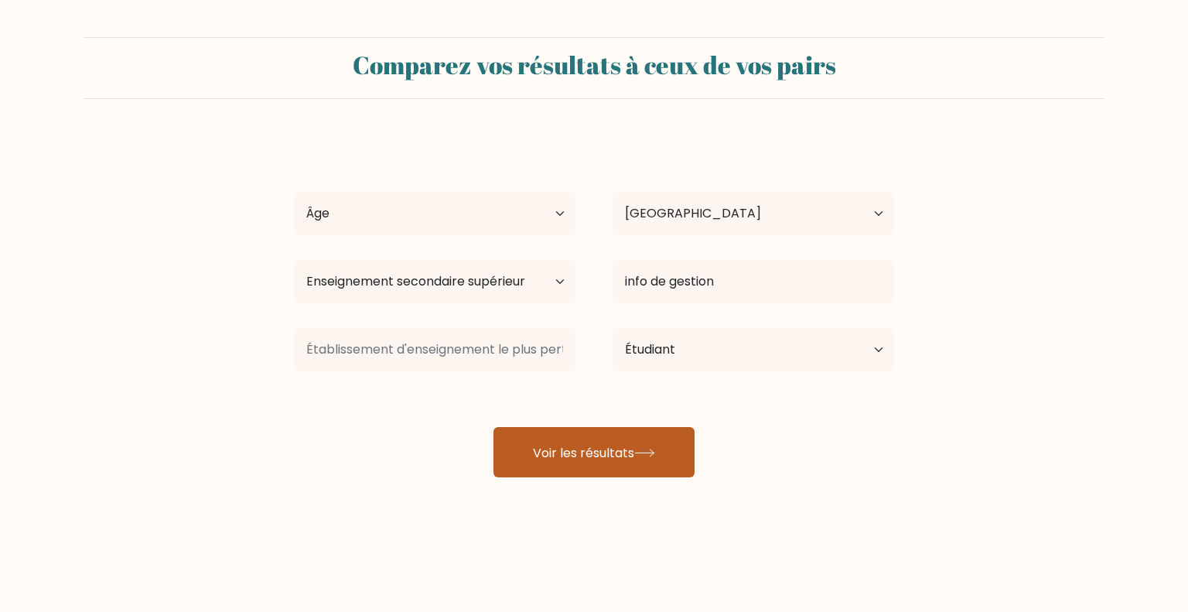
click at [631, 447] on font "Voir les résultats" at bounding box center [583, 452] width 101 height 18
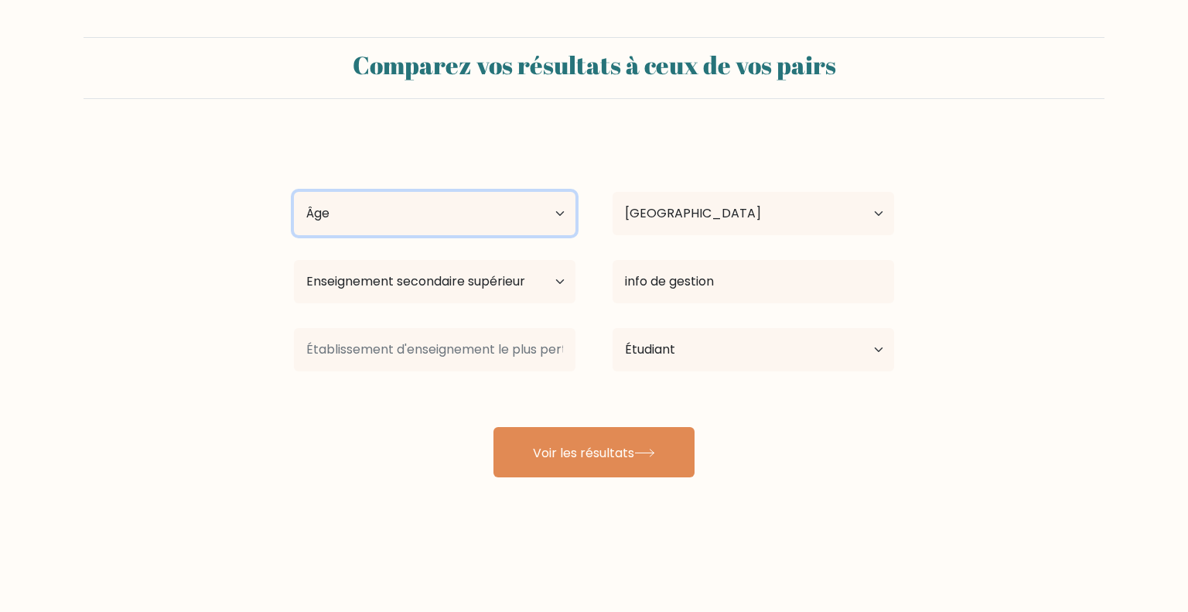
click at [493, 210] on select "Âge Moins de 18 ans 18-24 ans 25-34 ans 35-44 ans 45-54 ans 55-64 ans 65 ans et…" at bounding box center [435, 213] width 282 height 43
select select "18_24"
click at [294, 192] on select "Âge Moins de 18 ans 18-24 ans 25-34 ans 35-44 ans 45-54 ans 55-64 ans 65 ans et…" at bounding box center [435, 213] width 282 height 43
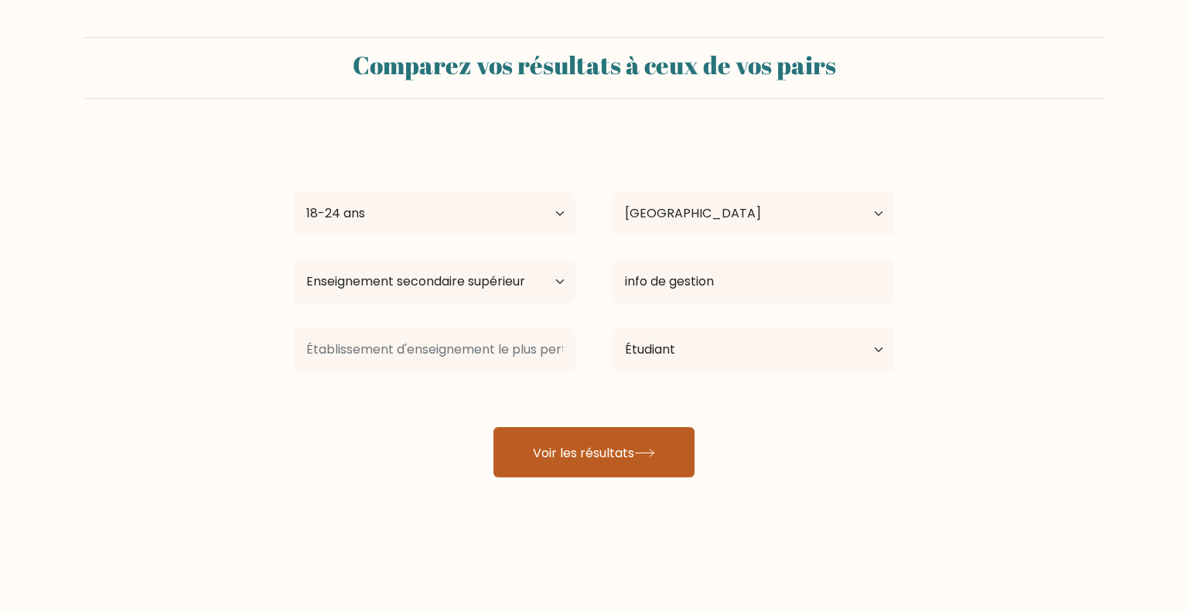
click at [582, 460] on font "Voir les résultats" at bounding box center [583, 452] width 101 height 18
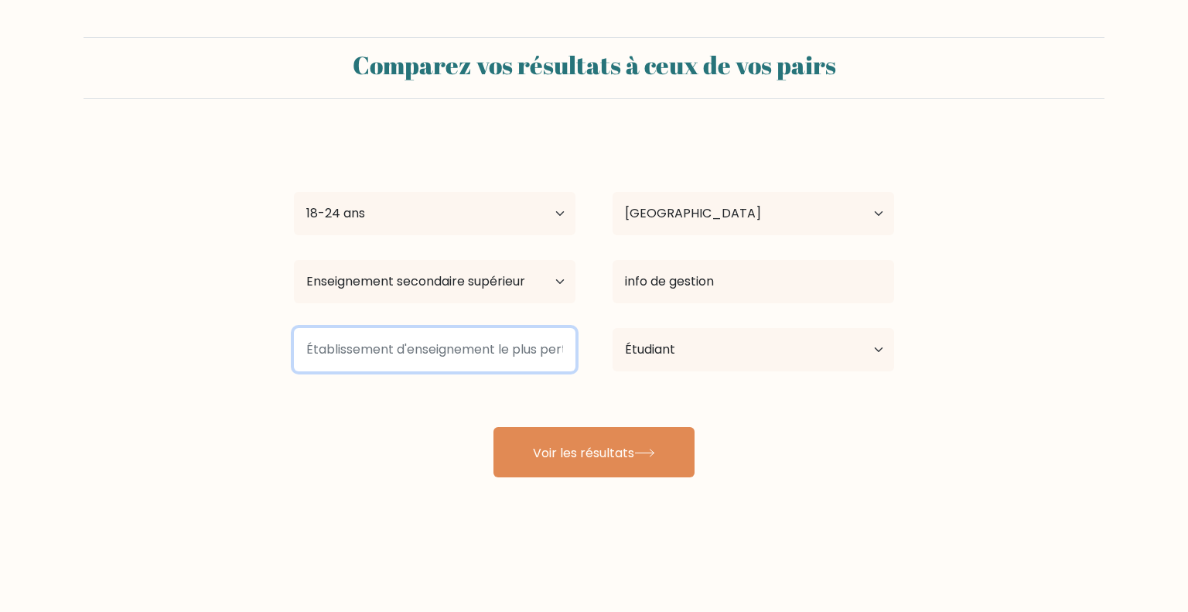
click at [474, 332] on input at bounding box center [435, 349] width 282 height 43
click at [457, 355] on input at bounding box center [435, 349] width 282 height 43
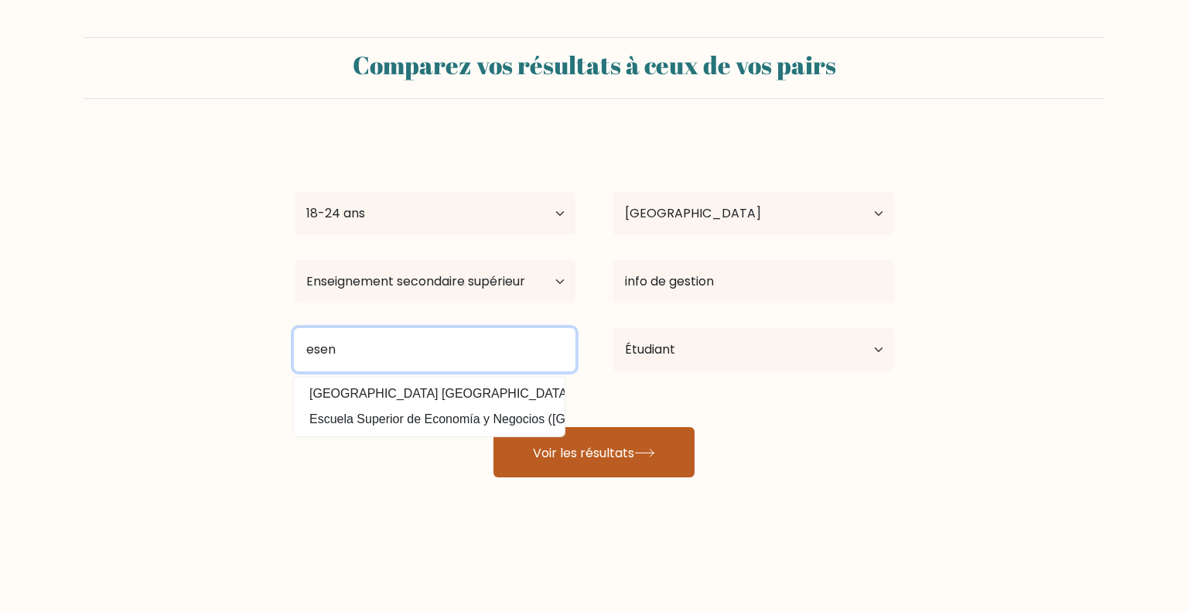
type input "esen"
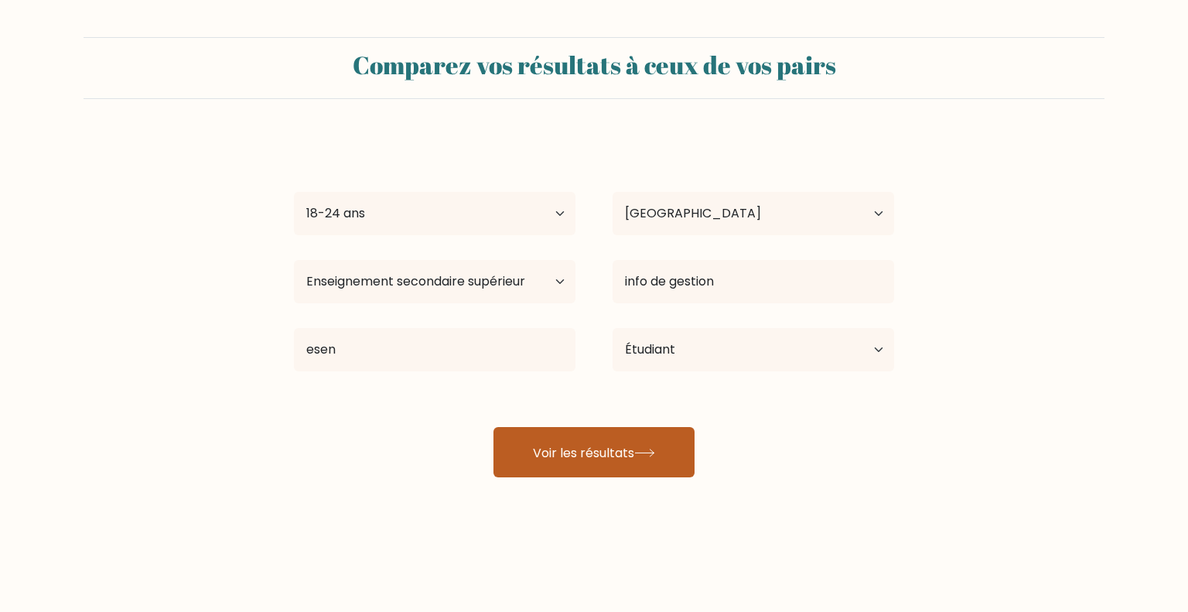
click at [597, 442] on button "Voir les résultats" at bounding box center [594, 452] width 201 height 50
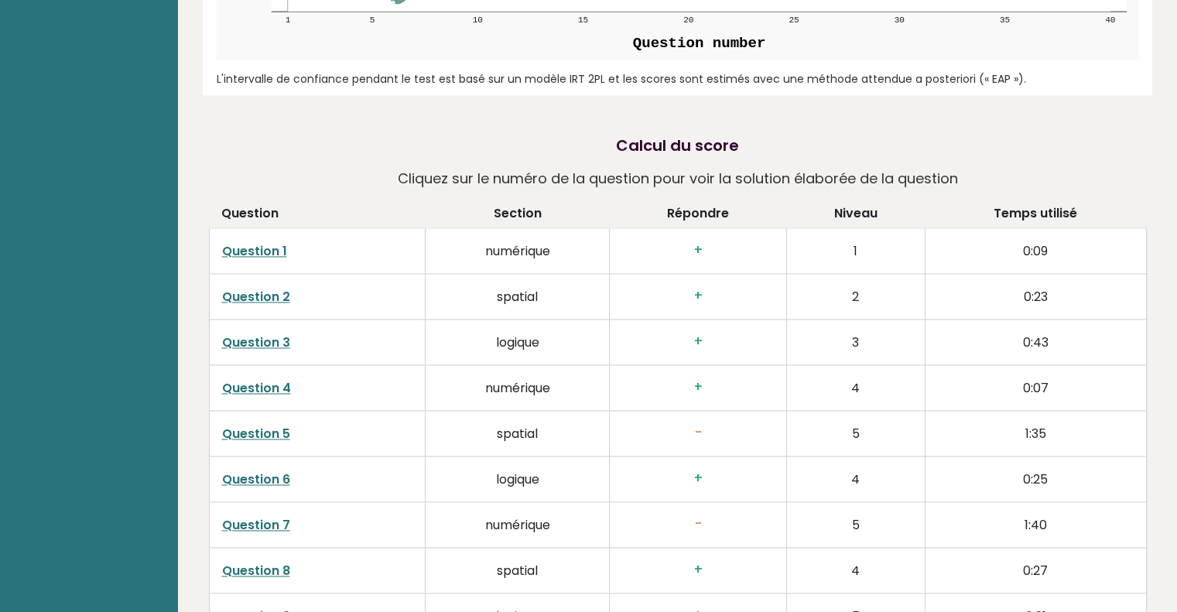
scroll to position [2317, 0]
click at [262, 436] on font "Question 5" at bounding box center [256, 435] width 68 height 18
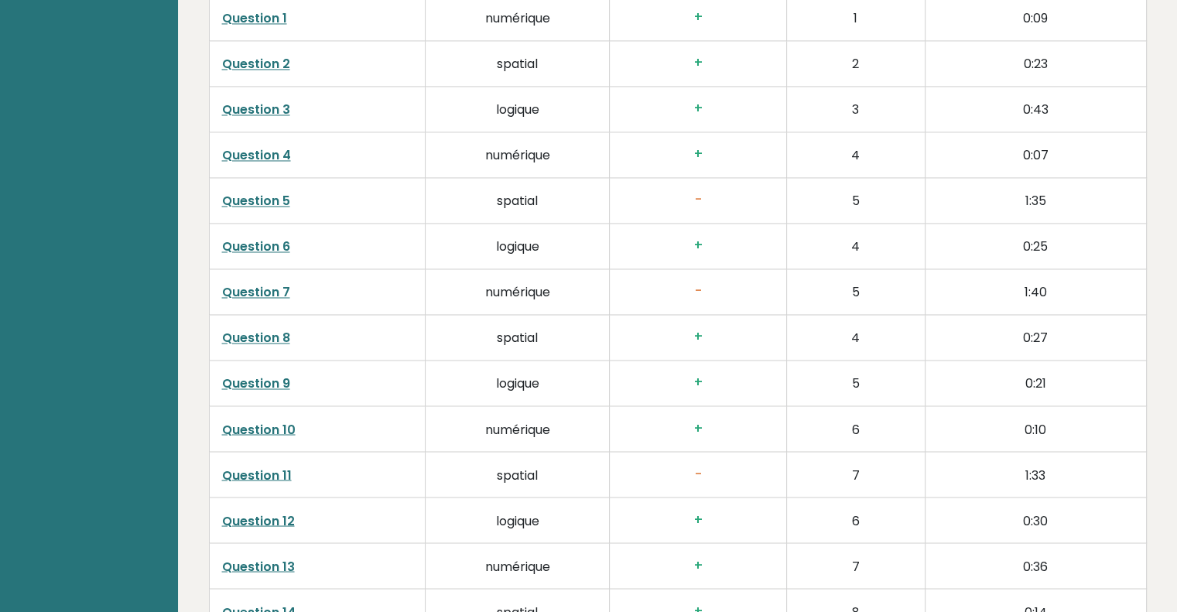
scroll to position [2553, 0]
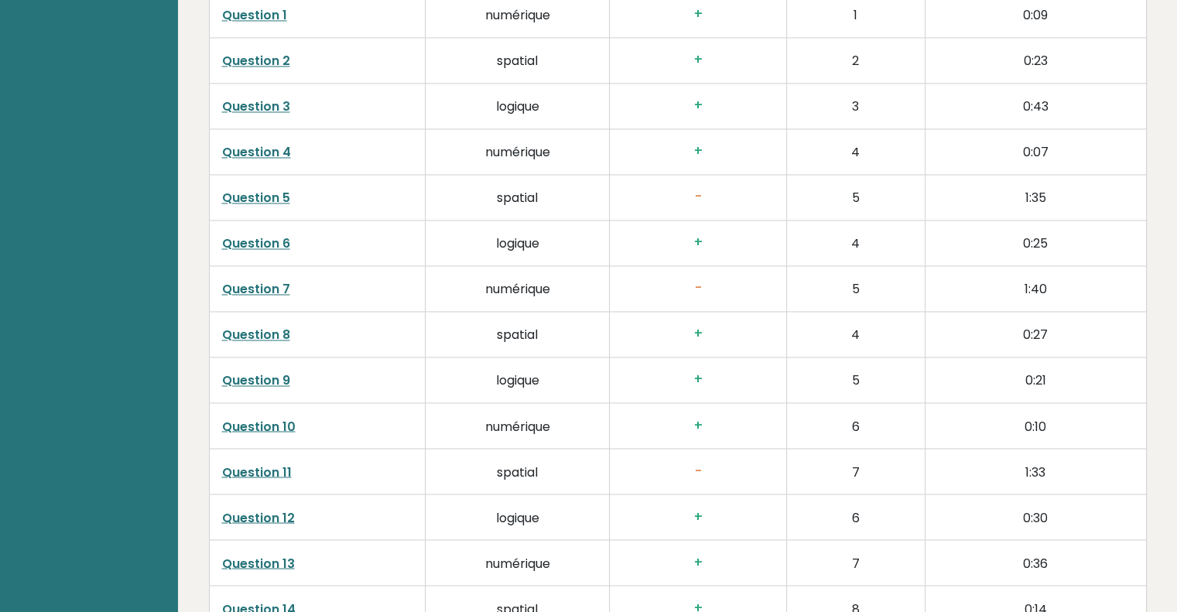
click at [690, 285] on h3 "-" at bounding box center [697, 288] width 151 height 16
click at [697, 287] on font "-" at bounding box center [697, 288] width 9 height 19
click at [272, 289] on font "Question 7" at bounding box center [256, 289] width 68 height 18
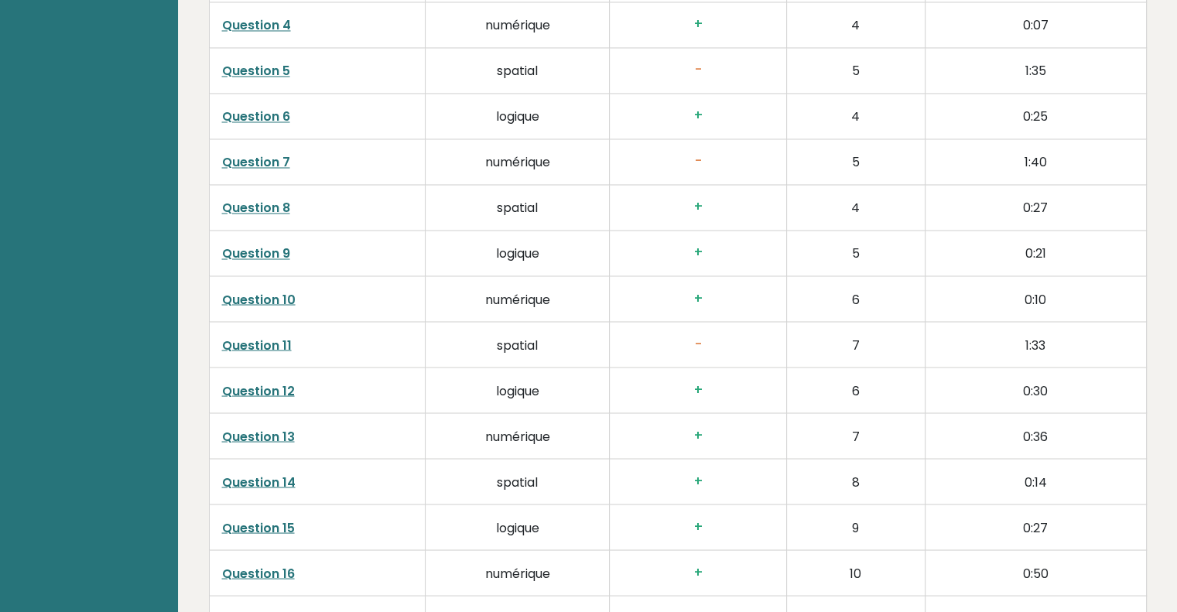
scroll to position [2682, 0]
click at [246, 346] on font "Question 11" at bounding box center [257, 343] width 70 height 18
click at [281, 522] on font "Question 18" at bounding box center [258, 527] width 73 height 18
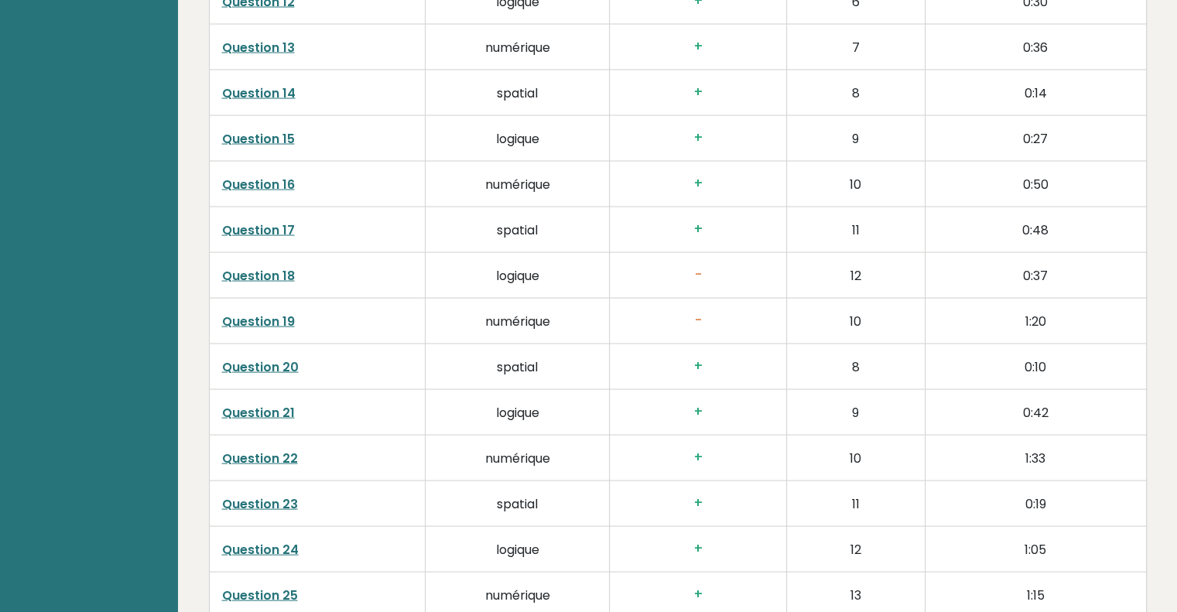
scroll to position [3070, 0]
click at [250, 312] on font "Question 19" at bounding box center [258, 320] width 73 height 18
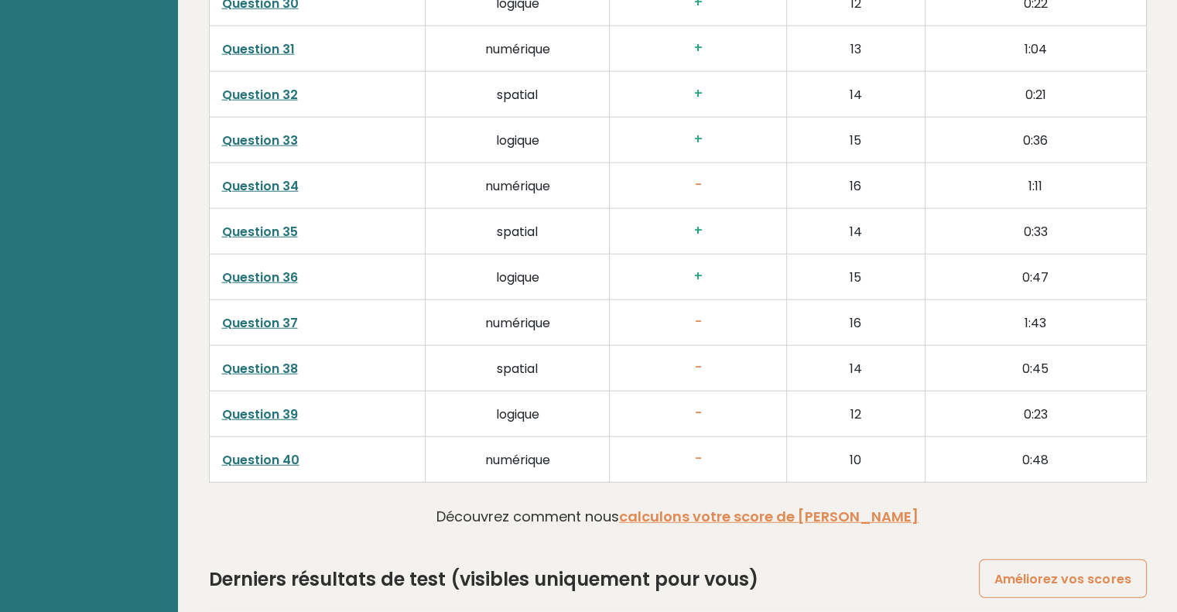
scroll to position [3893, 0]
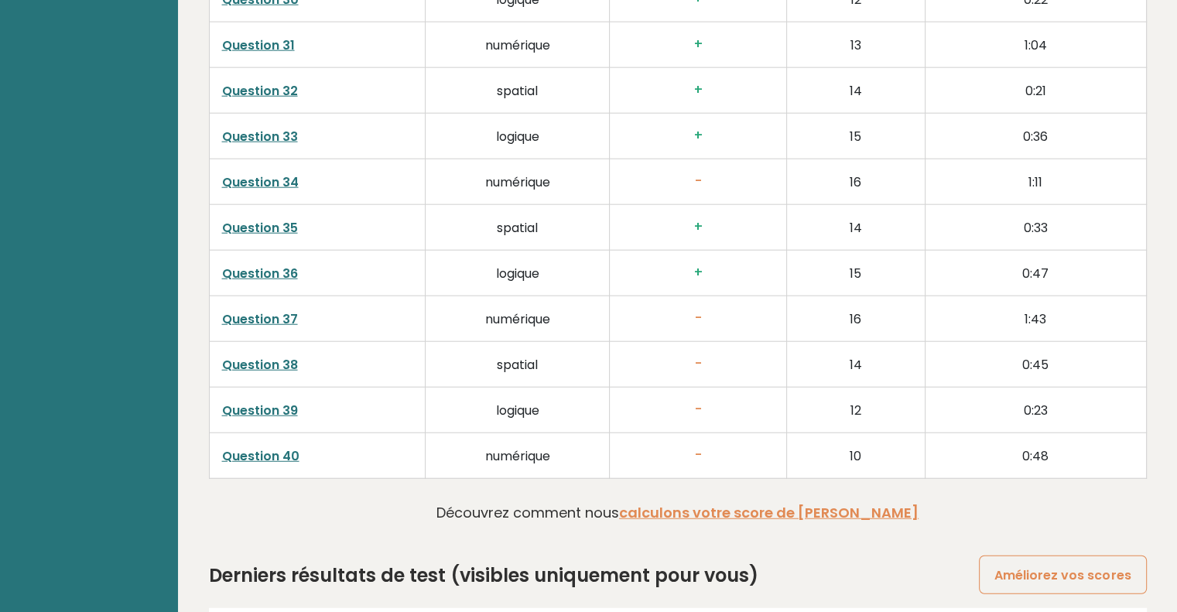
click at [268, 179] on font "Question 34" at bounding box center [260, 182] width 77 height 18
click at [283, 404] on font "Question 39" at bounding box center [260, 411] width 76 height 18
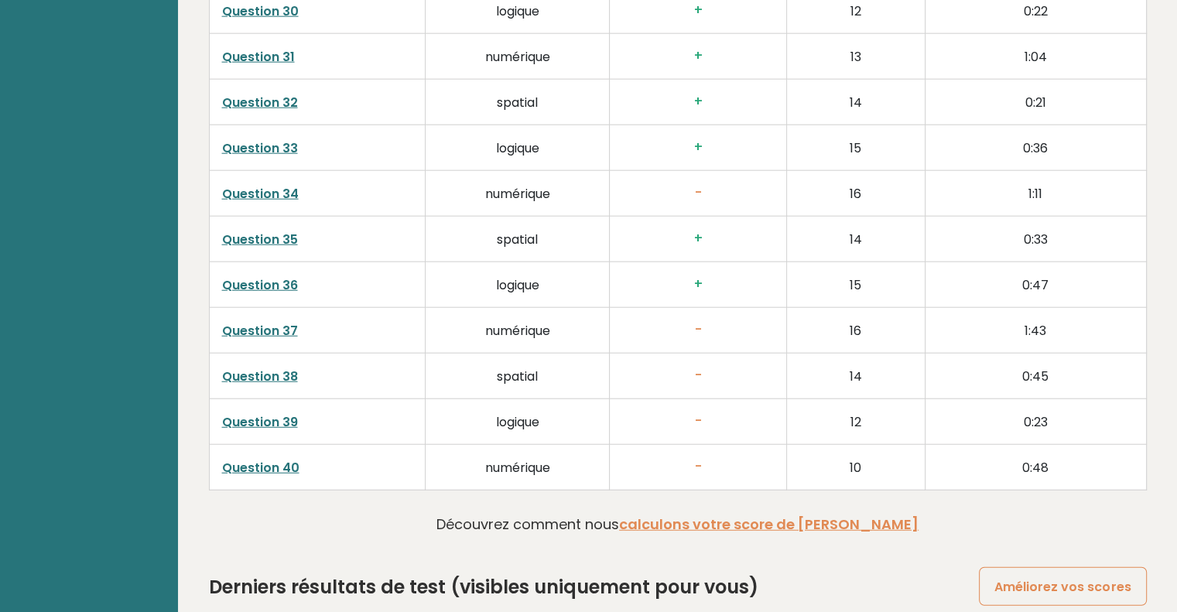
scroll to position [3880, 0]
click at [281, 460] on font "Question 40" at bounding box center [260, 469] width 77 height 18
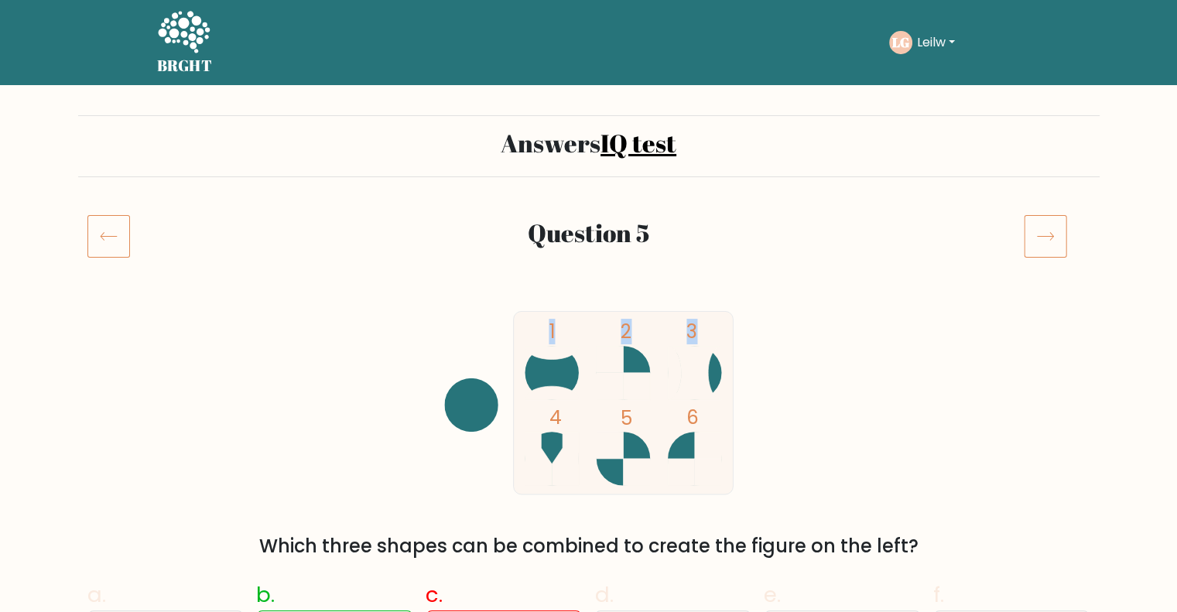
click at [486, 367] on div "1 2 3 4 5 6 Which three shapes can be combined to create the figure on the left?" at bounding box center [588, 435] width 1021 height 248
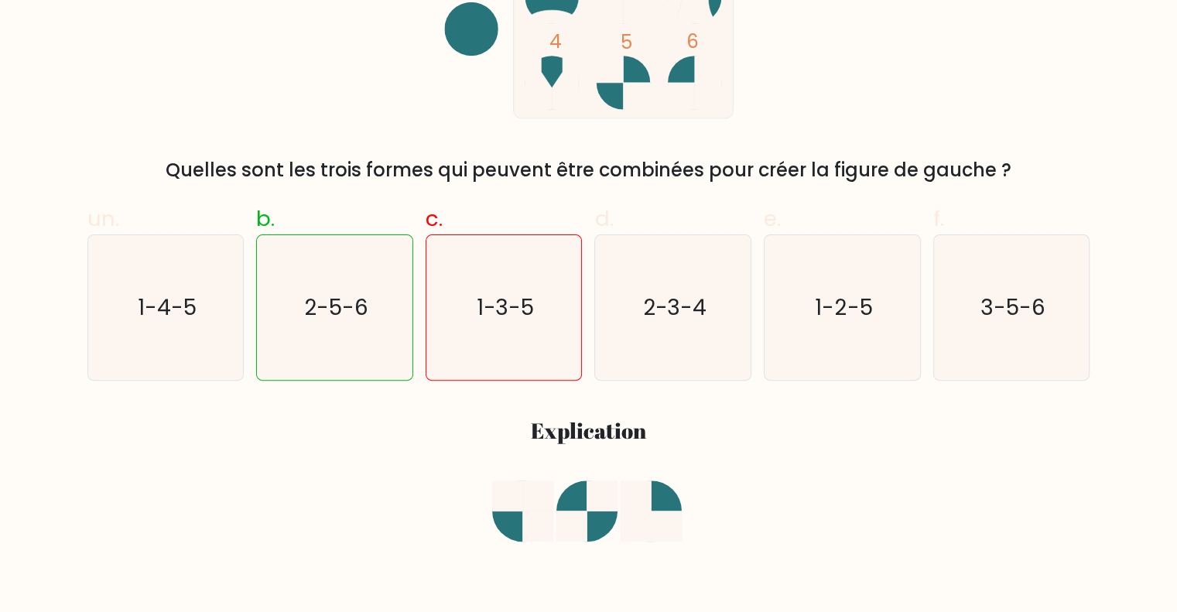
scroll to position [395, 0]
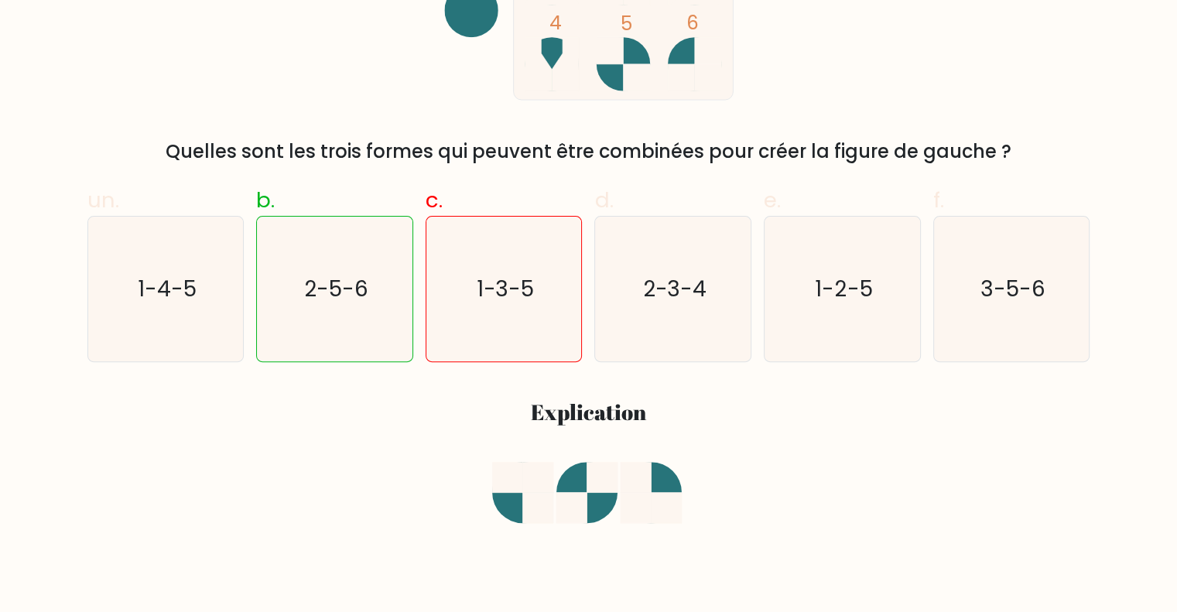
click at [406, 443] on div "un. 1-4-5 b. 2-5-6 c. 1-3-5" at bounding box center [588, 409] width 1021 height 474
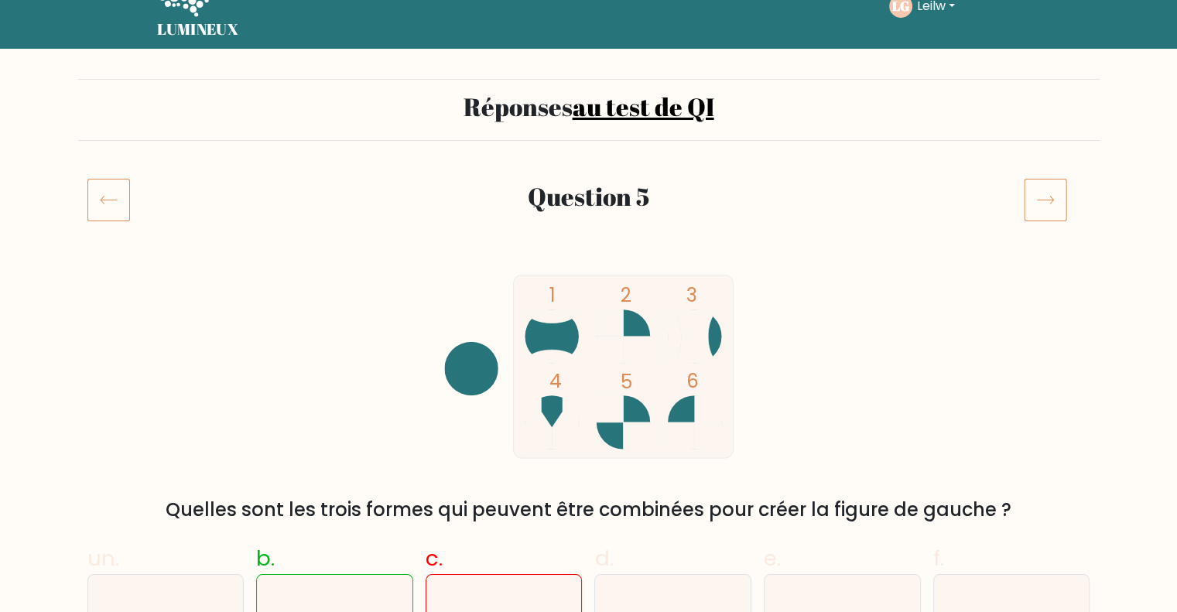
scroll to position [36, 0]
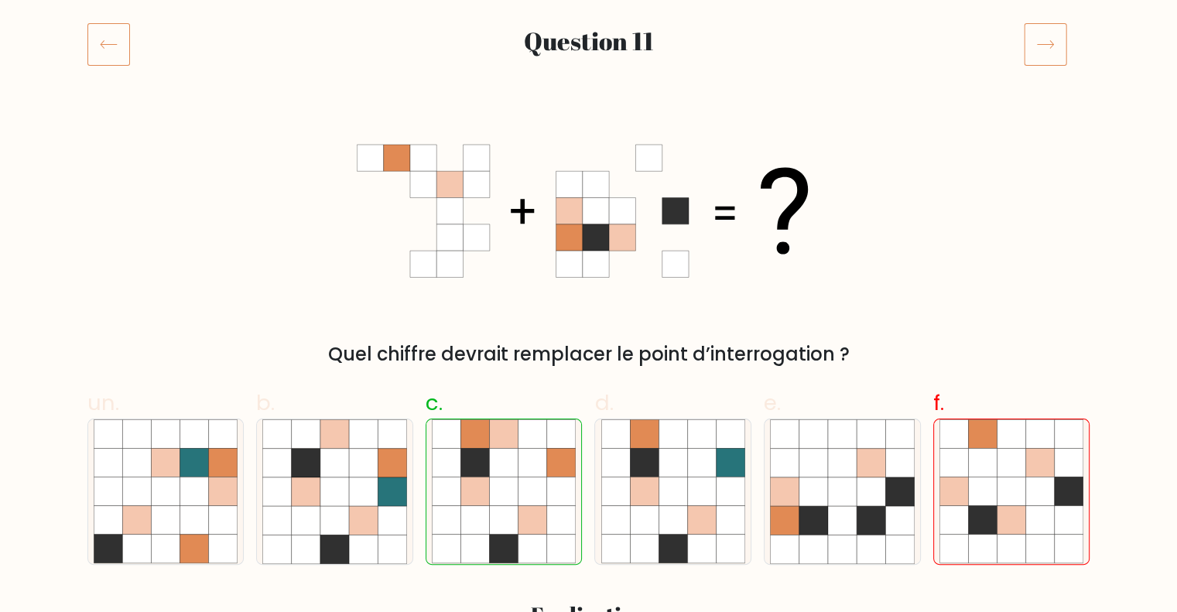
scroll to position [192, 0]
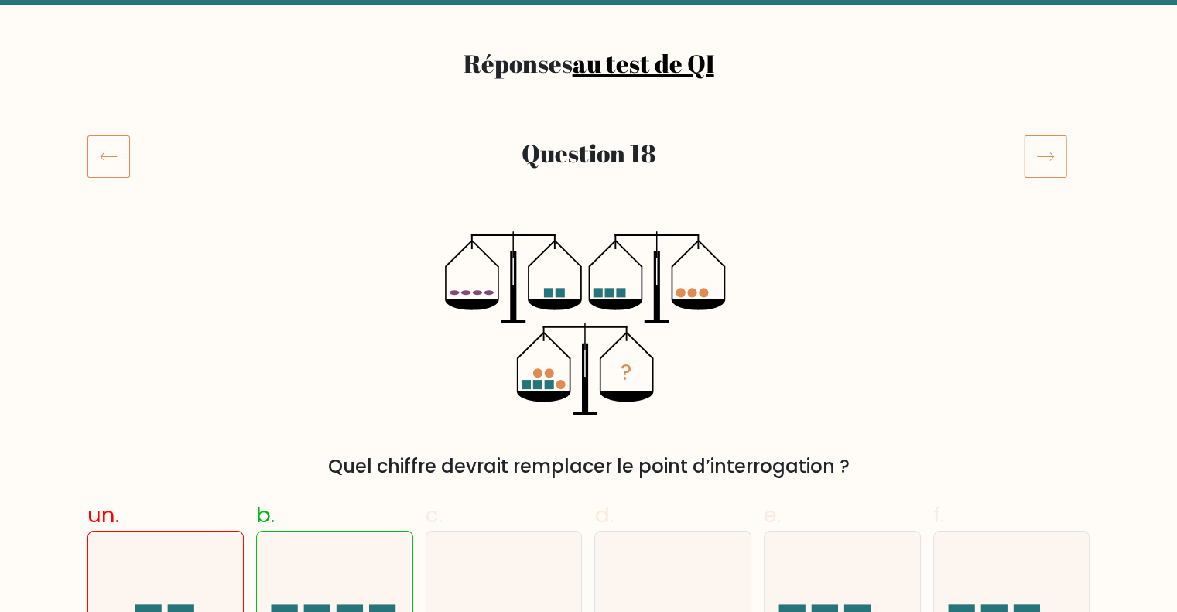
scroll to position [52, 0]
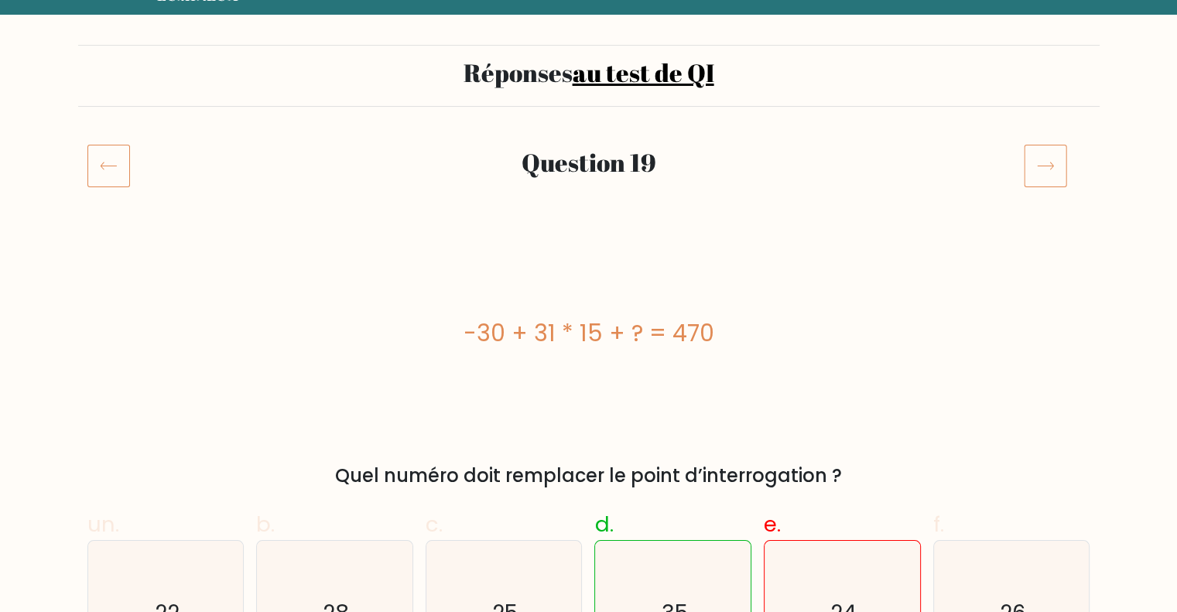
scroll to position [70, 0]
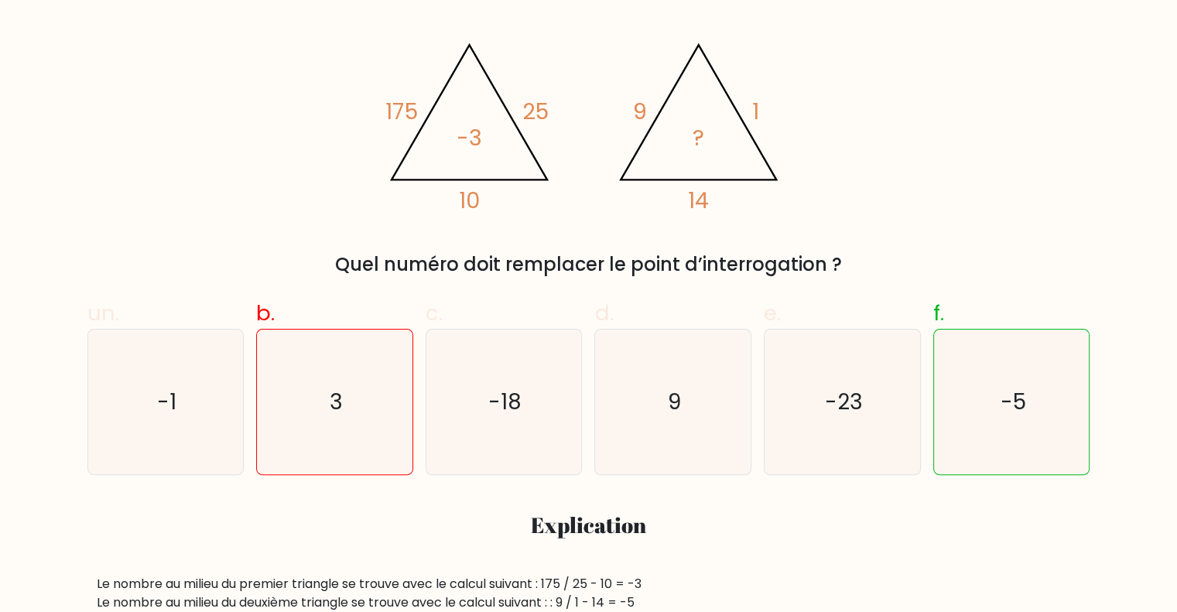
scroll to position [286, 0]
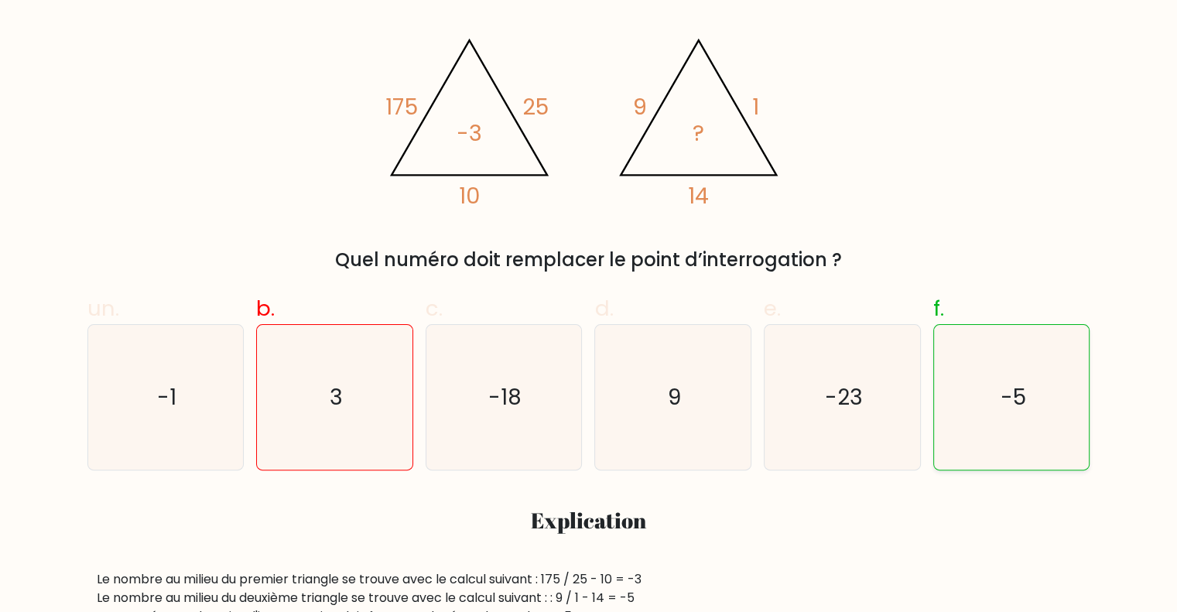
click at [1022, 371] on icon "-5" at bounding box center [1011, 397] width 145 height 145
click at [590, 30] on input "f. -5" at bounding box center [589, 25] width 1 height 10
radio input "true"
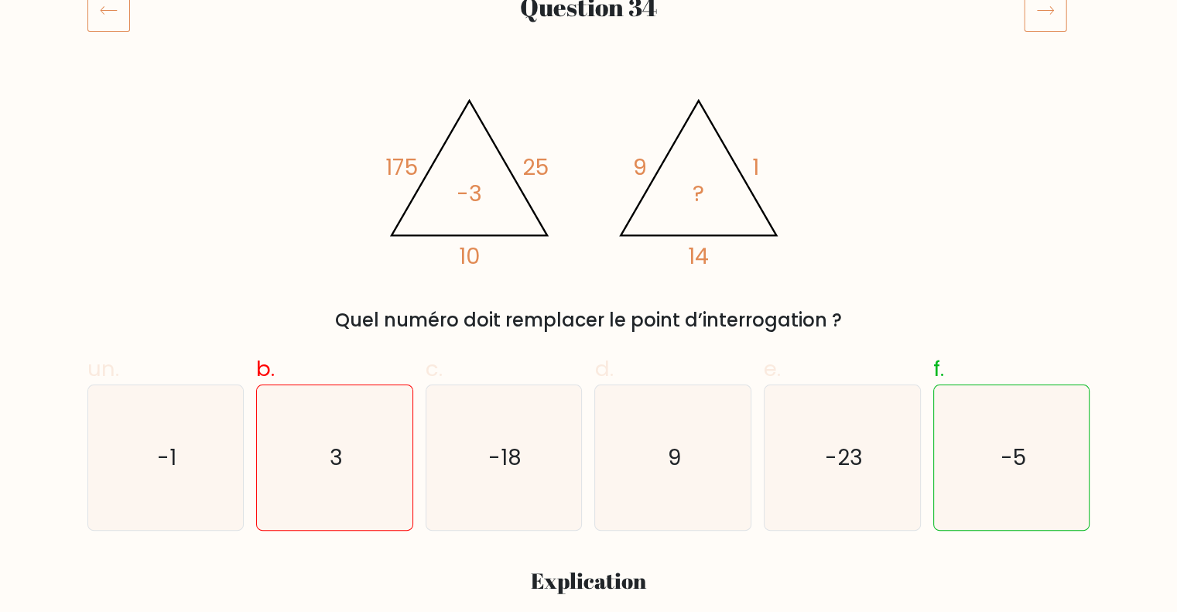
scroll to position [222, 0]
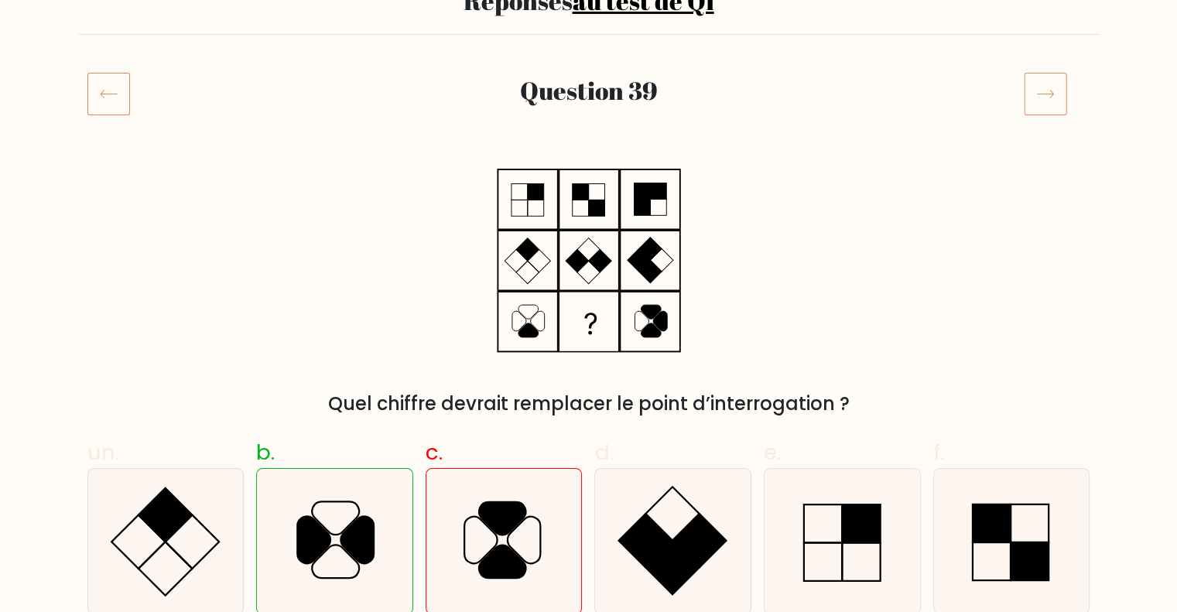
scroll to position [142, 0]
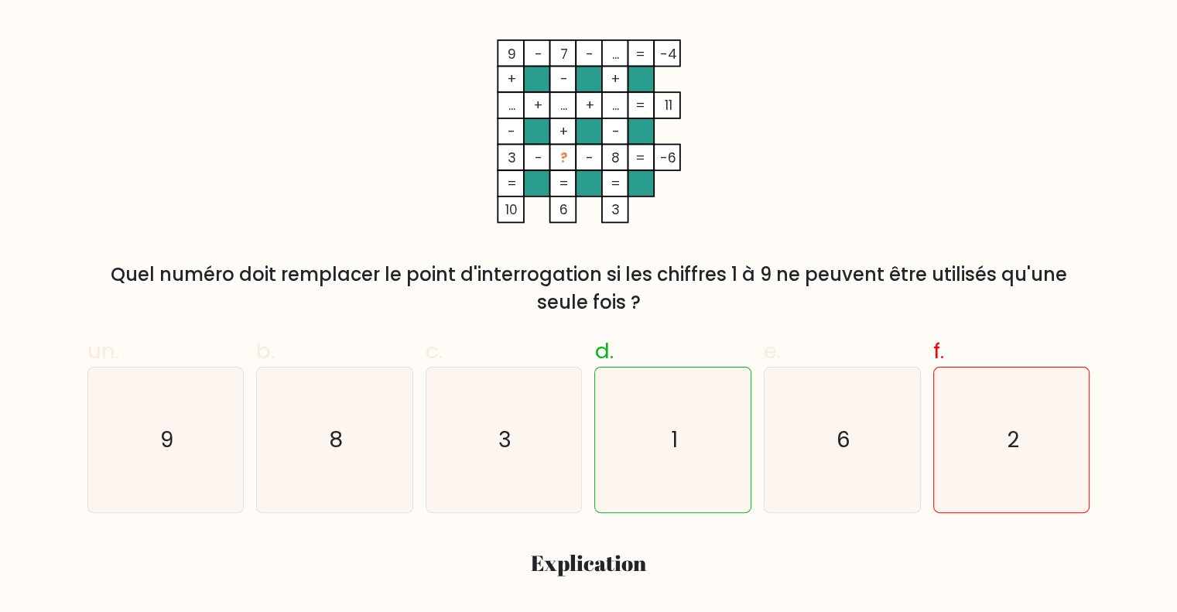
scroll to position [272, 0]
